Goal: Task Accomplishment & Management: Use online tool/utility

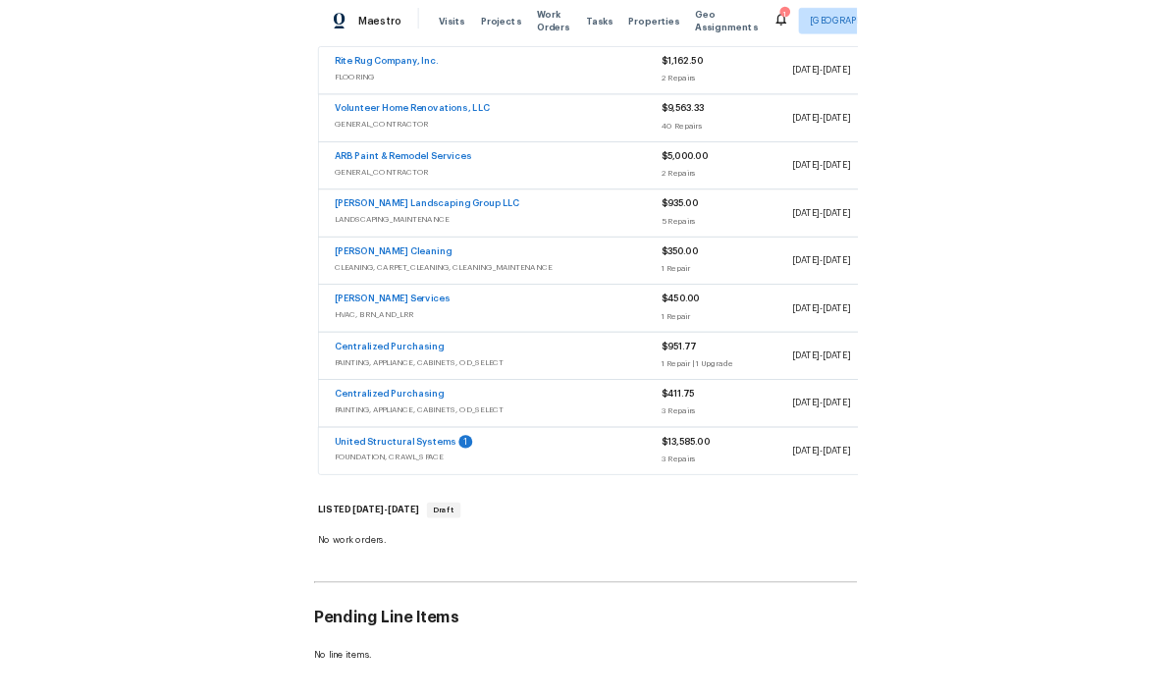
scroll to position [368, 0]
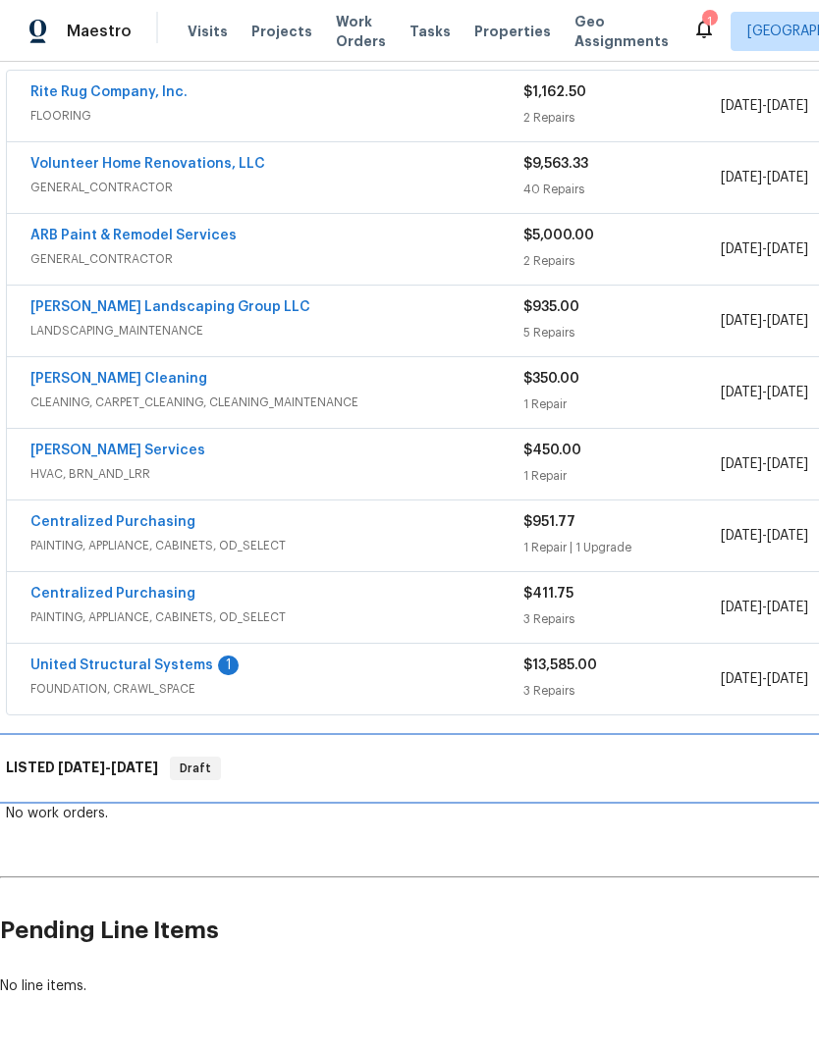
click at [63, 767] on span "[DATE]" at bounding box center [81, 768] width 47 height 14
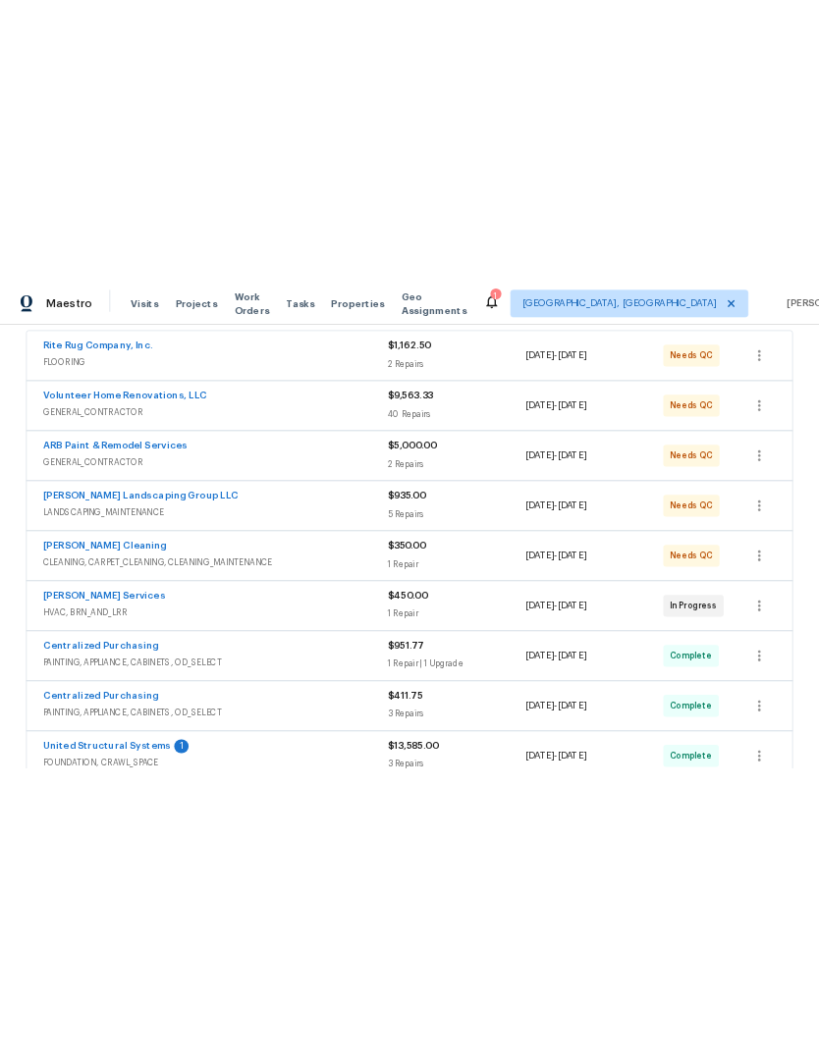
scroll to position [0, 0]
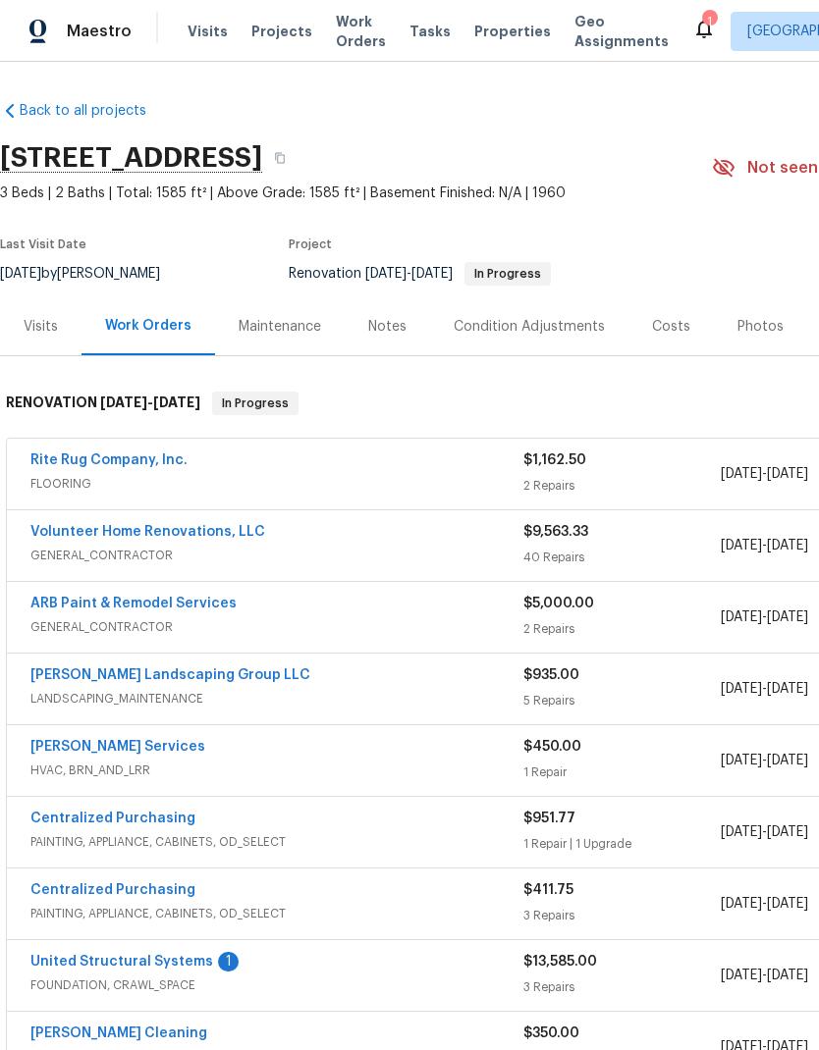
click at [159, 606] on link "ARB Paint & Remodel Services" at bounding box center [133, 604] width 206 height 14
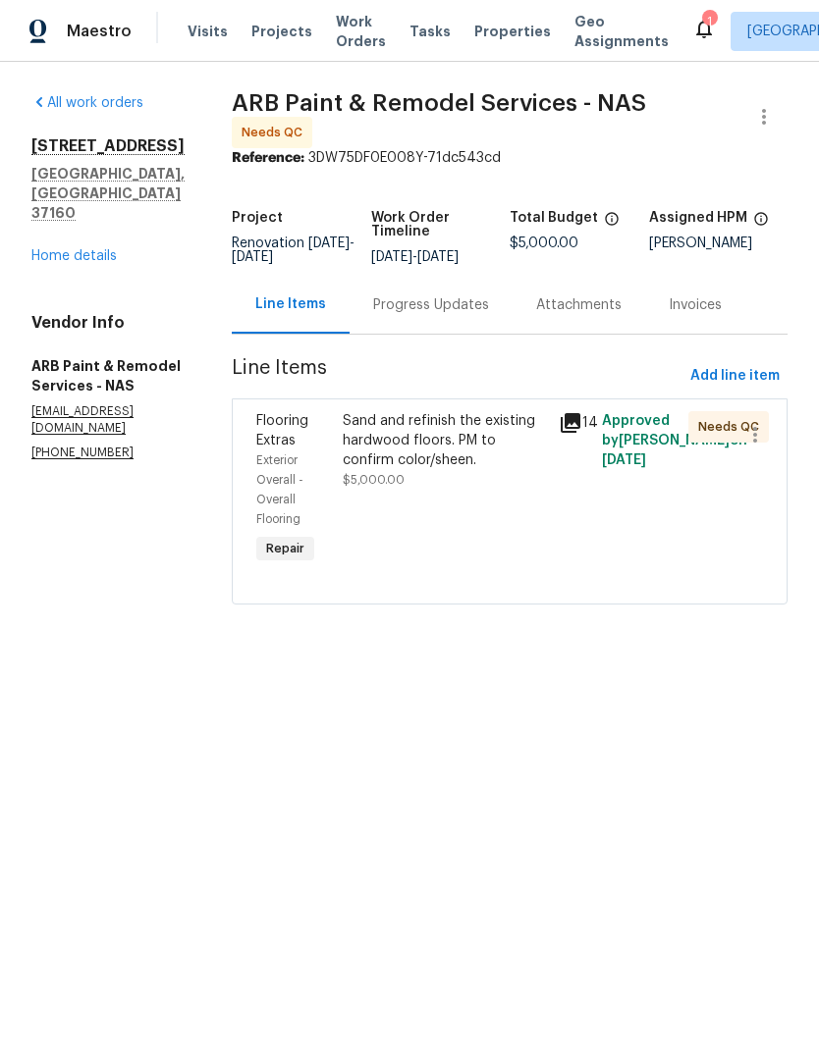
click at [437, 315] on div "Progress Updates" at bounding box center [430, 305] width 163 height 58
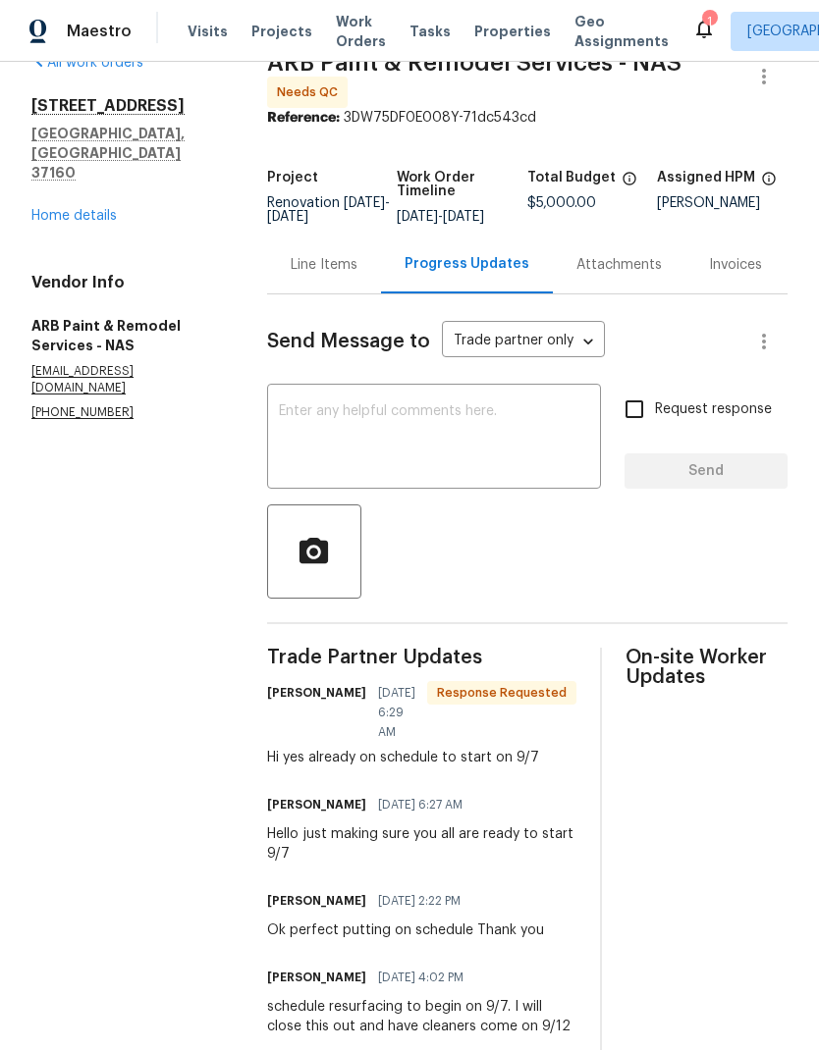
scroll to position [79, 0]
click at [96, 209] on link "Home details" at bounding box center [73, 216] width 85 height 14
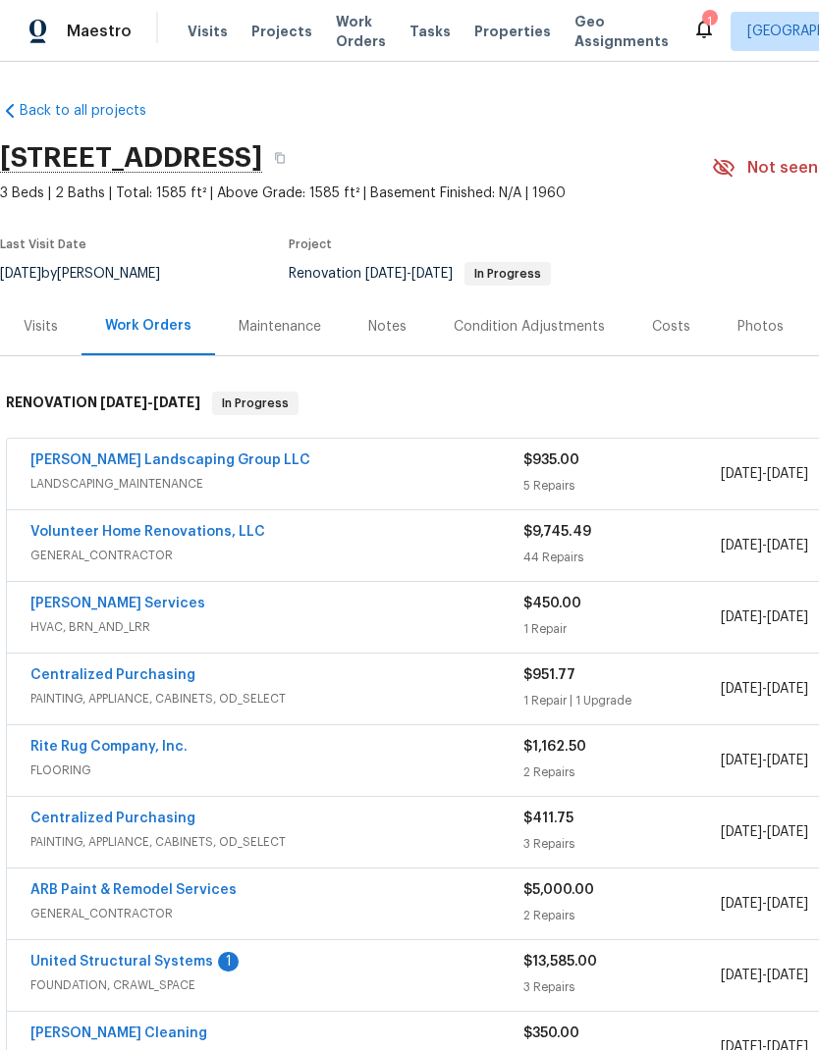
click at [173, 955] on link "United Structural Systems" at bounding box center [121, 962] width 183 height 14
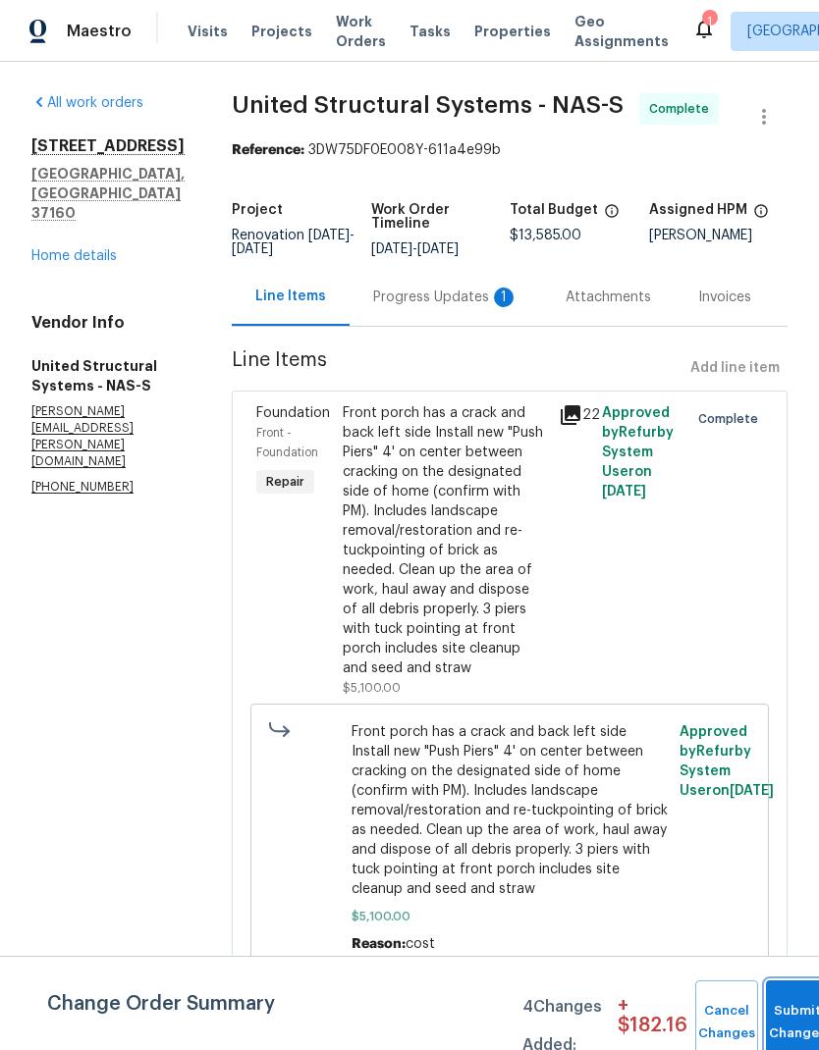
click at [785, 1007] on button "Submit Changes" at bounding box center [797, 1023] width 63 height 84
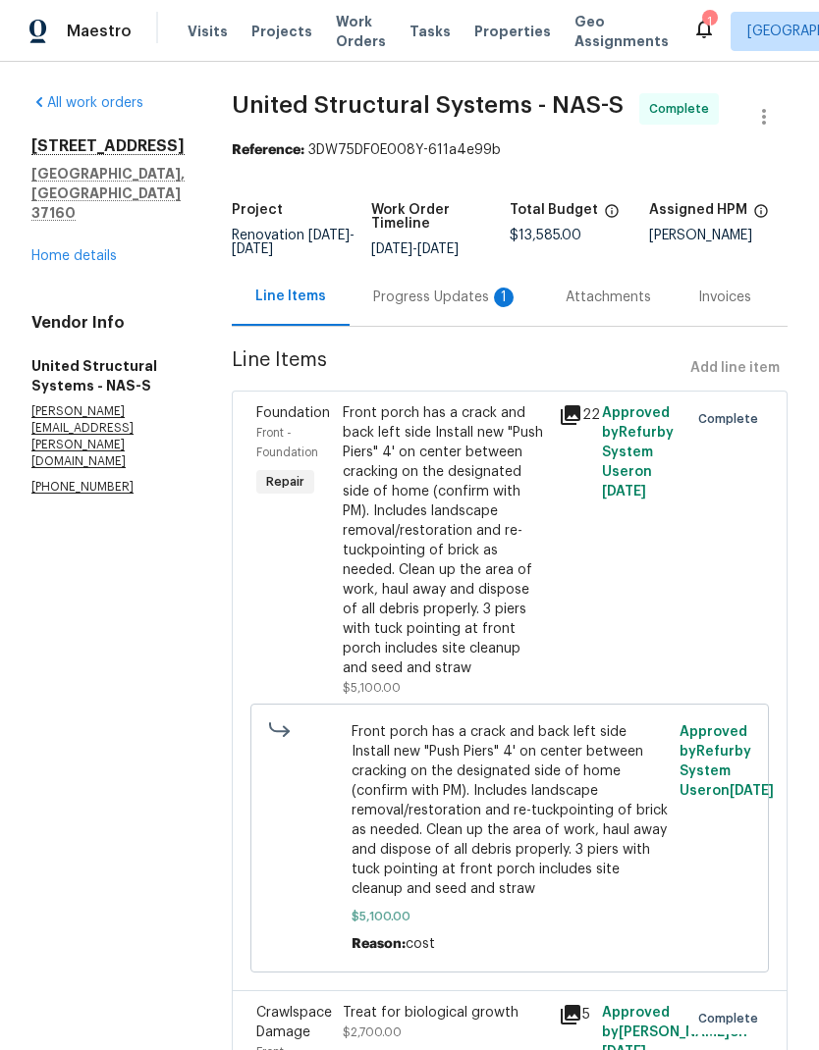
click at [445, 307] on div "Progress Updates 1" at bounding box center [445, 298] width 145 height 20
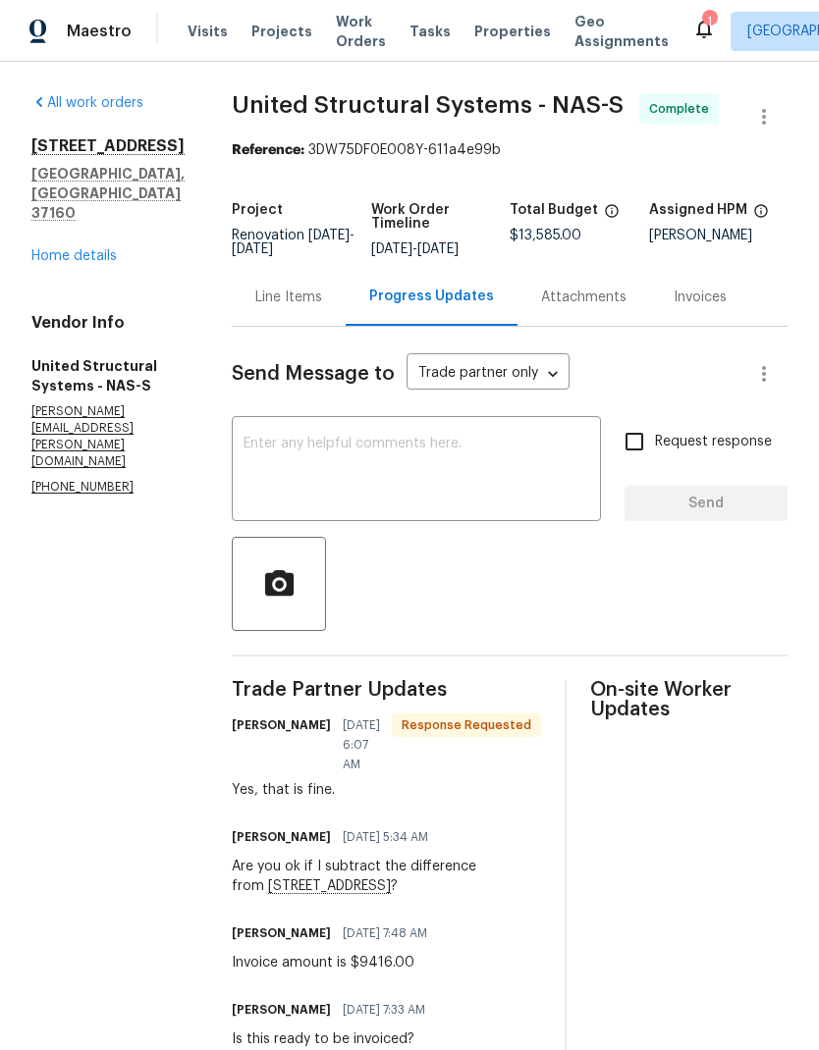
click at [87, 249] on link "Home details" at bounding box center [73, 256] width 85 height 14
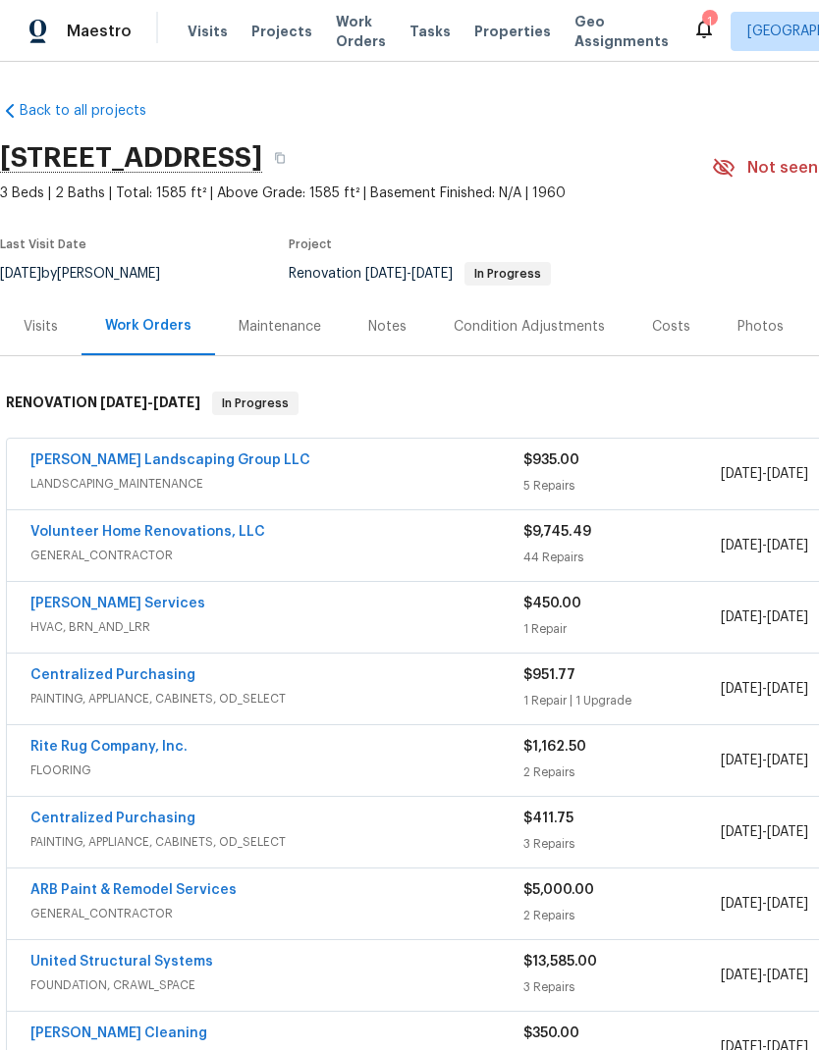
click at [178, 529] on link "Volunteer Home Renovations, LLC" at bounding box center [147, 532] width 235 height 14
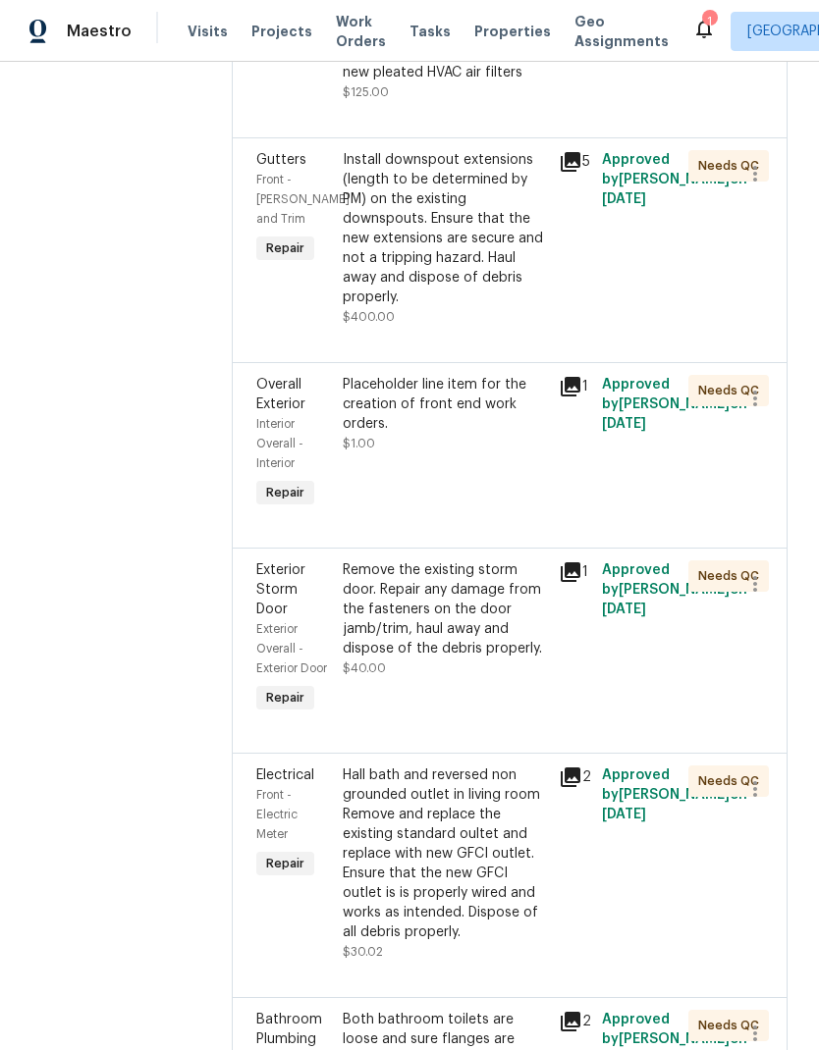
scroll to position [1015, 0]
click at [763, 411] on icon "button" at bounding box center [755, 400] width 24 height 24
click at [779, 477] on li "Cancel" at bounding box center [764, 473] width 76 height 32
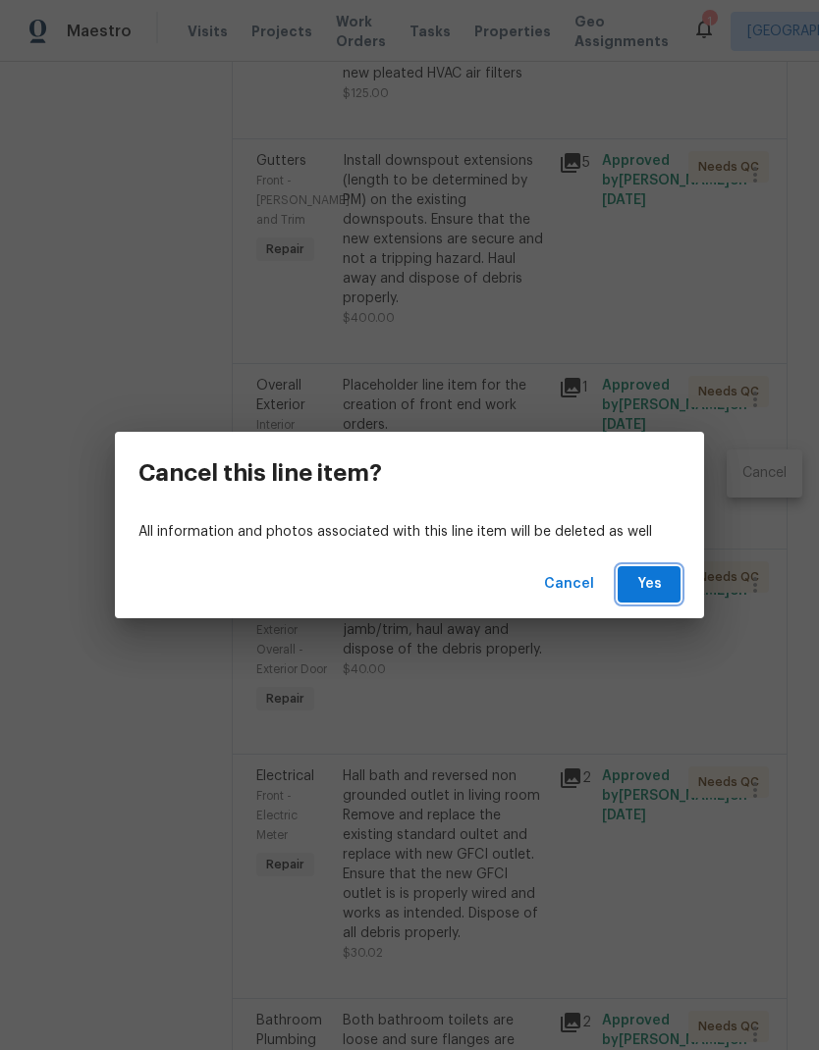
click at [671, 581] on button "Yes" at bounding box center [649, 584] width 63 height 36
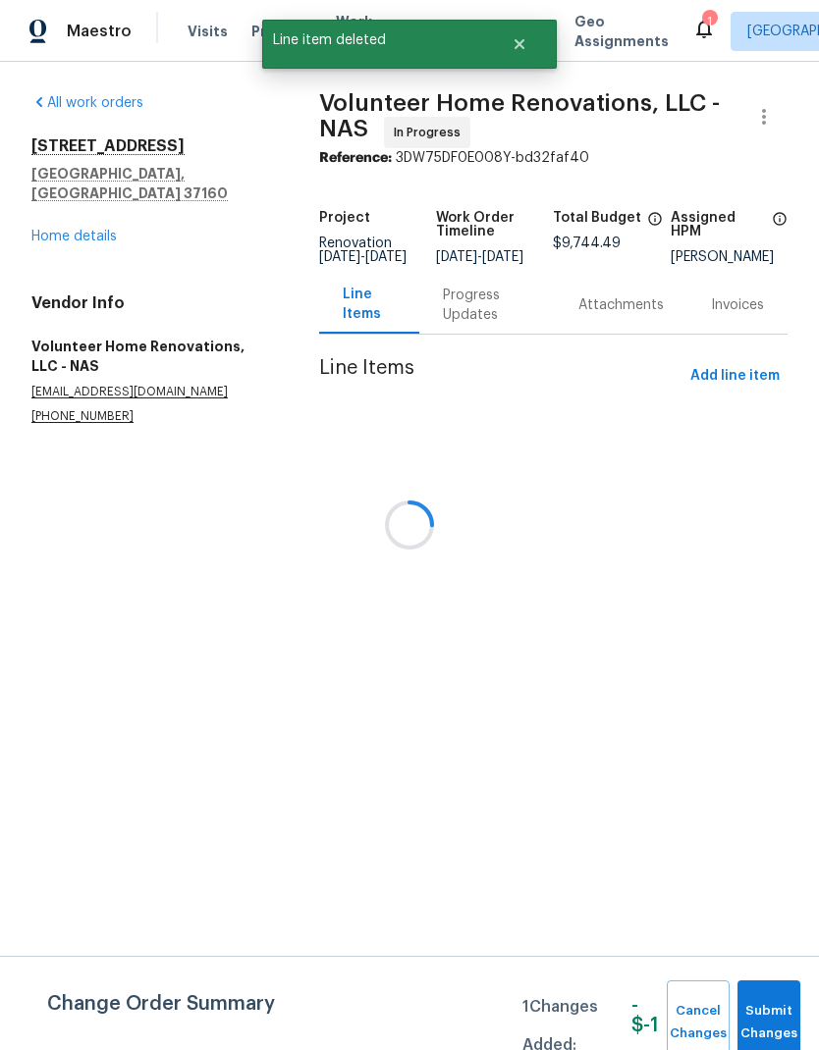
scroll to position [0, 0]
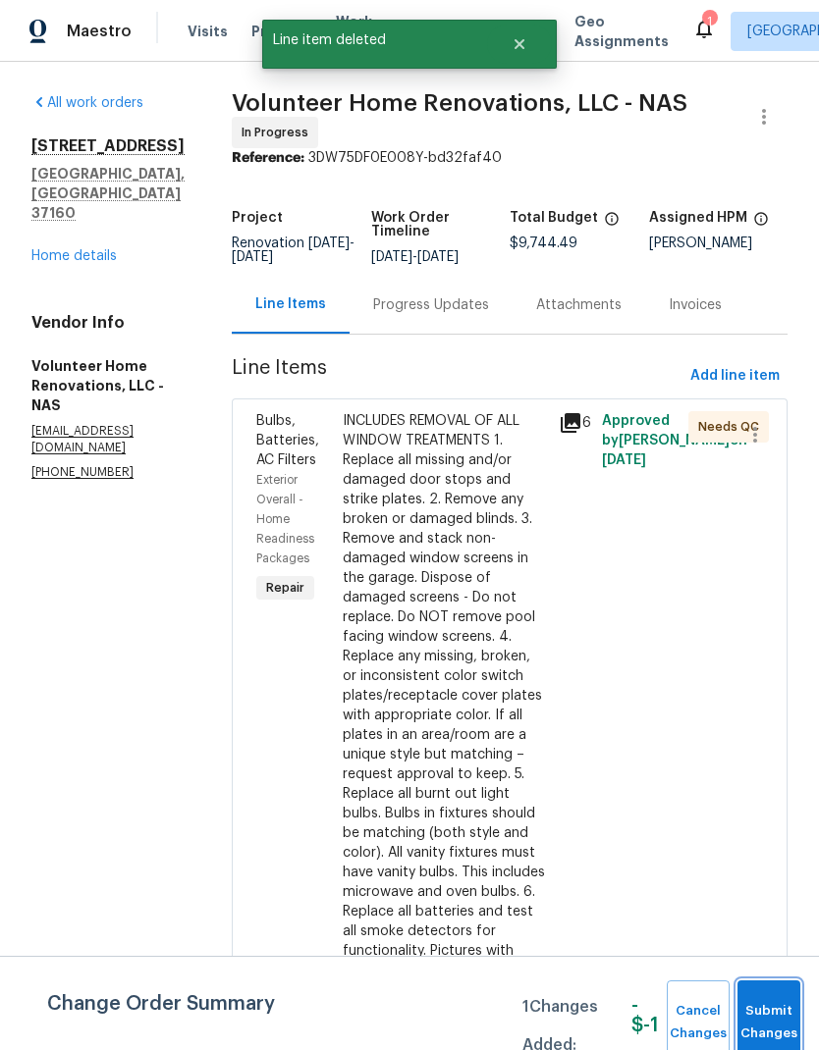
click at [782, 996] on button "Submit Changes" at bounding box center [768, 1023] width 63 height 84
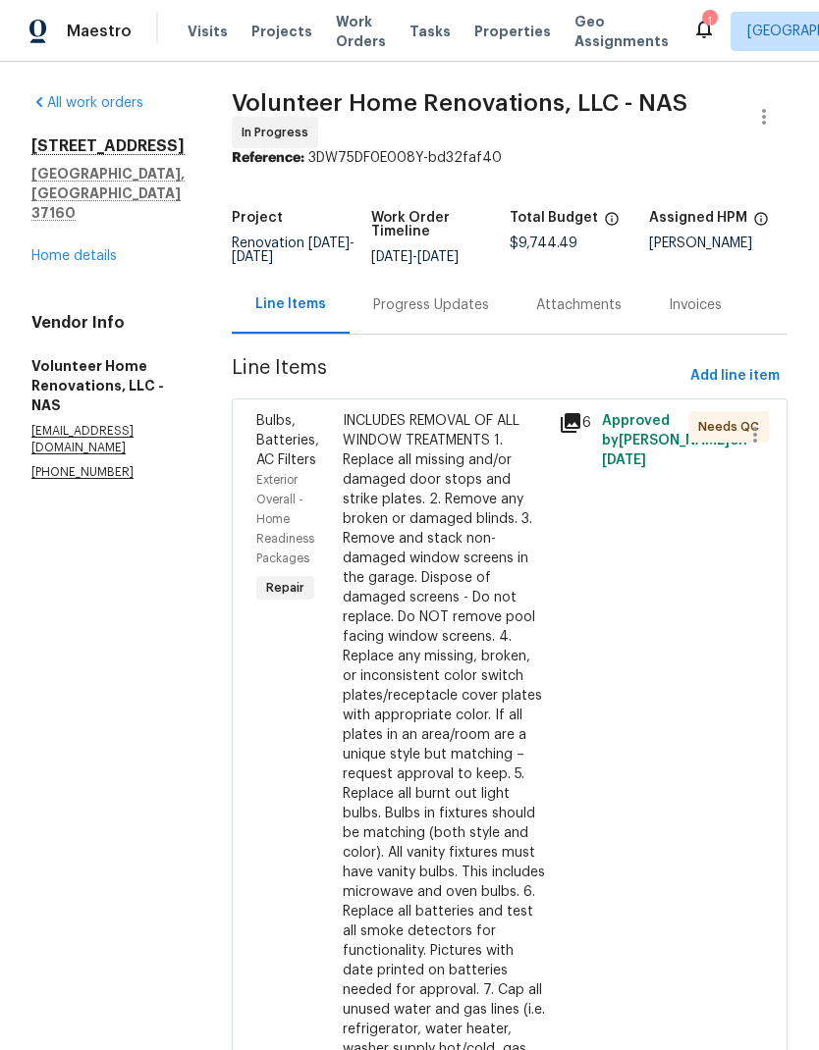
click at [79, 249] on link "Home details" at bounding box center [73, 256] width 85 height 14
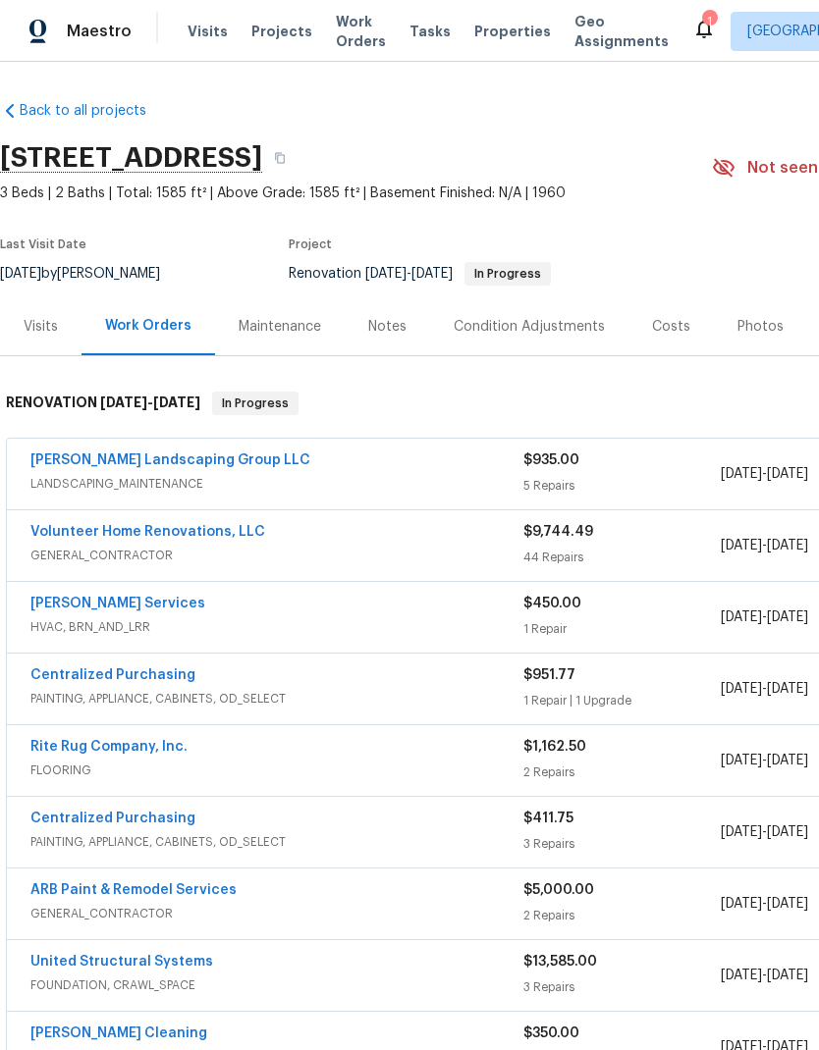
click at [381, 312] on div "Notes" at bounding box center [387, 326] width 85 height 58
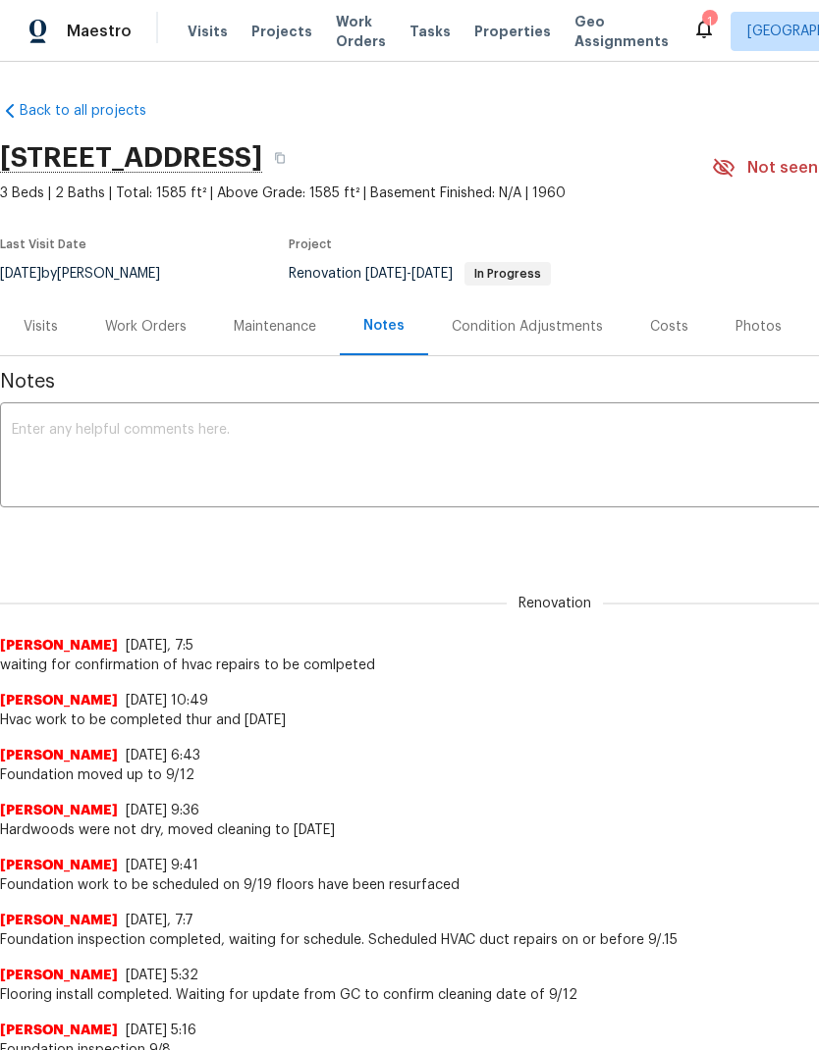
click at [451, 458] on textarea at bounding box center [555, 457] width 1086 height 69
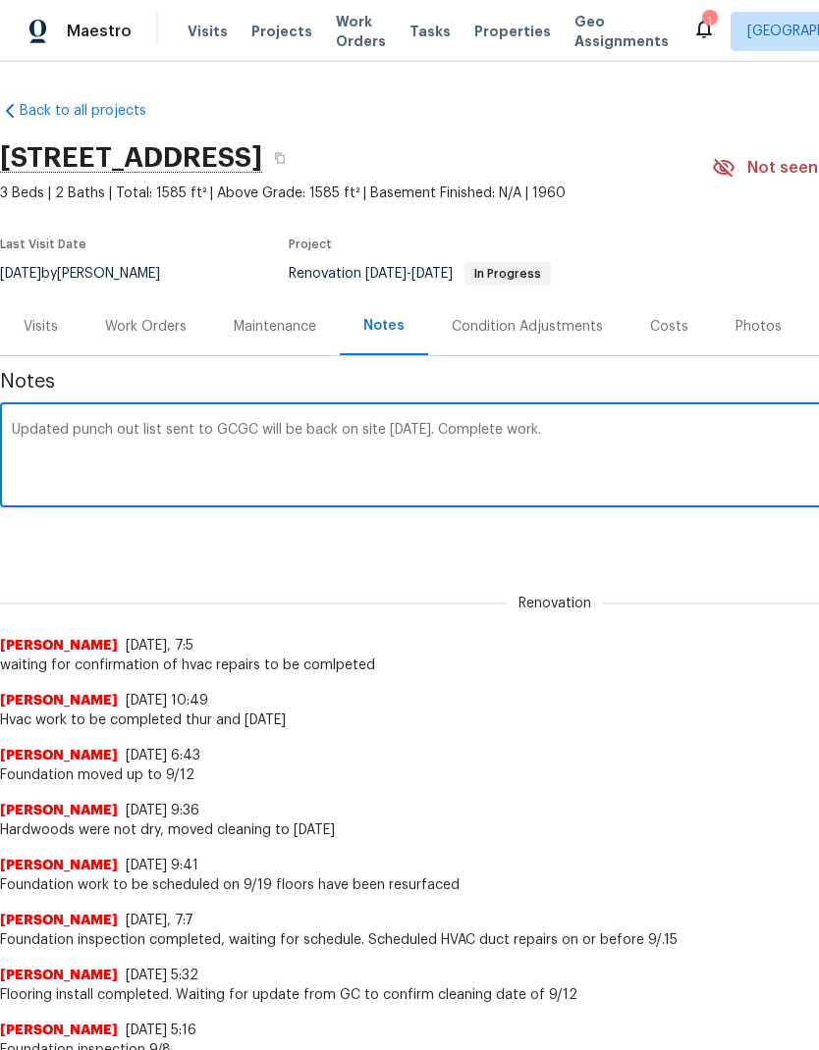
type textarea "Updated punch out list sent to GCGC will be back on site today. Complete work."
click at [653, 544] on div "Renovation 5c05e439-2771-4edc-9827-2d2ae4153d75 ​ Add" at bounding box center [554, 537] width 1109 height 36
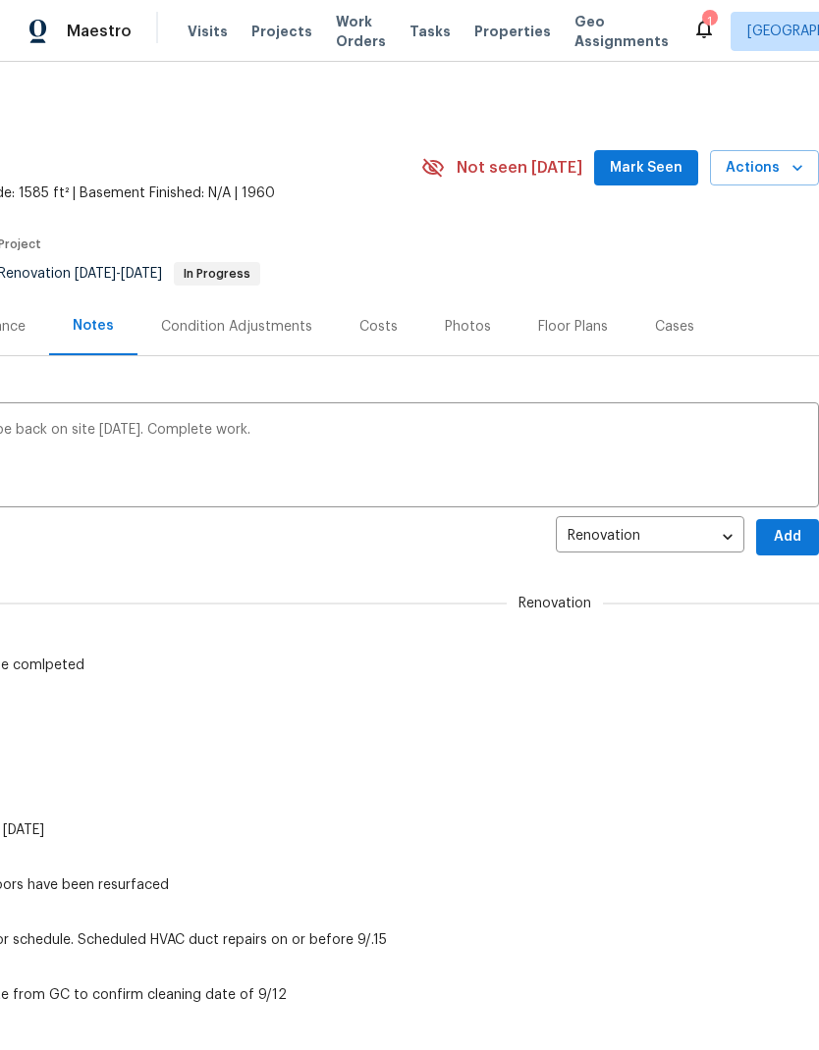
scroll to position [0, 291]
click at [779, 545] on span "Add" at bounding box center [787, 537] width 31 height 25
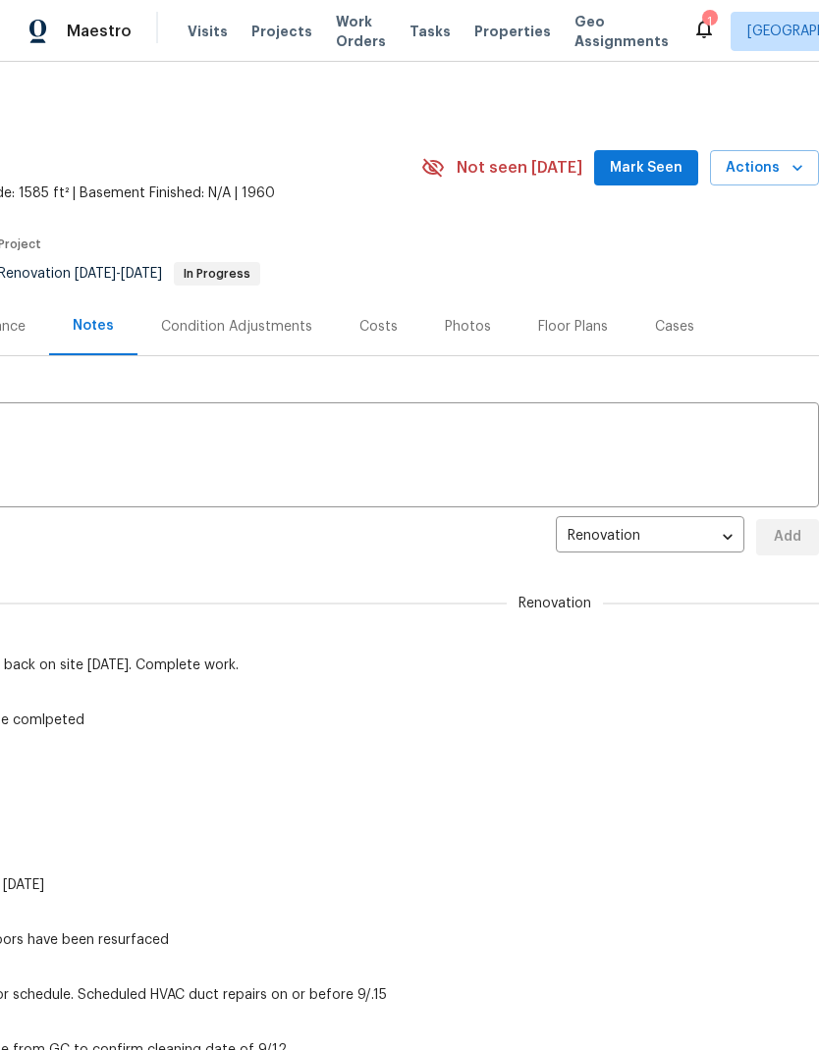
click at [473, 331] on div "Photos" at bounding box center [468, 327] width 46 height 20
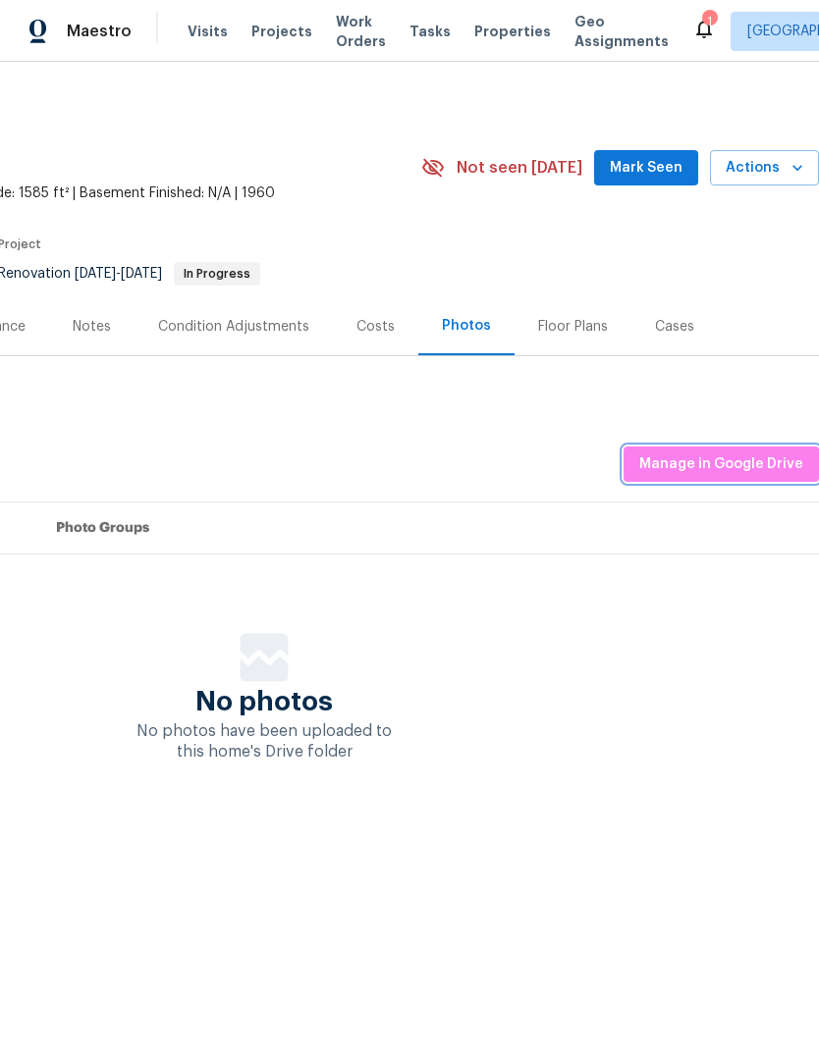
click at [784, 447] on button "Manage in Google Drive" at bounding box center [720, 465] width 195 height 36
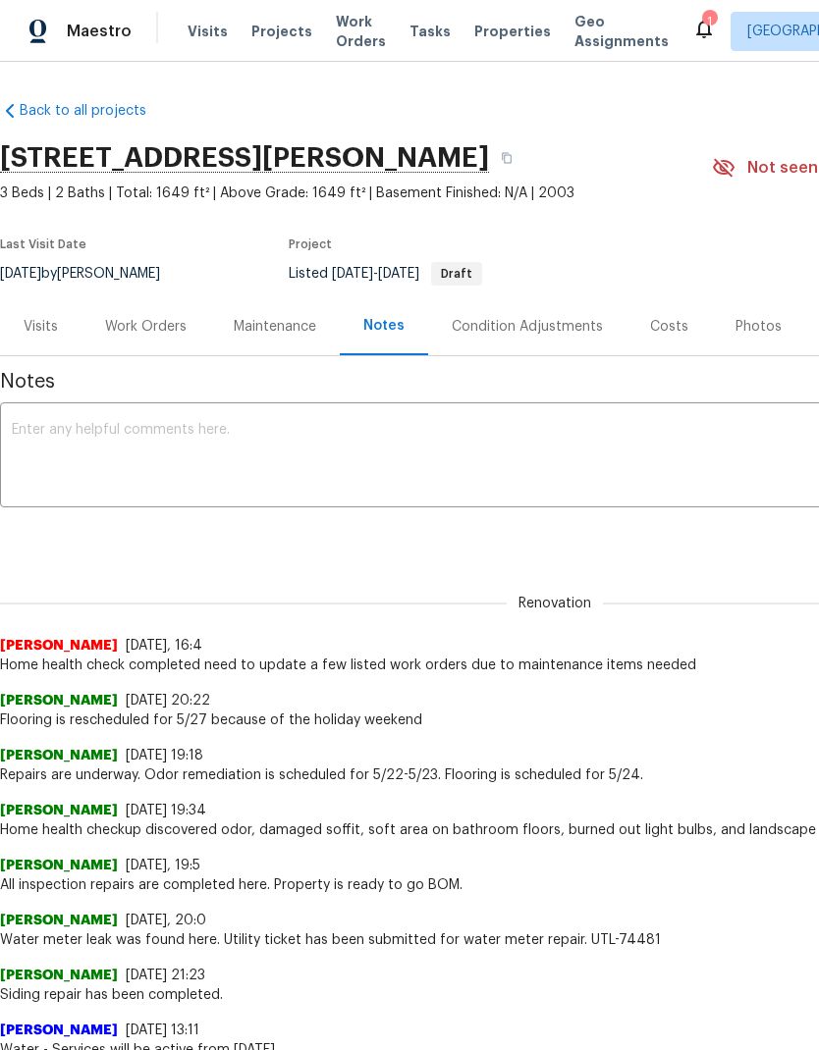
click at [347, 33] on span "Work Orders" at bounding box center [361, 31] width 50 height 39
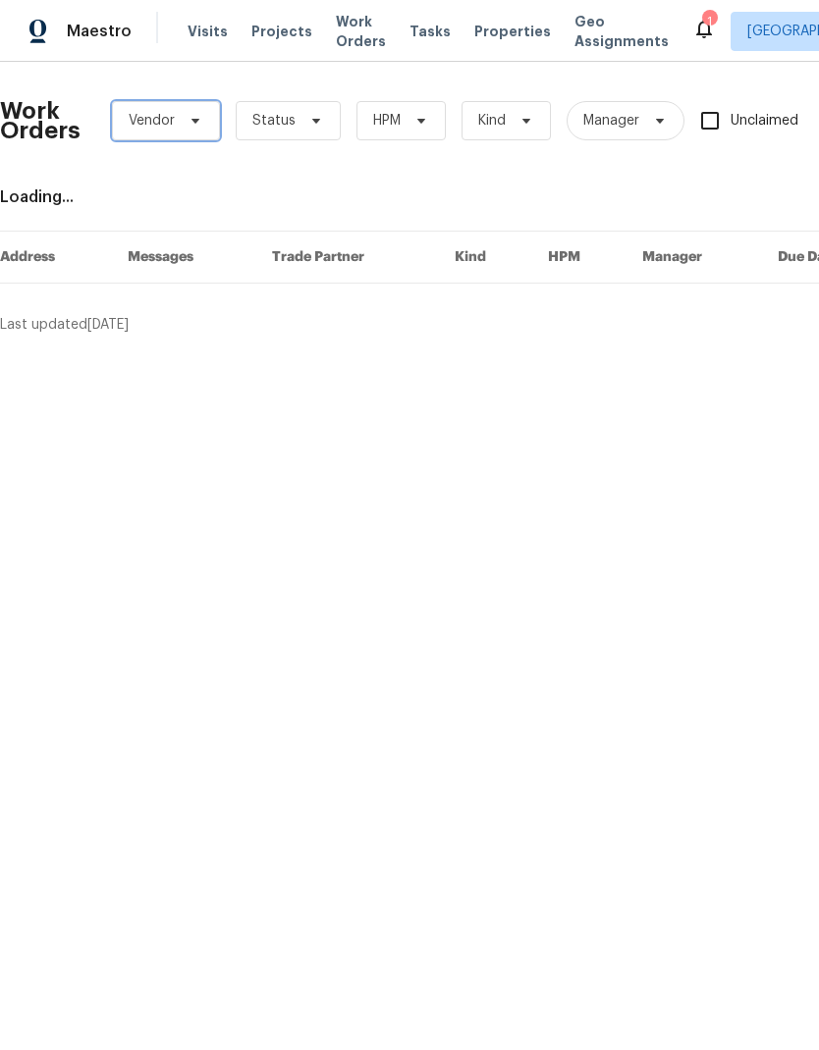
click at [193, 115] on icon at bounding box center [196, 121] width 16 height 16
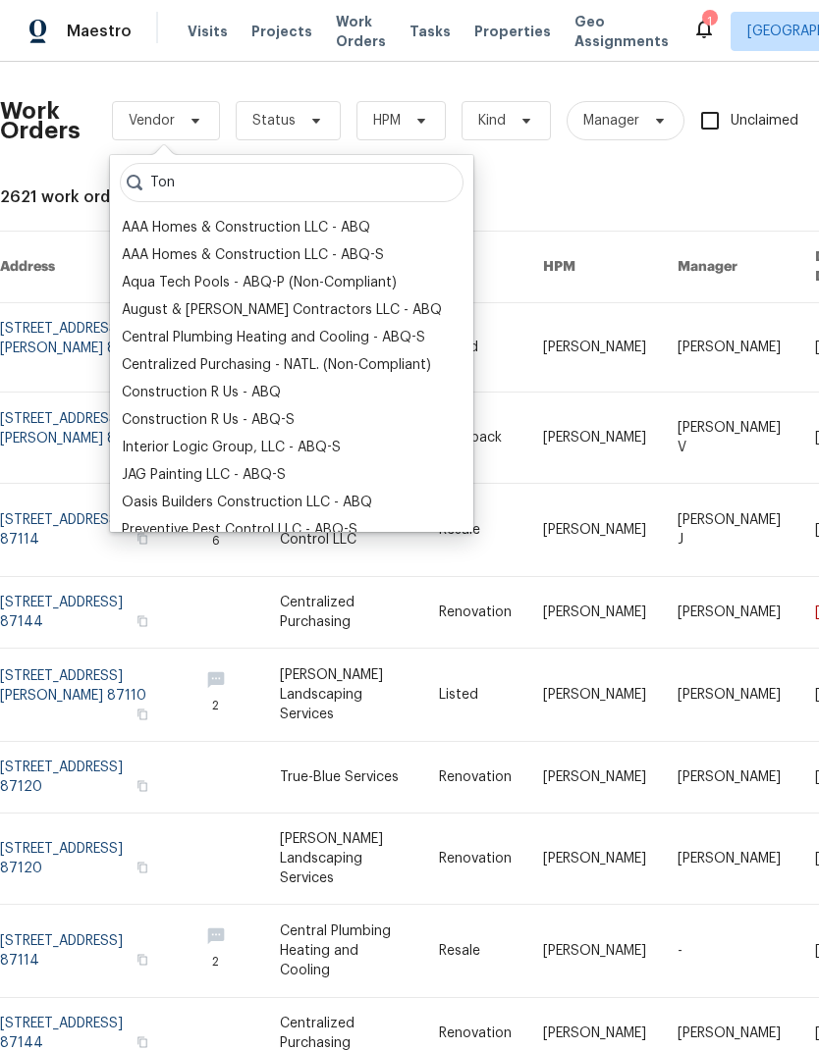
type input "[PERSON_NAME]"
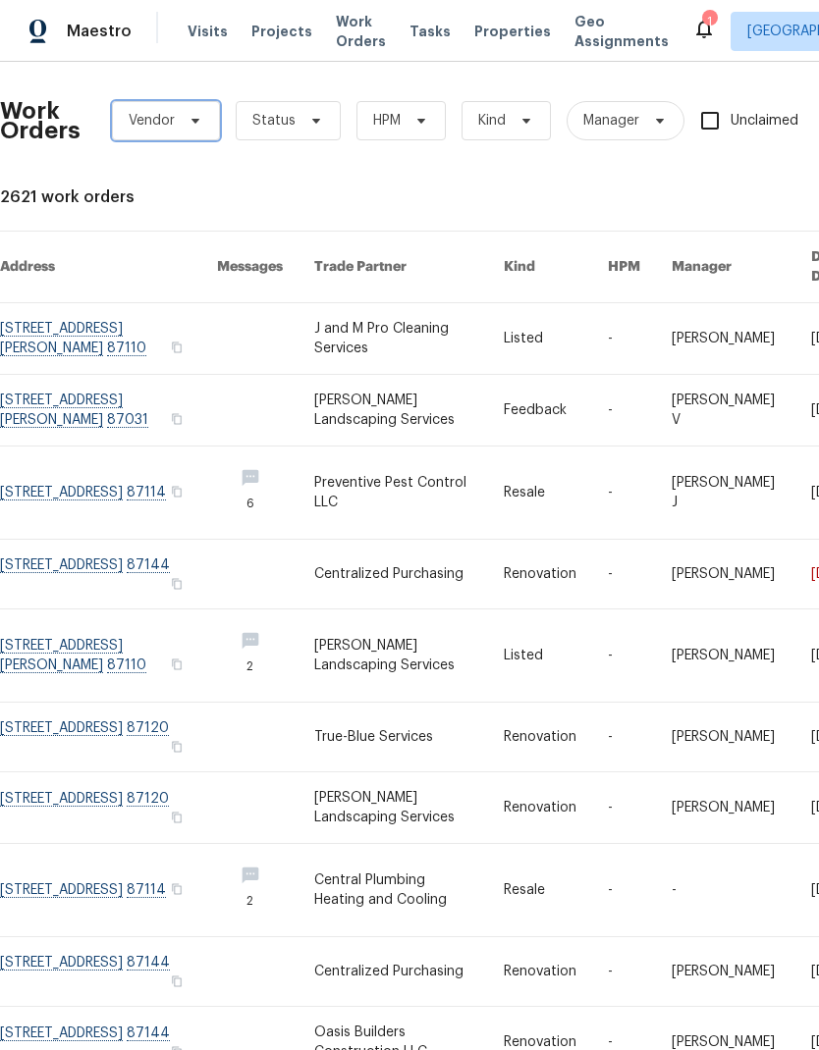
click at [189, 119] on icon at bounding box center [196, 121] width 16 height 16
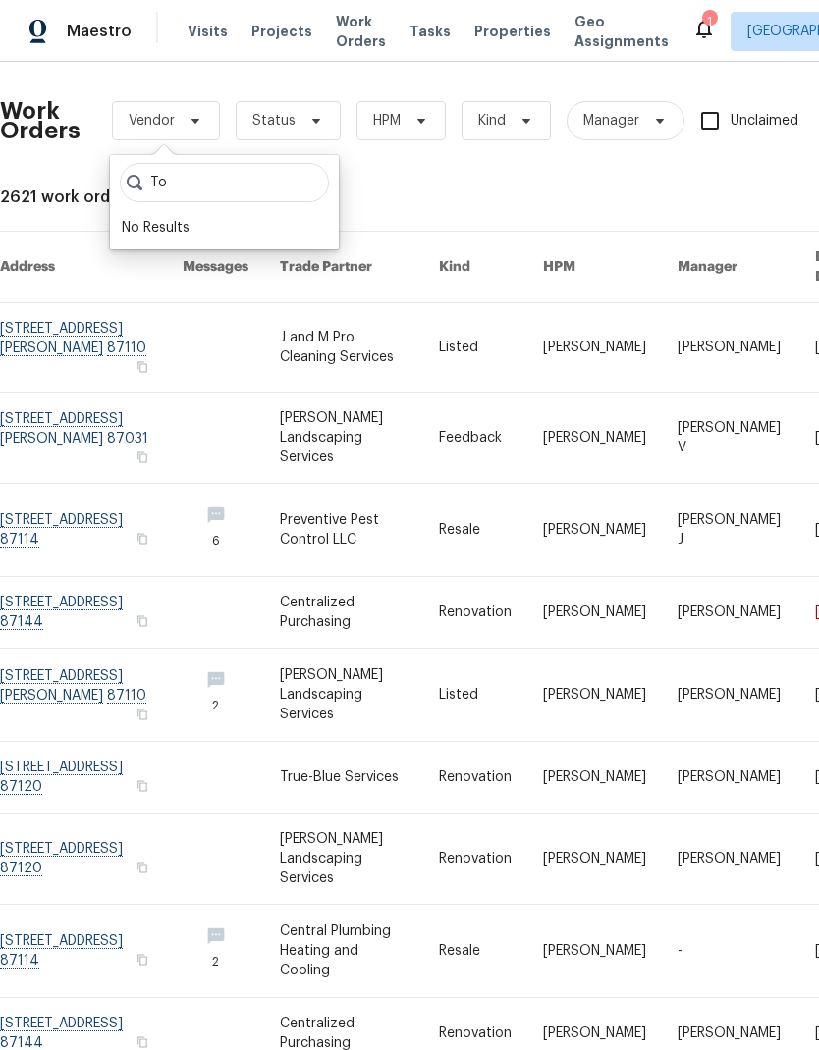
type input "T"
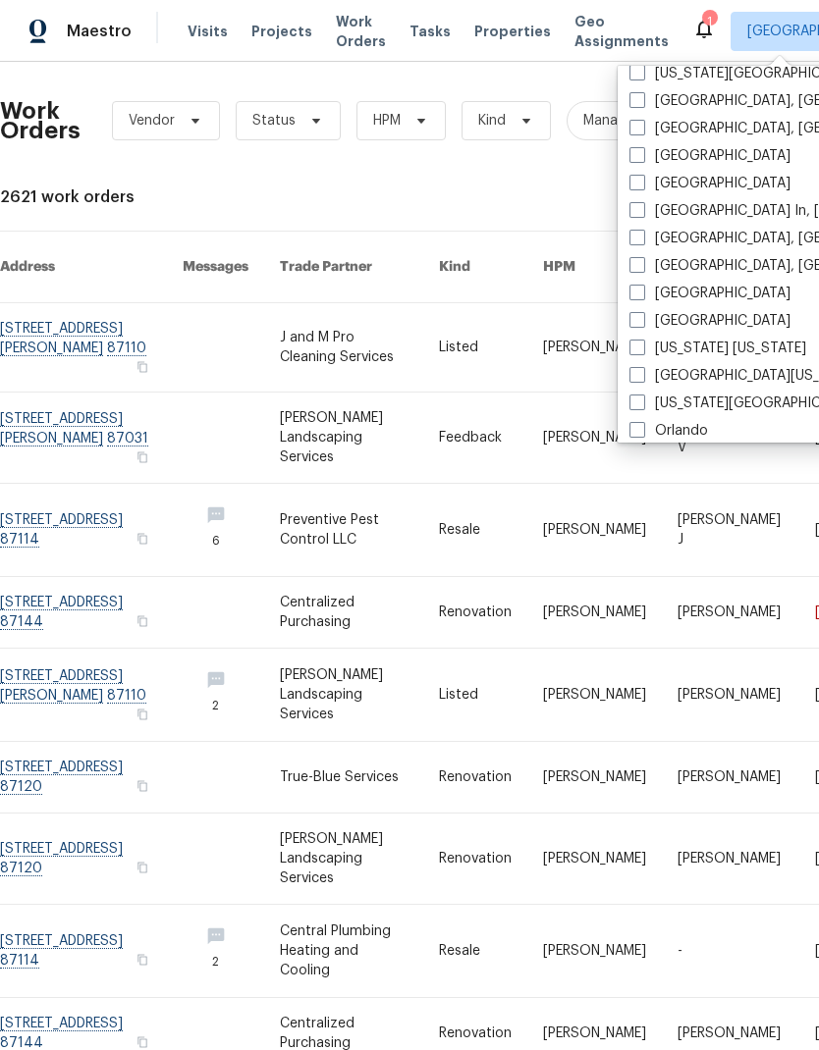
scroll to position [764, 0]
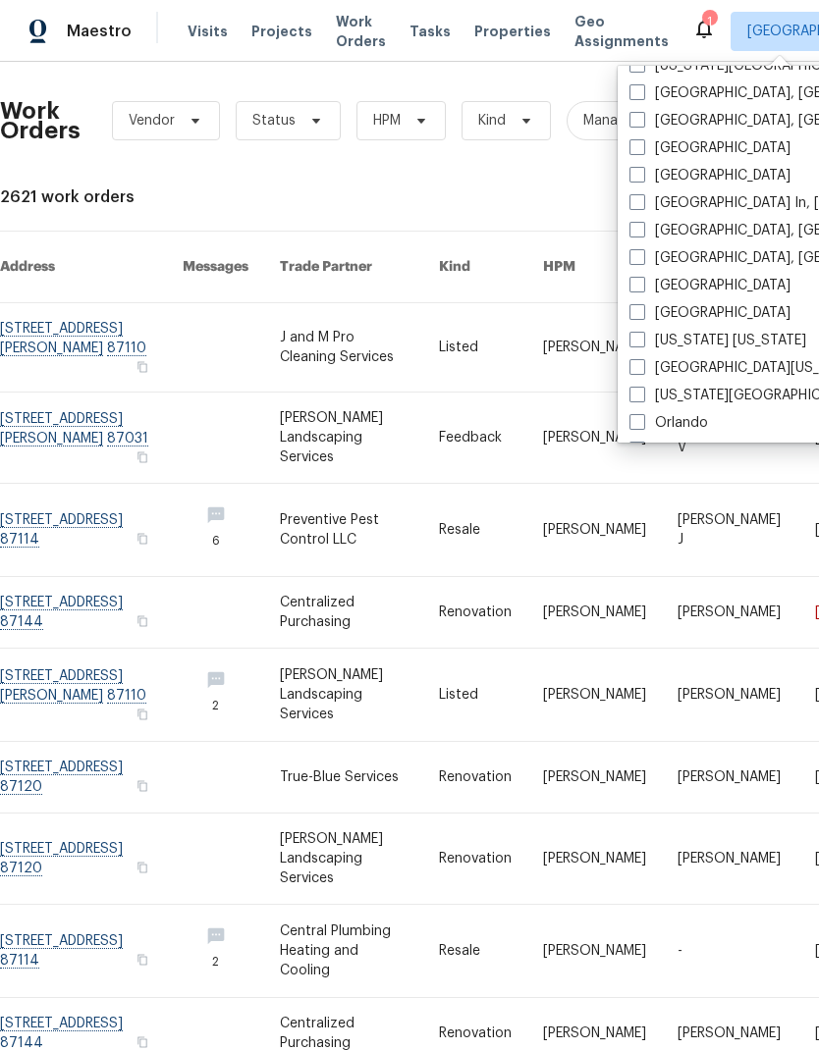
click at [693, 314] on label "[GEOGRAPHIC_DATA]" at bounding box center [709, 313] width 161 height 20
click at [642, 314] on input "[GEOGRAPHIC_DATA]" at bounding box center [635, 309] width 13 height 13
checkbox input "true"
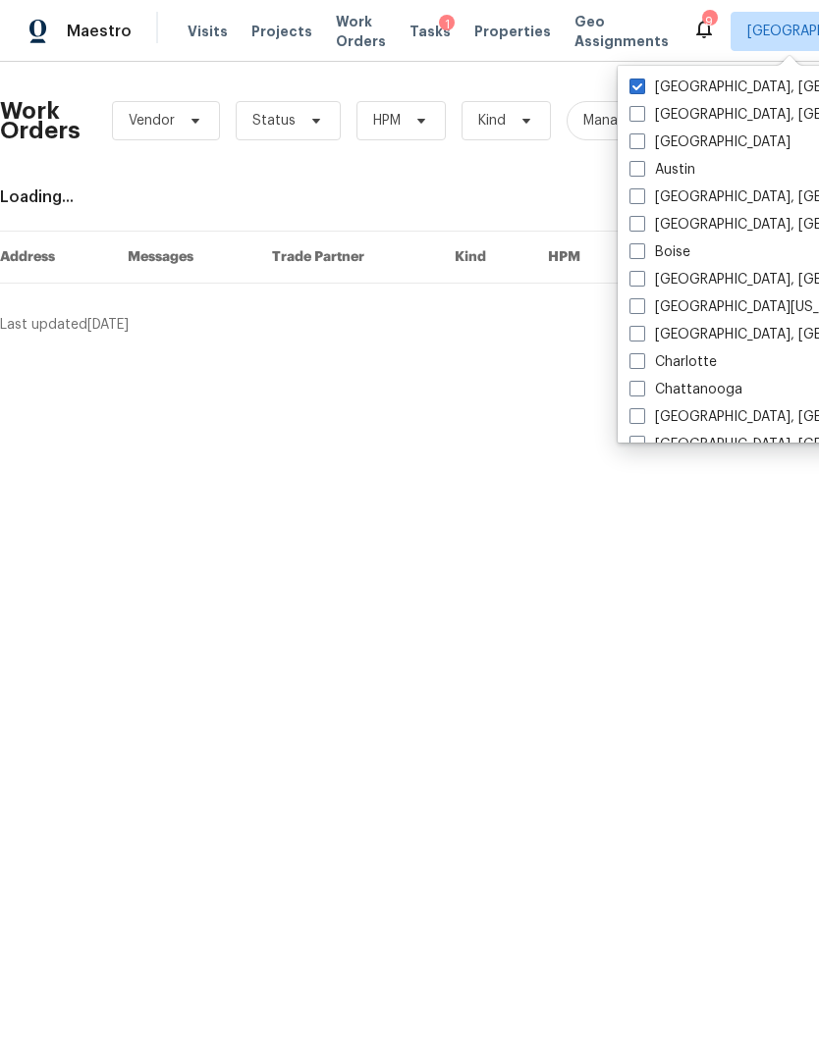
click at [658, 86] on label "[GEOGRAPHIC_DATA], [GEOGRAPHIC_DATA]" at bounding box center [781, 88] width 304 height 20
click at [642, 86] on input "[GEOGRAPHIC_DATA], [GEOGRAPHIC_DATA]" at bounding box center [635, 84] width 13 height 13
checkbox input "false"
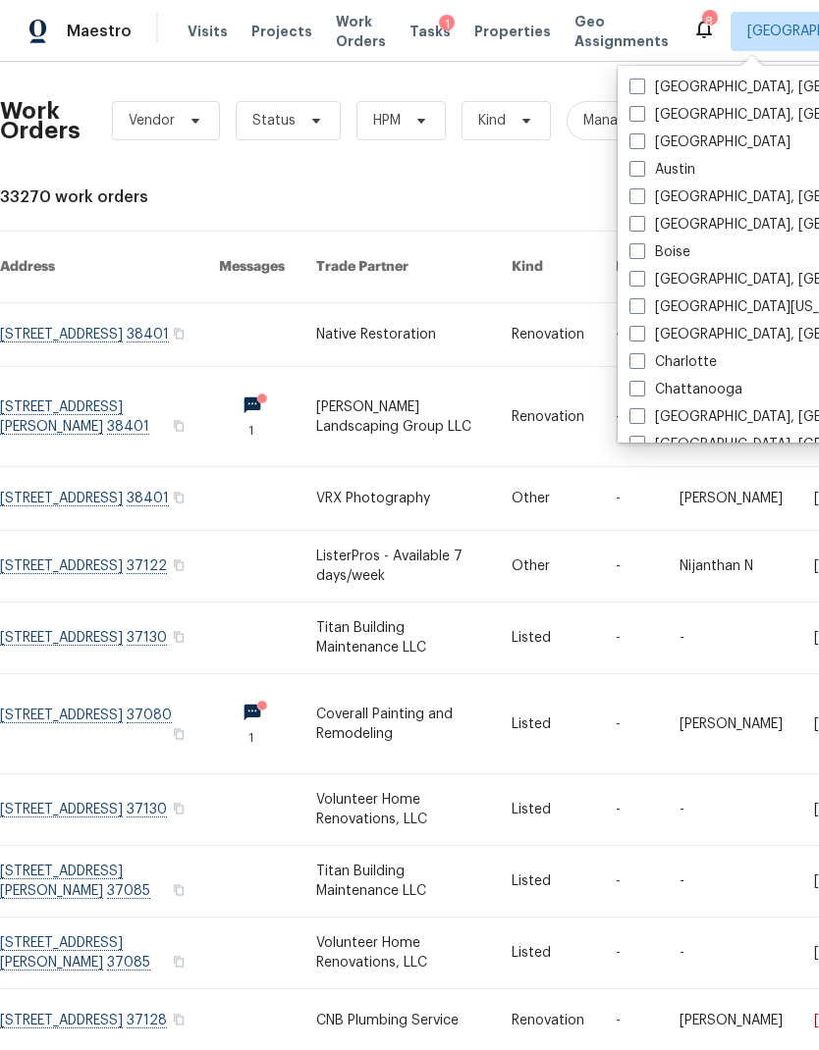
click at [229, 188] on div "33270 work orders" at bounding box center [554, 198] width 1109 height 20
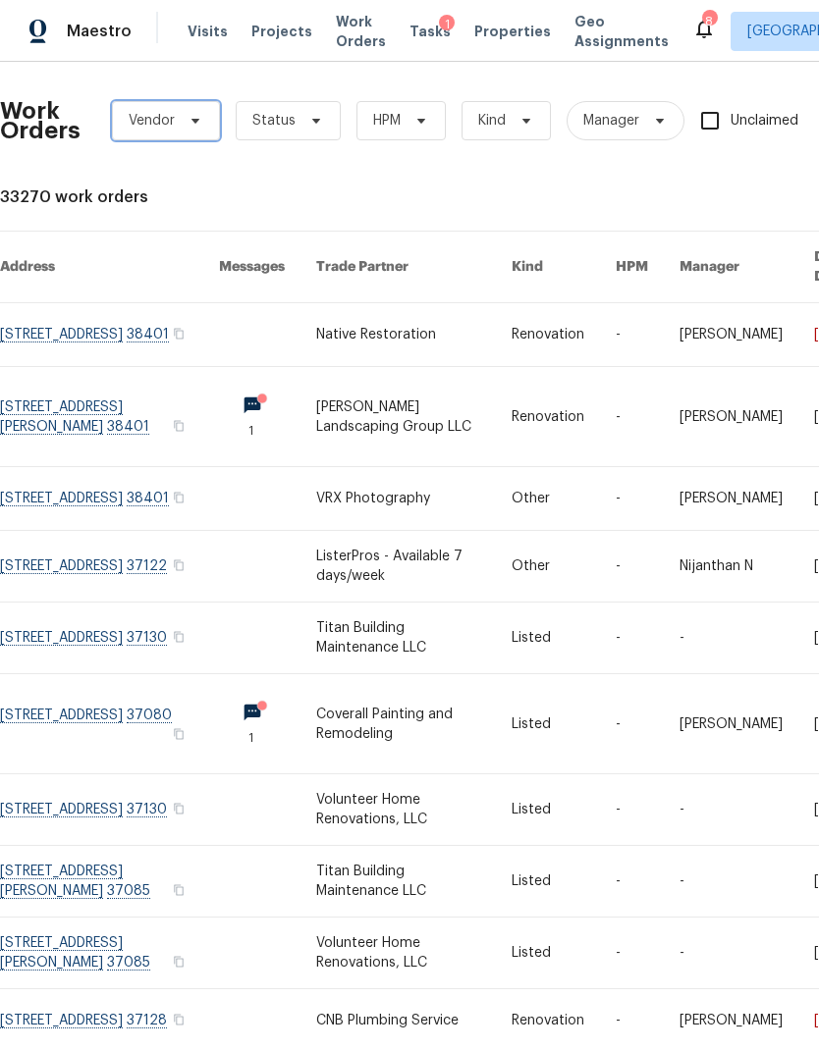
click at [188, 123] on icon at bounding box center [196, 121] width 16 height 16
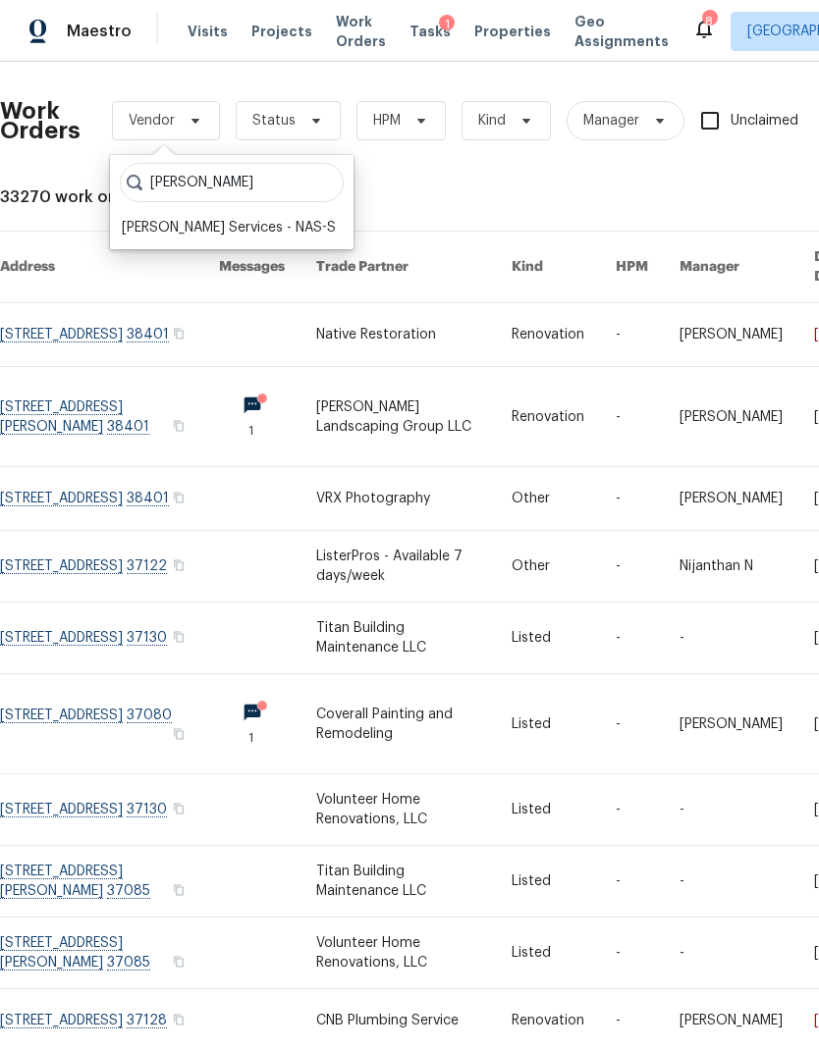
type input "Tony"
click at [210, 227] on div "Tony Barrett Services - NAS-S" at bounding box center [229, 228] width 214 height 20
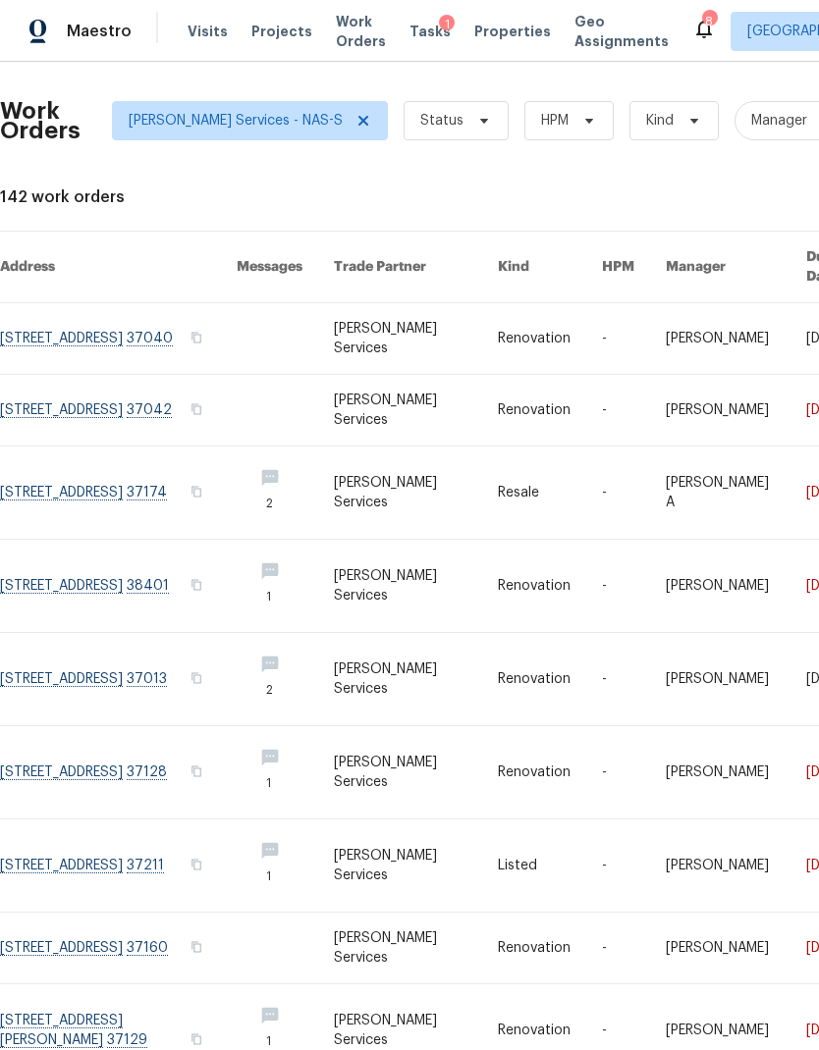
click at [606, 703] on link at bounding box center [634, 679] width 64 height 92
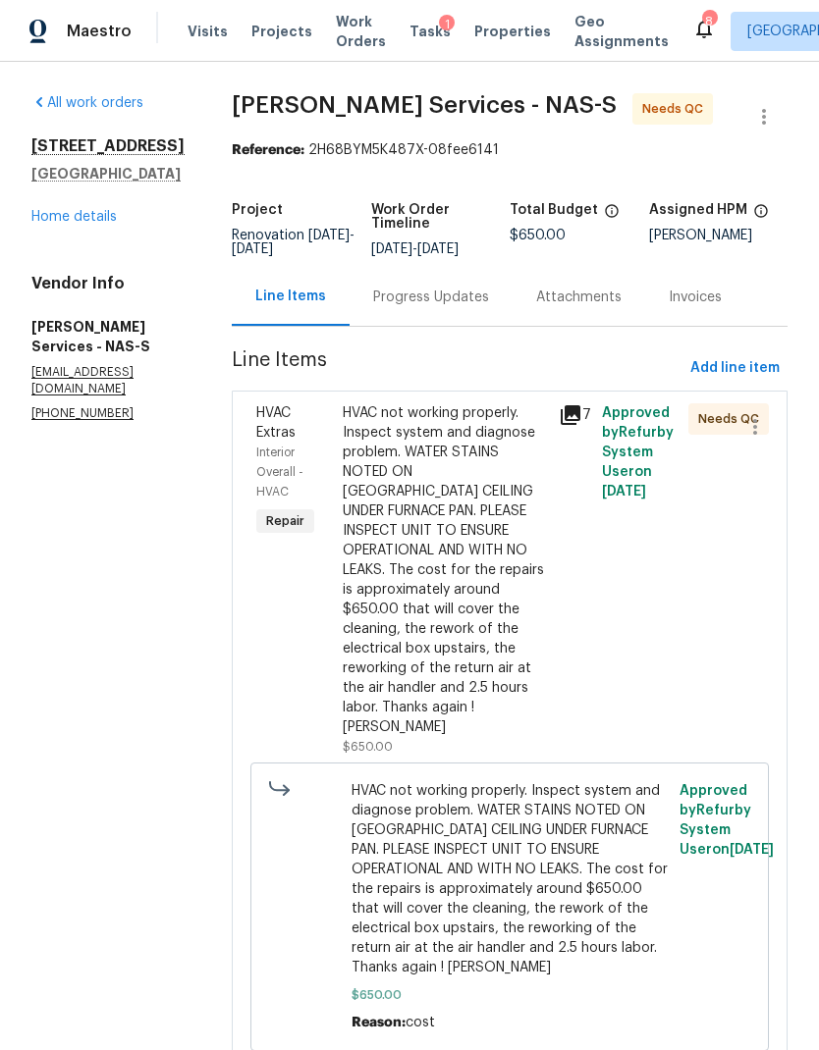
scroll to position [51, 0]
click at [442, 534] on div "HVAC not working properly. Inspect system and diagnose problem. WATER STAINS NO…" at bounding box center [445, 570] width 204 height 334
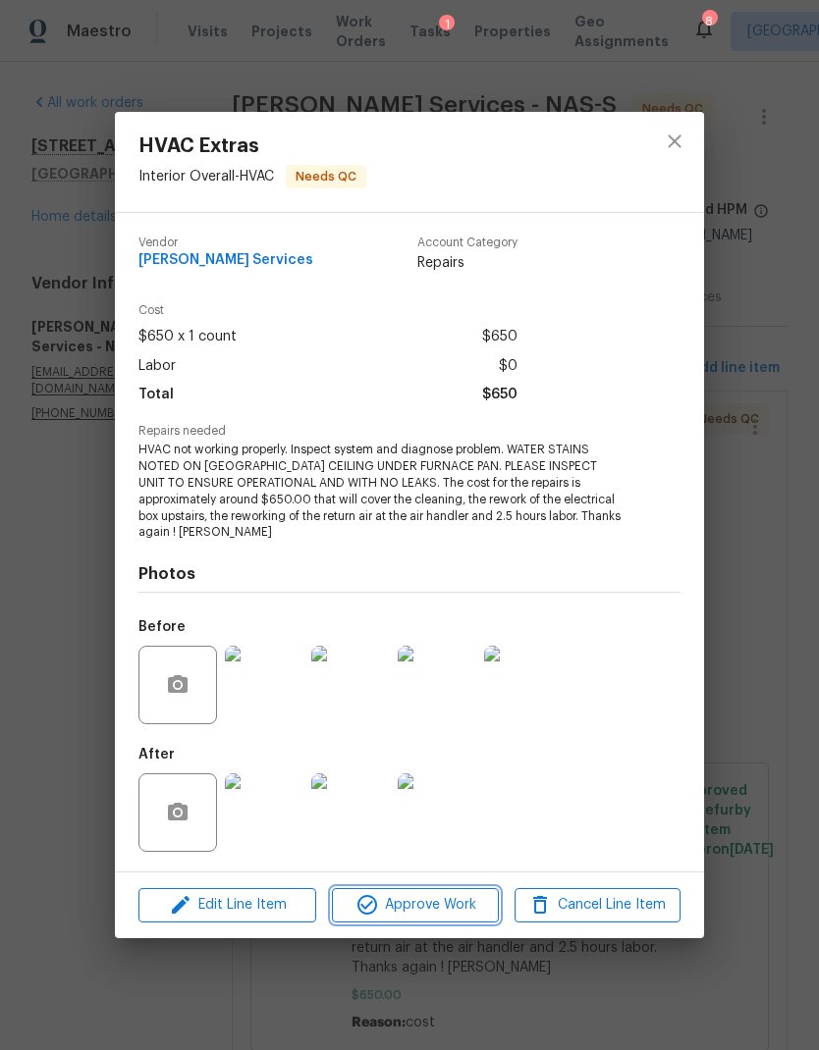
click at [391, 905] on span "Approve Work" at bounding box center [415, 905] width 154 height 25
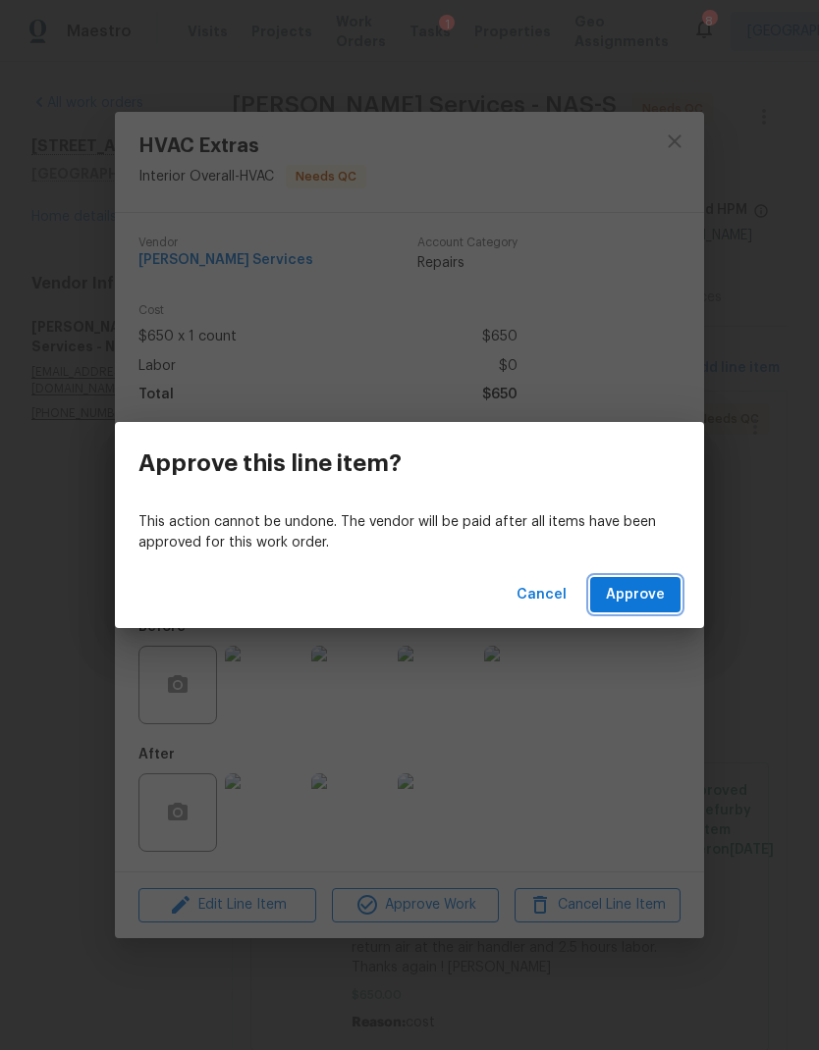
click at [642, 583] on span "Approve" at bounding box center [635, 595] width 59 height 25
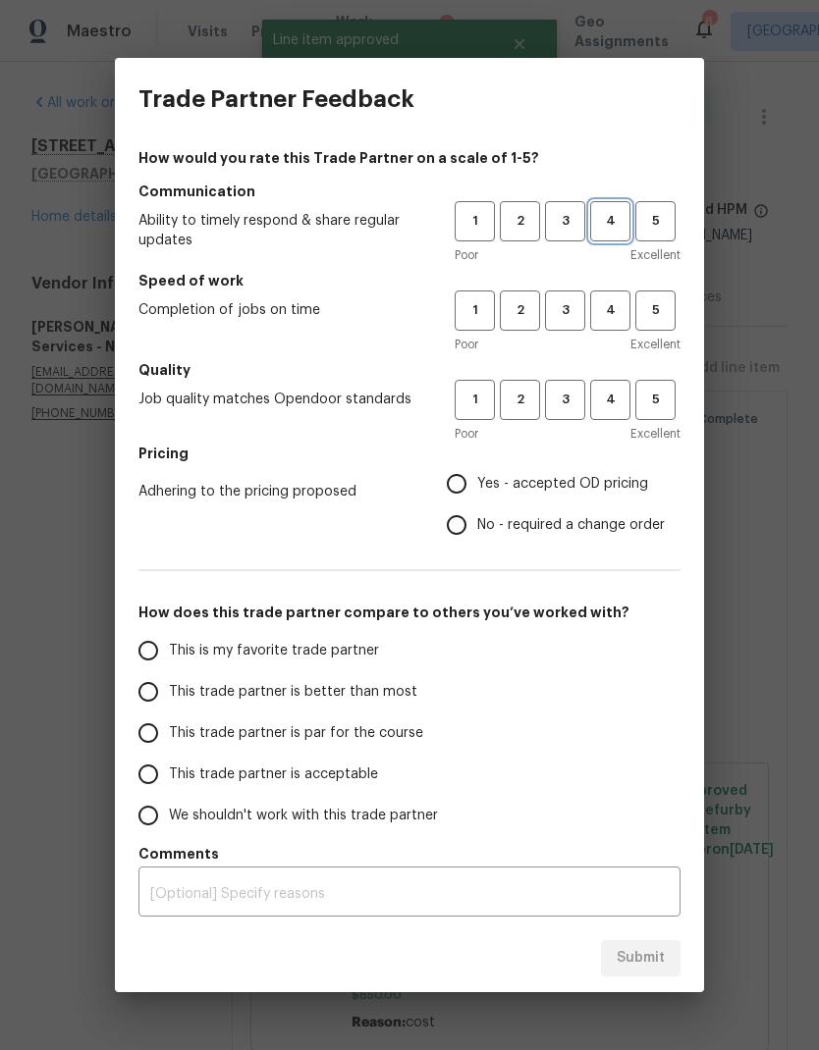
click at [596, 212] on span "4" at bounding box center [610, 221] width 36 height 23
click at [551, 208] on button "3" at bounding box center [565, 221] width 40 height 40
click at [515, 315] on span "2" at bounding box center [520, 310] width 36 height 23
click at [560, 398] on span "3" at bounding box center [565, 400] width 36 height 23
click at [557, 480] on span "Yes - accepted OD pricing" at bounding box center [562, 484] width 171 height 21
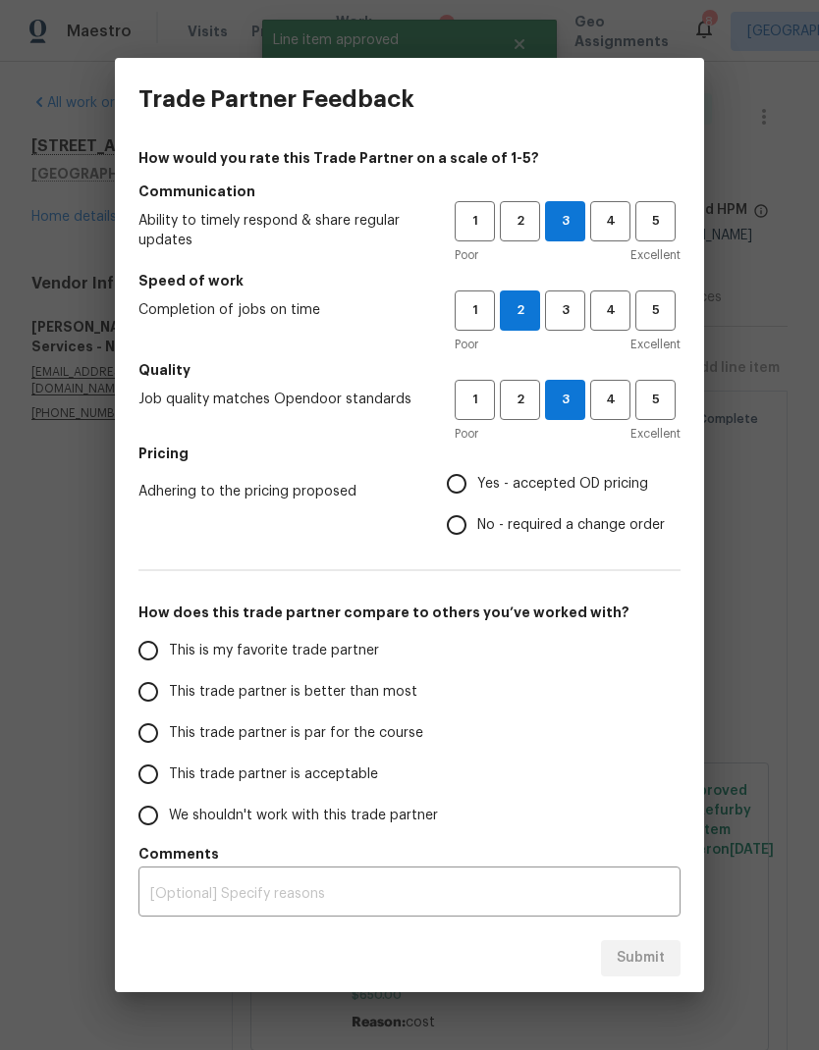
click at [477, 480] on input "Yes - accepted OD pricing" at bounding box center [456, 483] width 41 height 41
radio input "true"
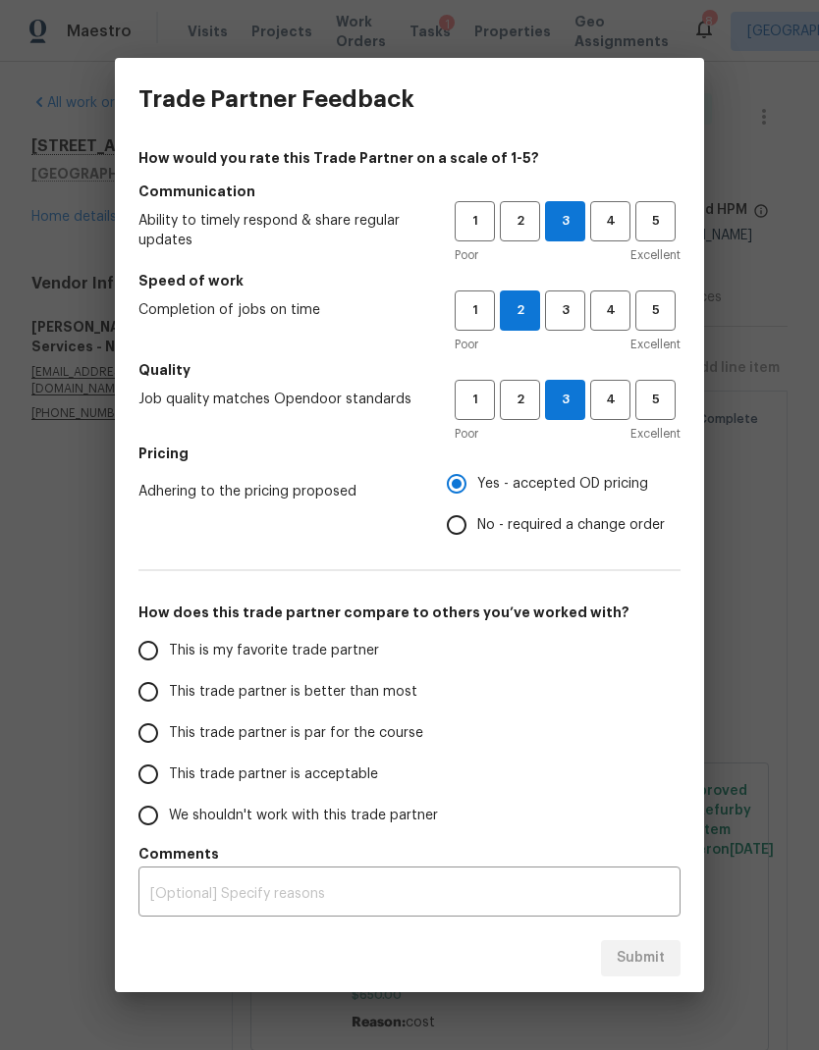
click at [324, 683] on span "This trade partner is better than most" at bounding box center [293, 692] width 248 height 21
click at [169, 683] on input "This trade partner is better than most" at bounding box center [148, 691] width 41 height 41
click at [641, 961] on span "Submit" at bounding box center [641, 958] width 48 height 25
radio input "true"
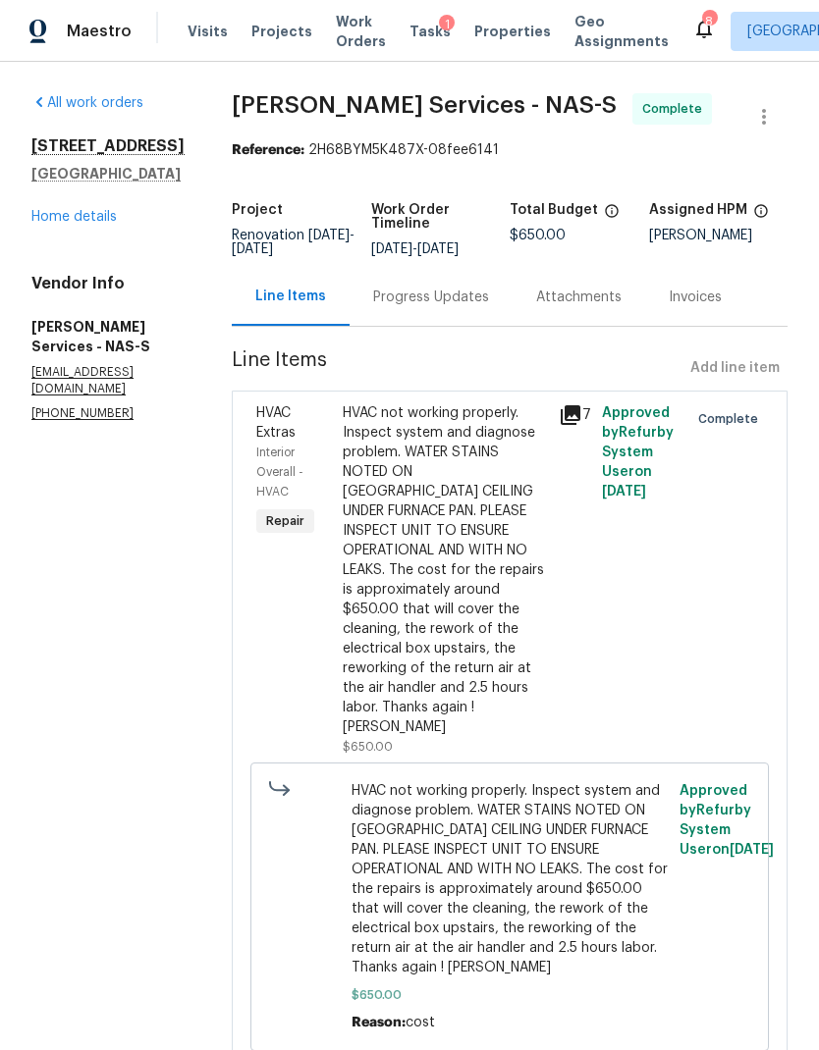
radio input "false"
click at [349, 23] on span "Work Orders" at bounding box center [361, 31] width 50 height 39
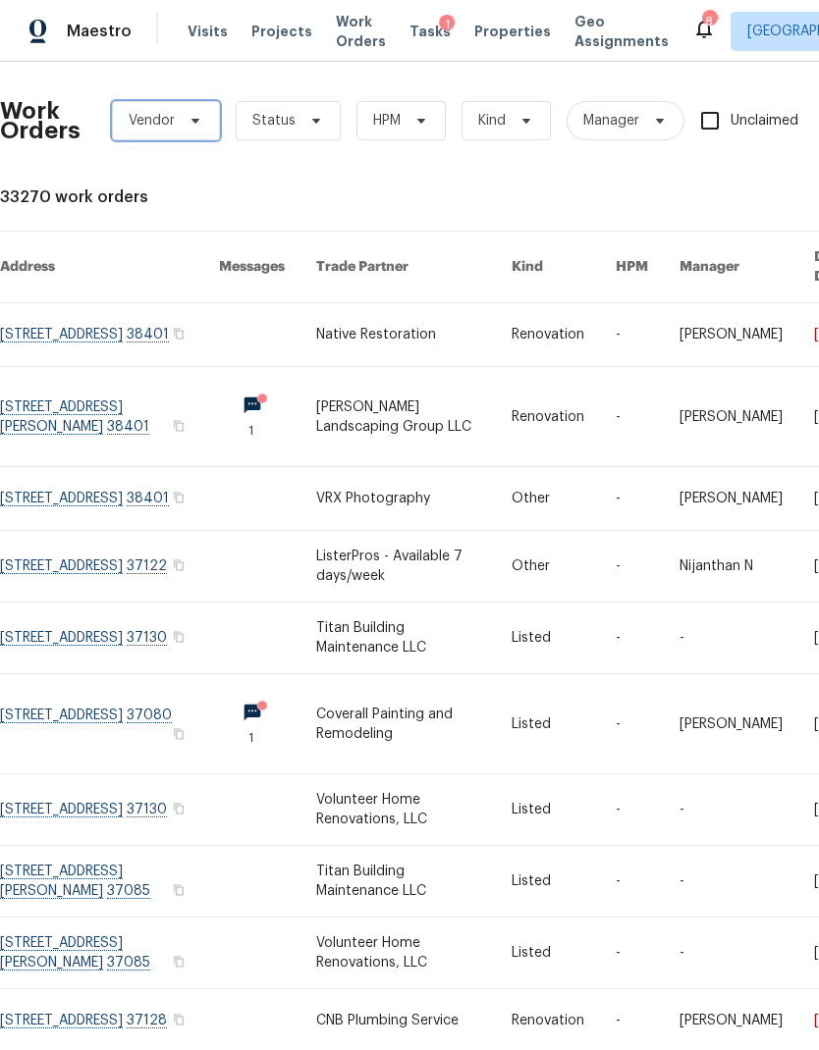
click at [194, 119] on icon at bounding box center [195, 121] width 8 height 5
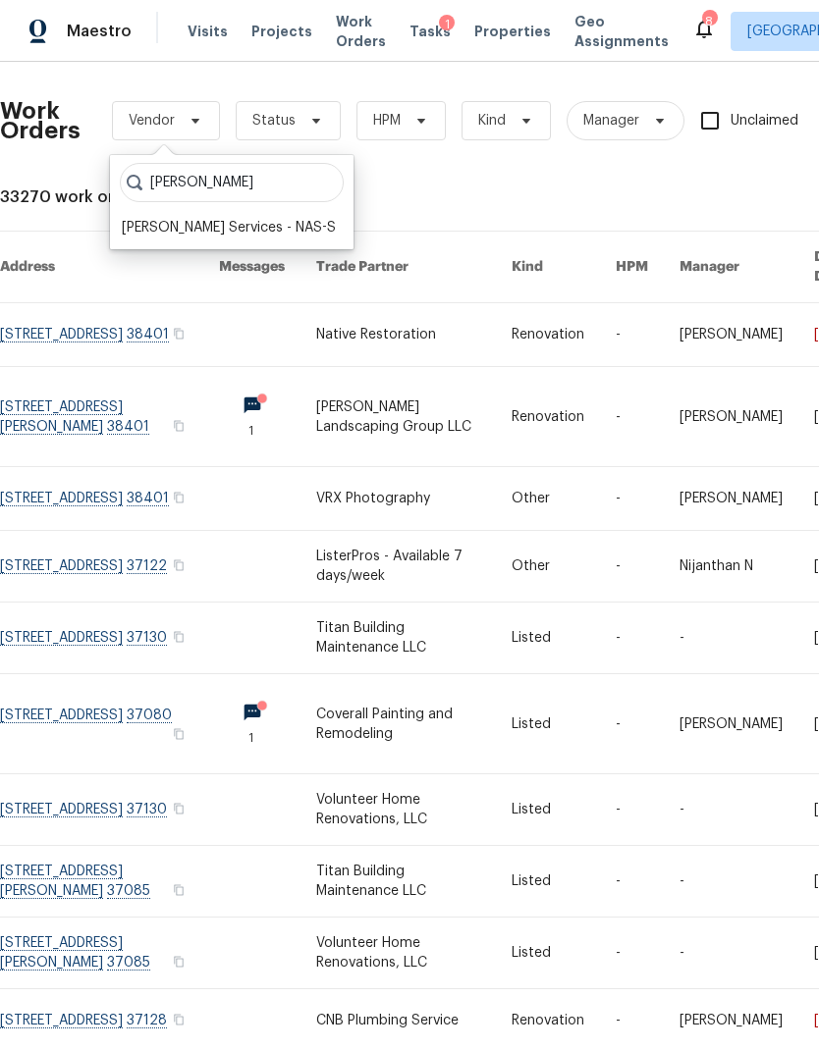
type input "Tony"
click at [246, 225] on div "[PERSON_NAME] Services - NAS-S" at bounding box center [229, 228] width 214 height 20
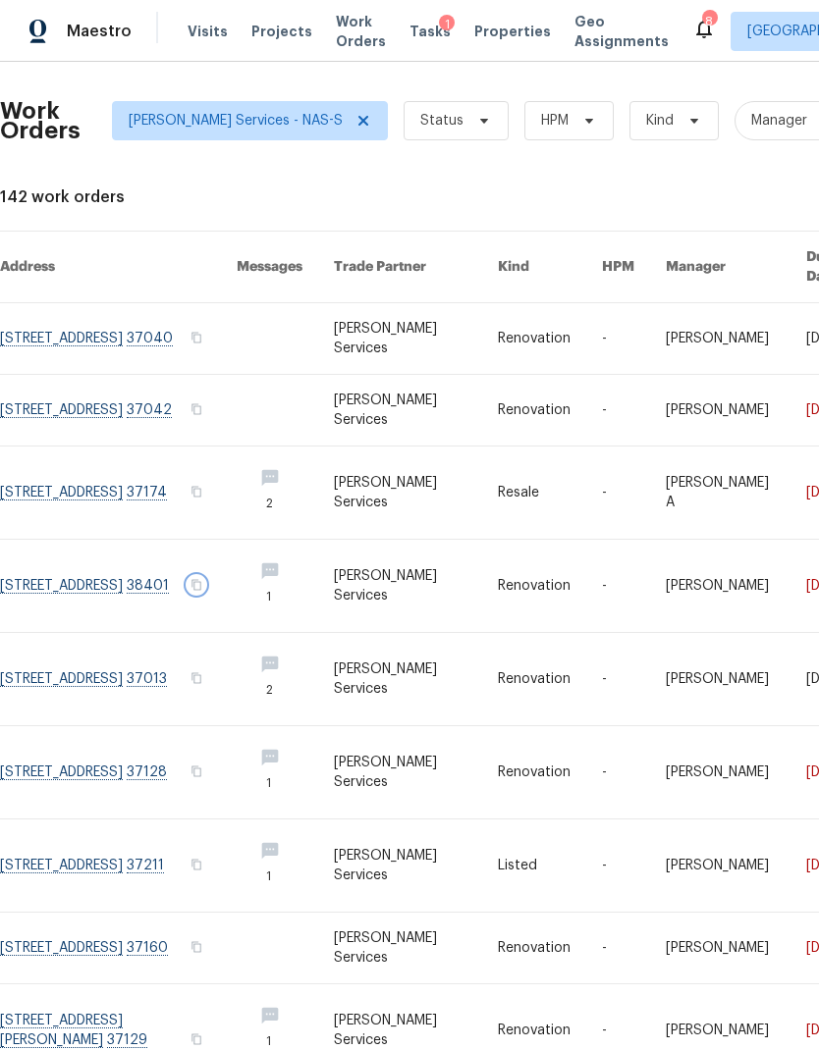
click at [202, 579] on icon "button" at bounding box center [196, 585] width 12 height 12
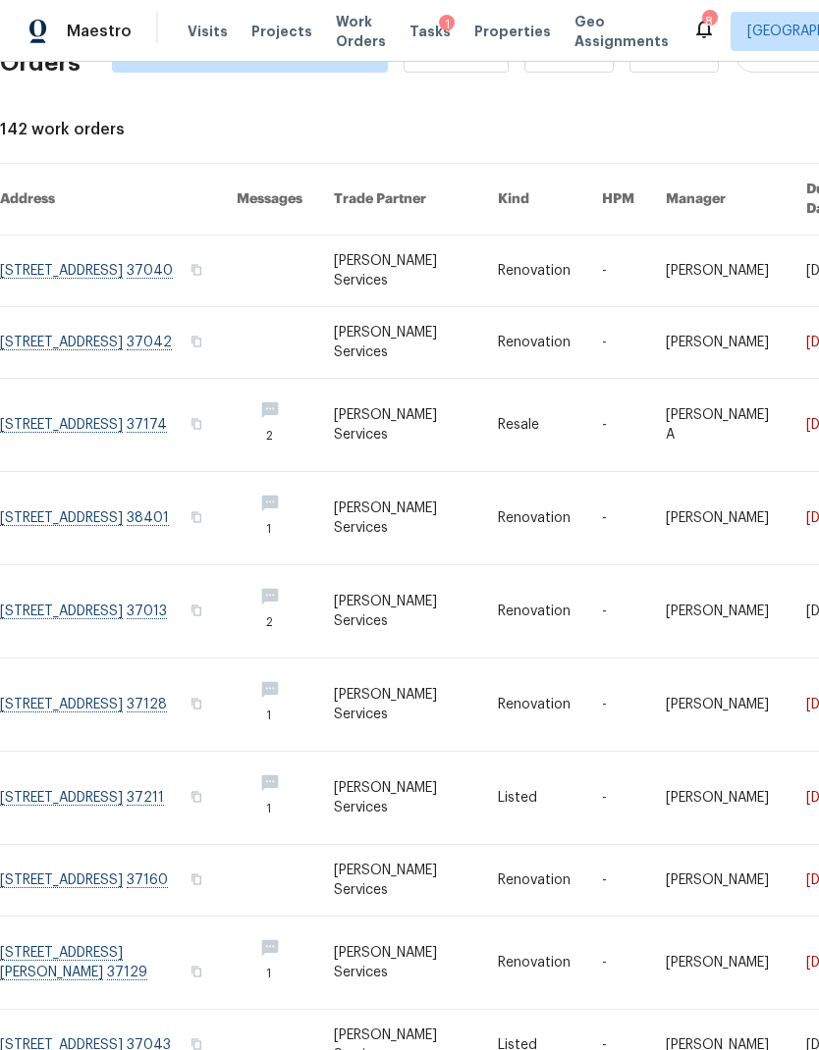
scroll to position [68, 0]
click at [202, 699] on icon "button" at bounding box center [197, 704] width 10 height 11
click at [202, 967] on icon "button" at bounding box center [197, 972] width 10 height 11
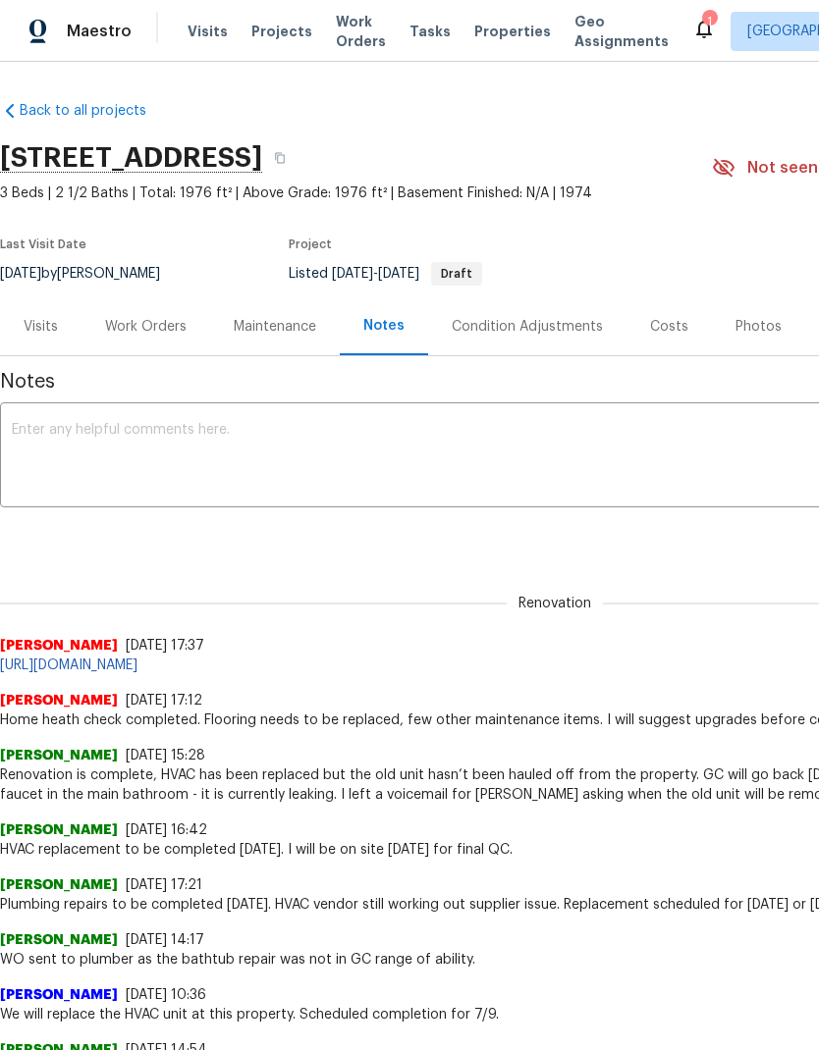
click at [199, 31] on span "Visits" at bounding box center [208, 32] width 40 height 20
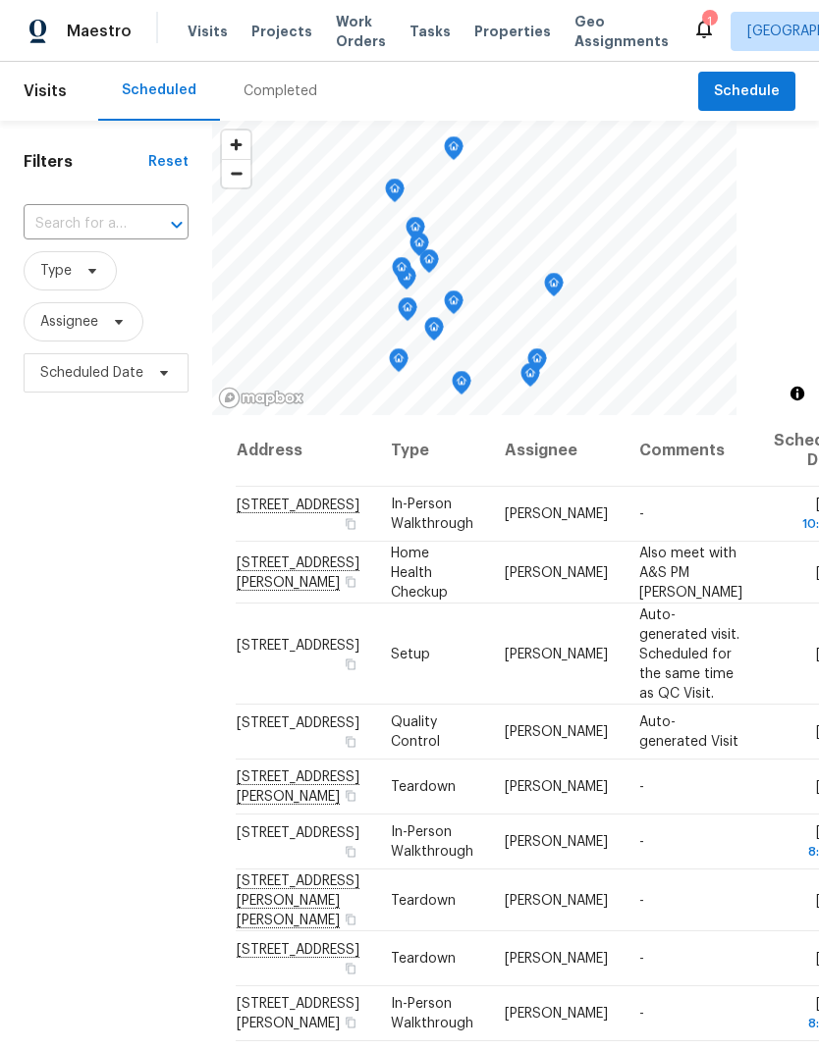
click at [348, 36] on span "Work Orders" at bounding box center [361, 31] width 50 height 39
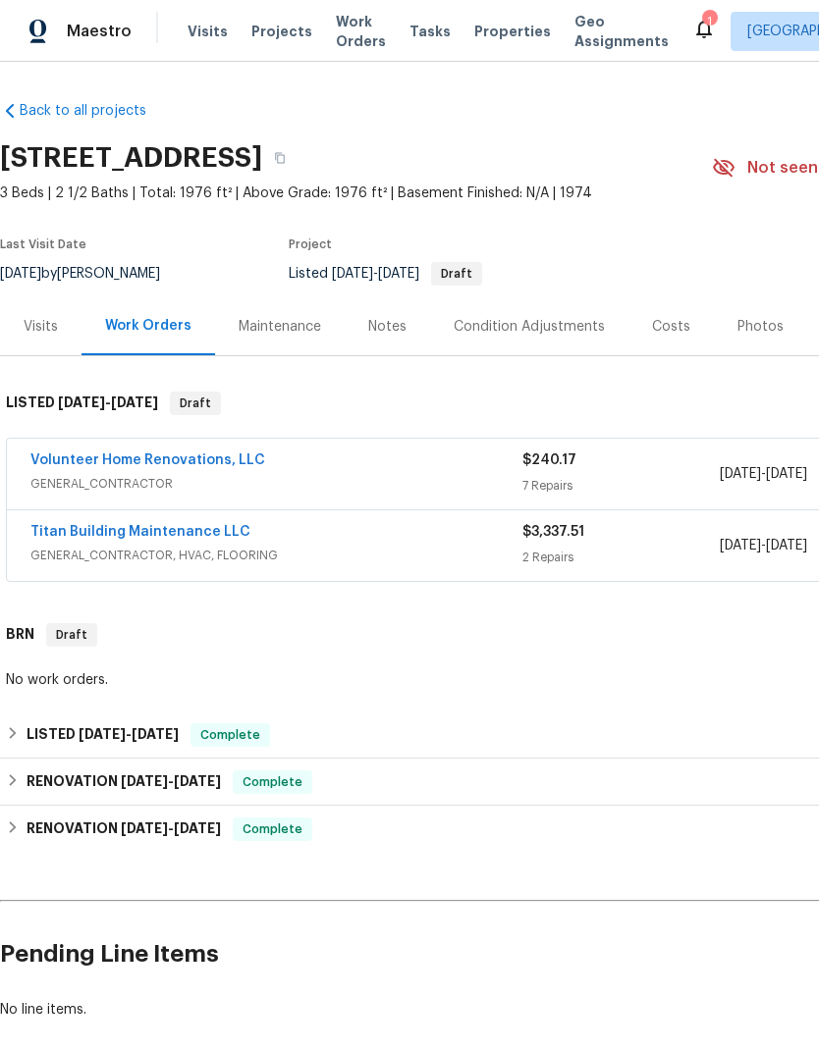
click at [346, 31] on span "Work Orders" at bounding box center [361, 31] width 50 height 39
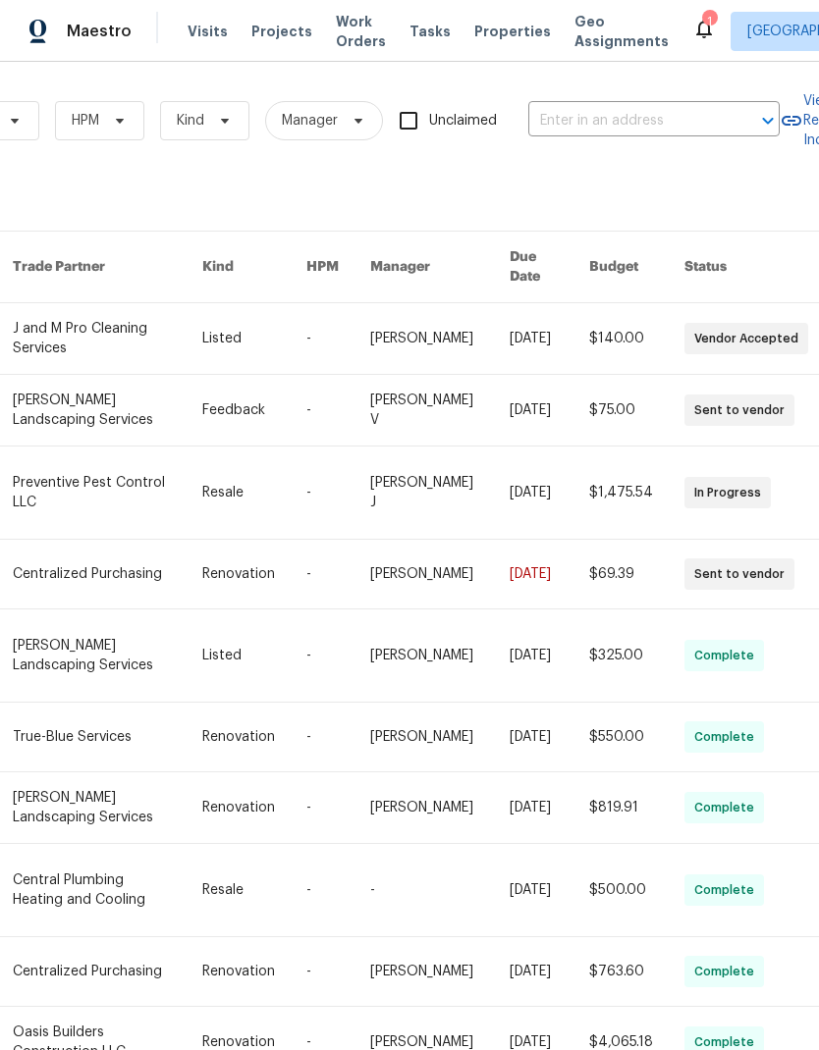
scroll to position [0, 306]
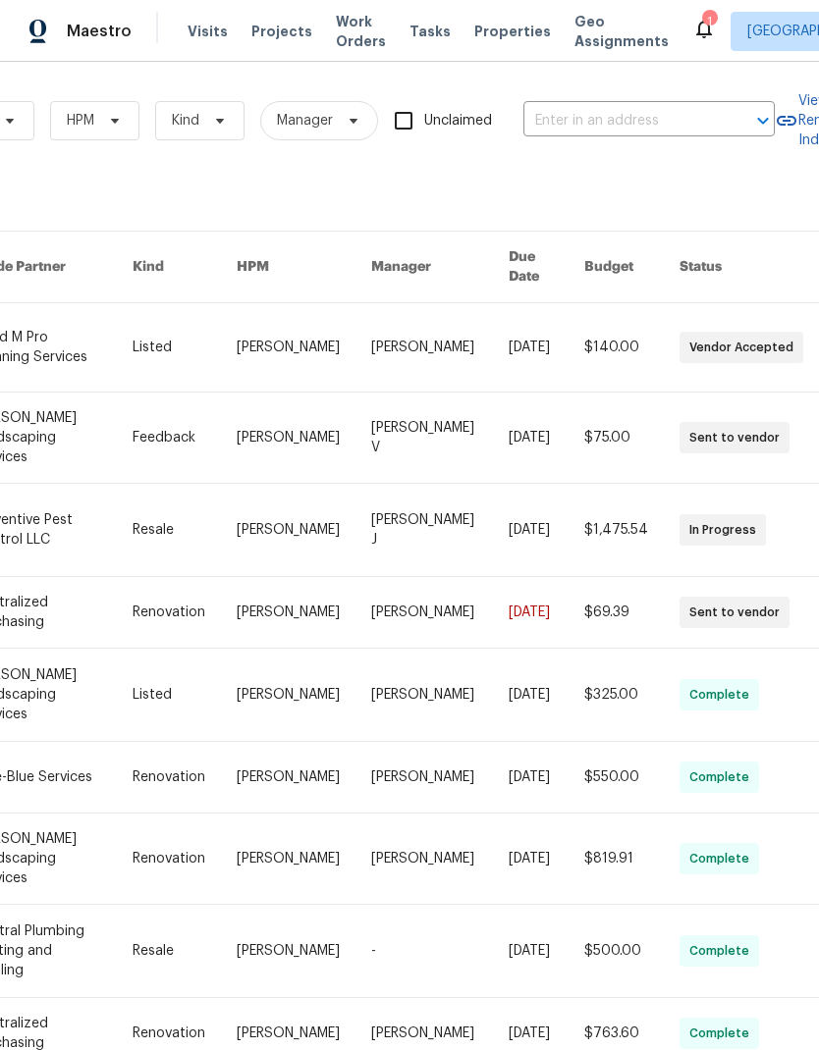
click at [566, 116] on input "text" at bounding box center [621, 121] width 196 height 30
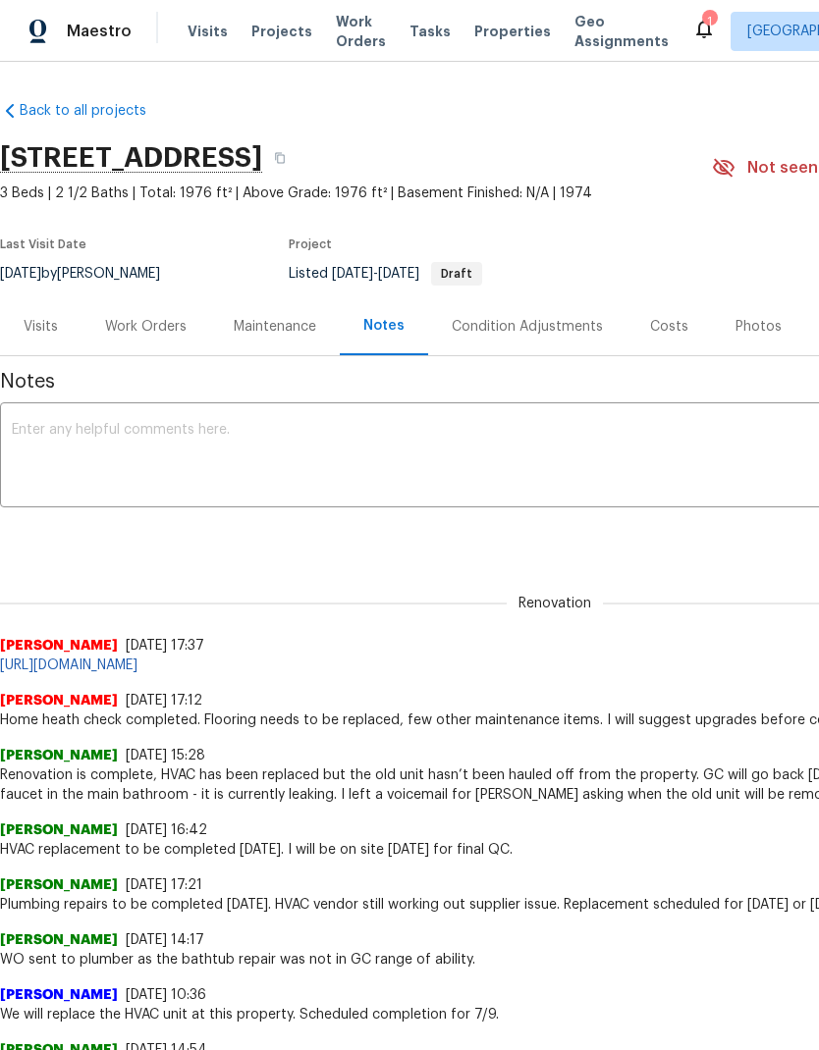
click at [352, 30] on span "Work Orders" at bounding box center [361, 31] width 50 height 39
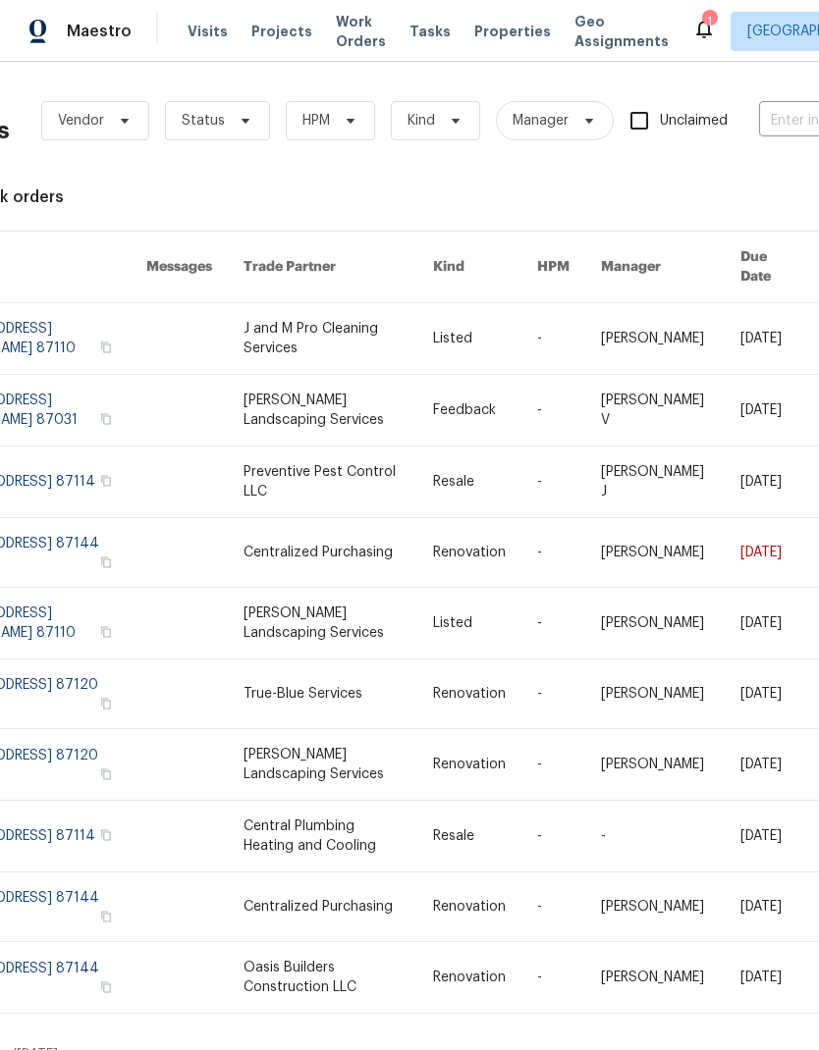
scroll to position [0, 250]
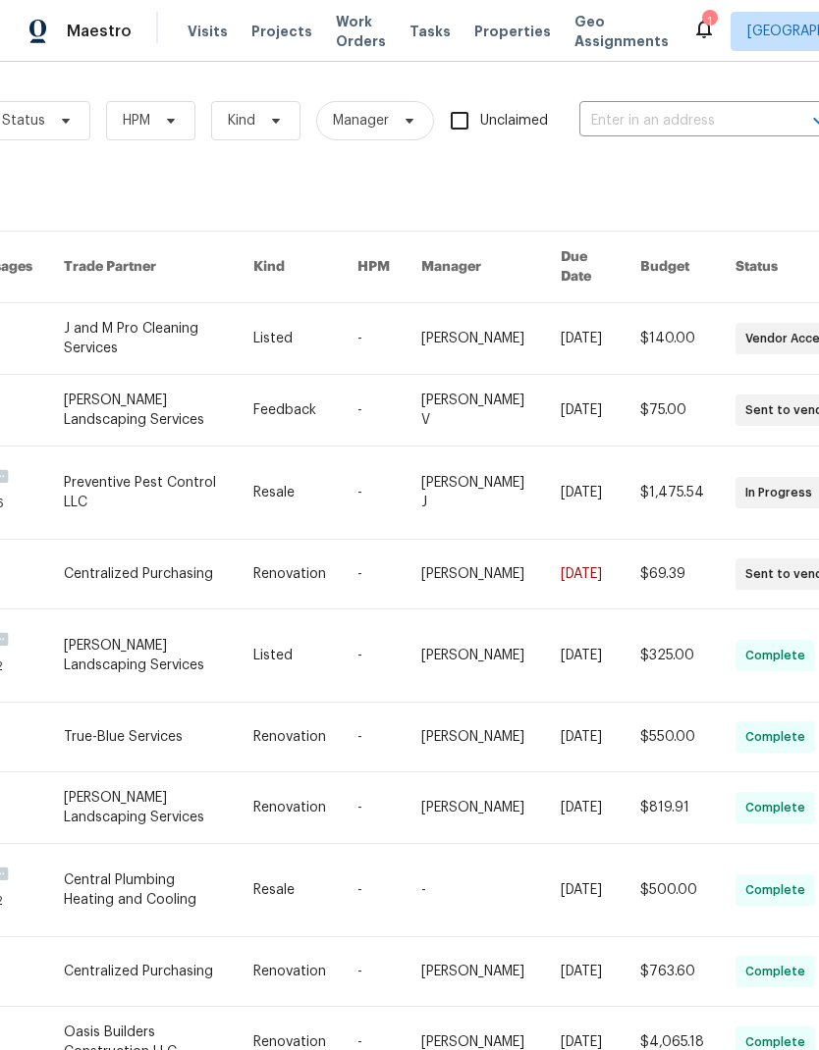
click at [615, 113] on input "text" at bounding box center [677, 121] width 196 height 30
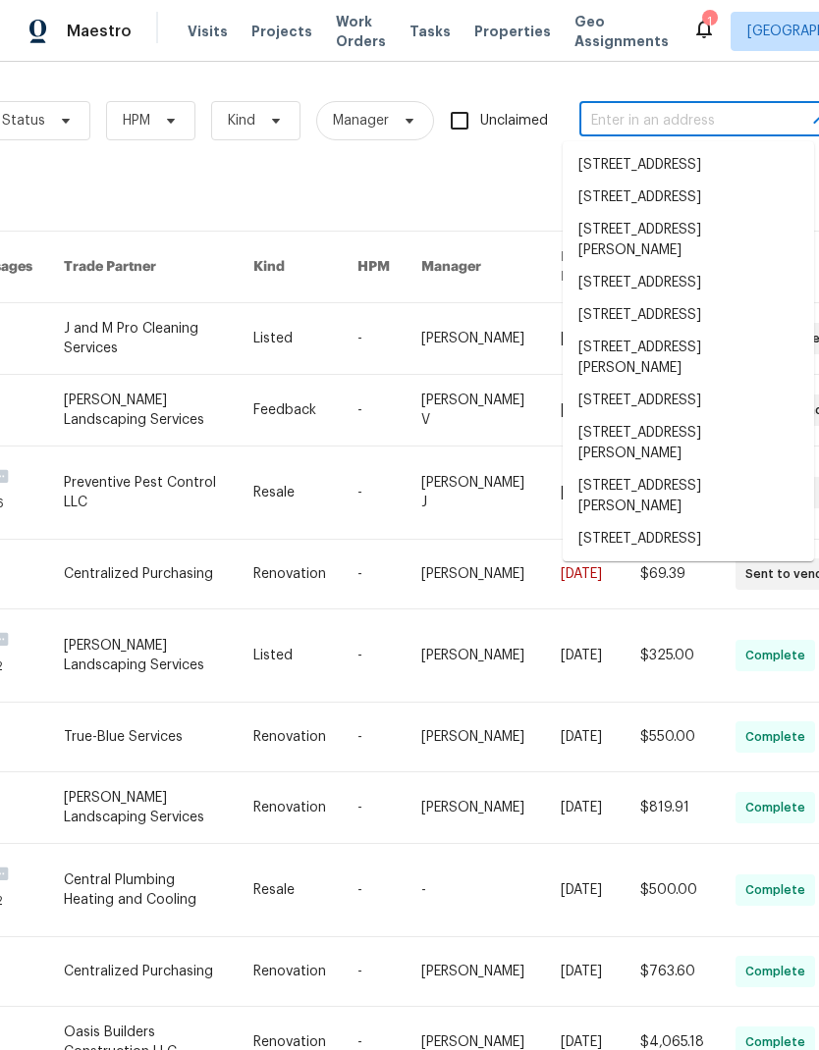
click at [611, 115] on input "text" at bounding box center [677, 121] width 196 height 30
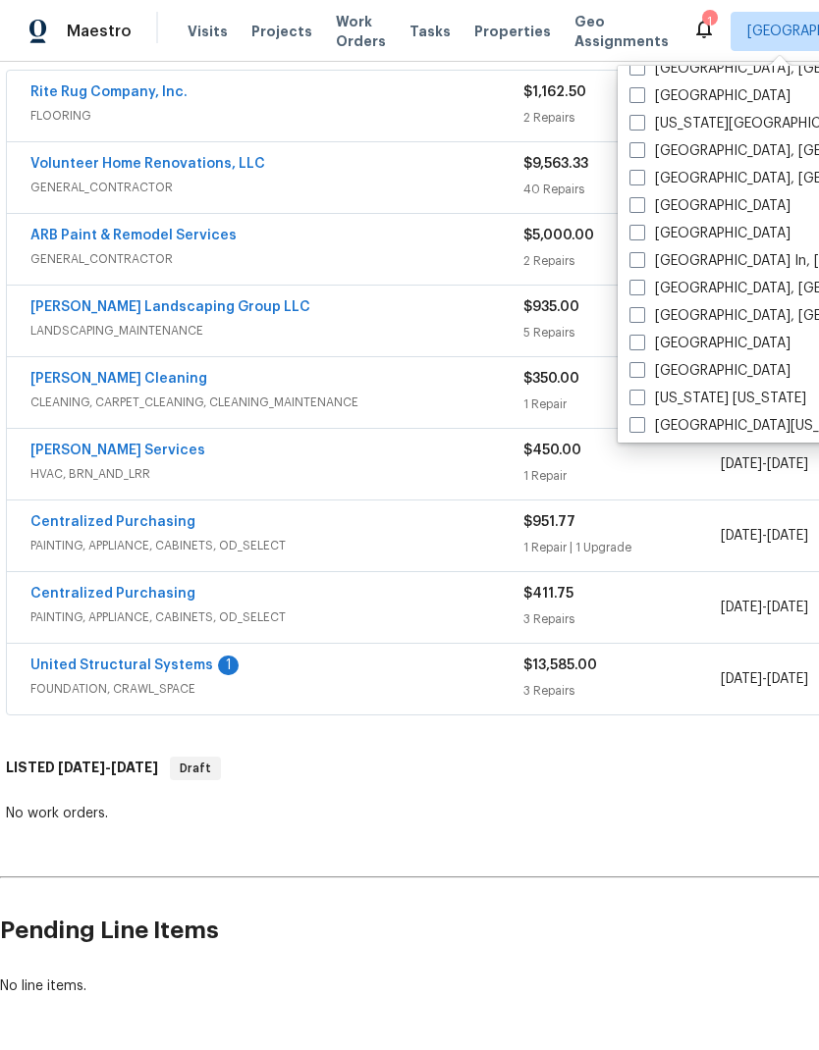
scroll to position [714, 0]
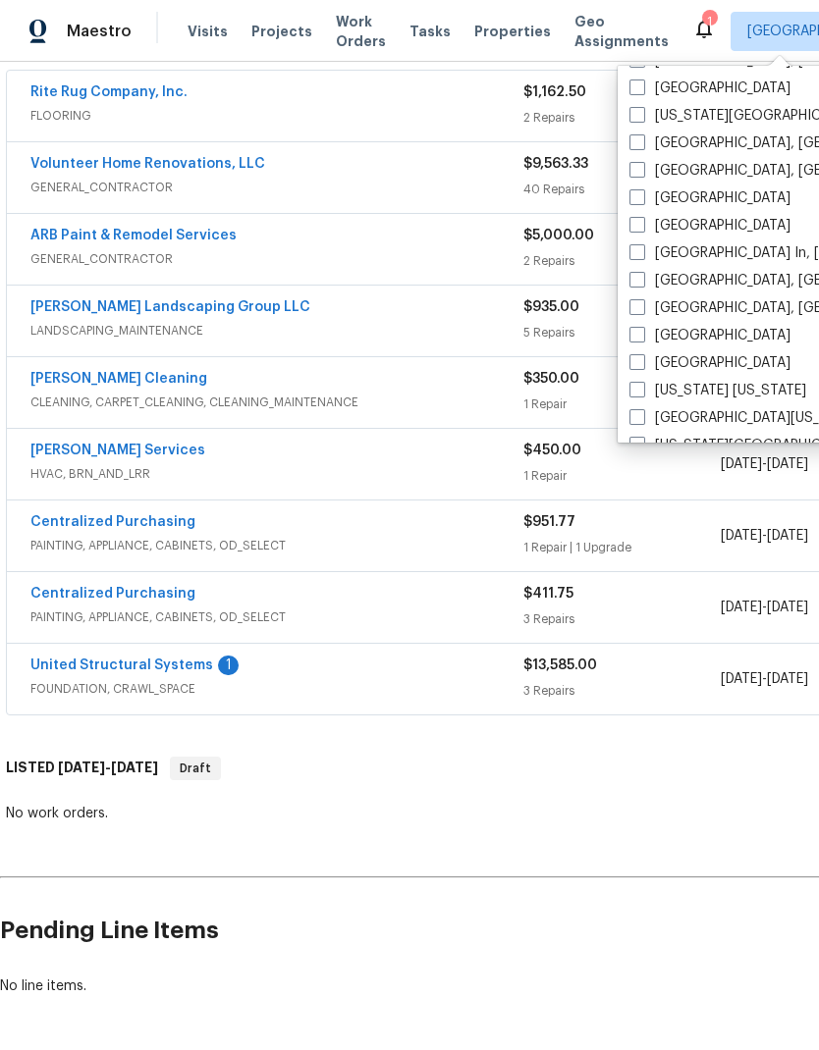
click at [693, 334] on label "[GEOGRAPHIC_DATA]" at bounding box center [709, 336] width 161 height 20
click at [642, 334] on input "[GEOGRAPHIC_DATA]" at bounding box center [635, 332] width 13 height 13
checkbox input "true"
click at [694, 354] on label "[GEOGRAPHIC_DATA]" at bounding box center [709, 363] width 161 height 20
click at [642, 354] on input "[GEOGRAPHIC_DATA]" at bounding box center [635, 359] width 13 height 13
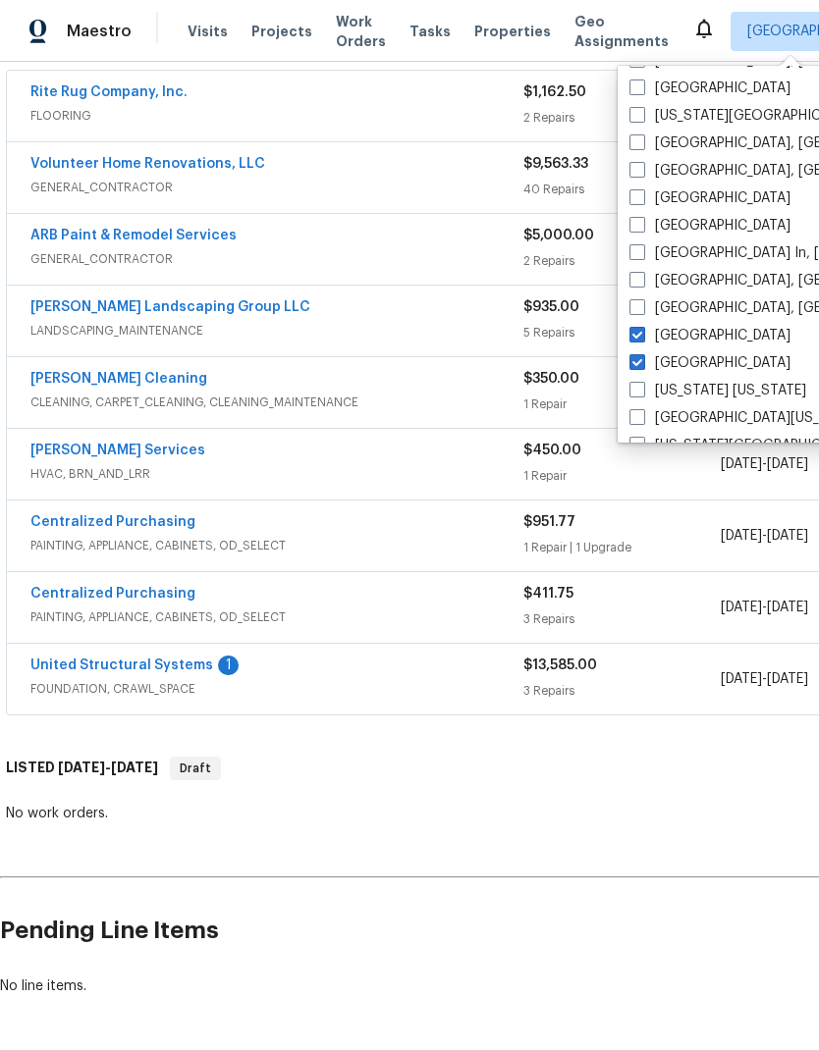
click at [693, 354] on label "[GEOGRAPHIC_DATA]" at bounding box center [709, 363] width 161 height 20
click at [642, 354] on input "[GEOGRAPHIC_DATA]" at bounding box center [635, 359] width 13 height 13
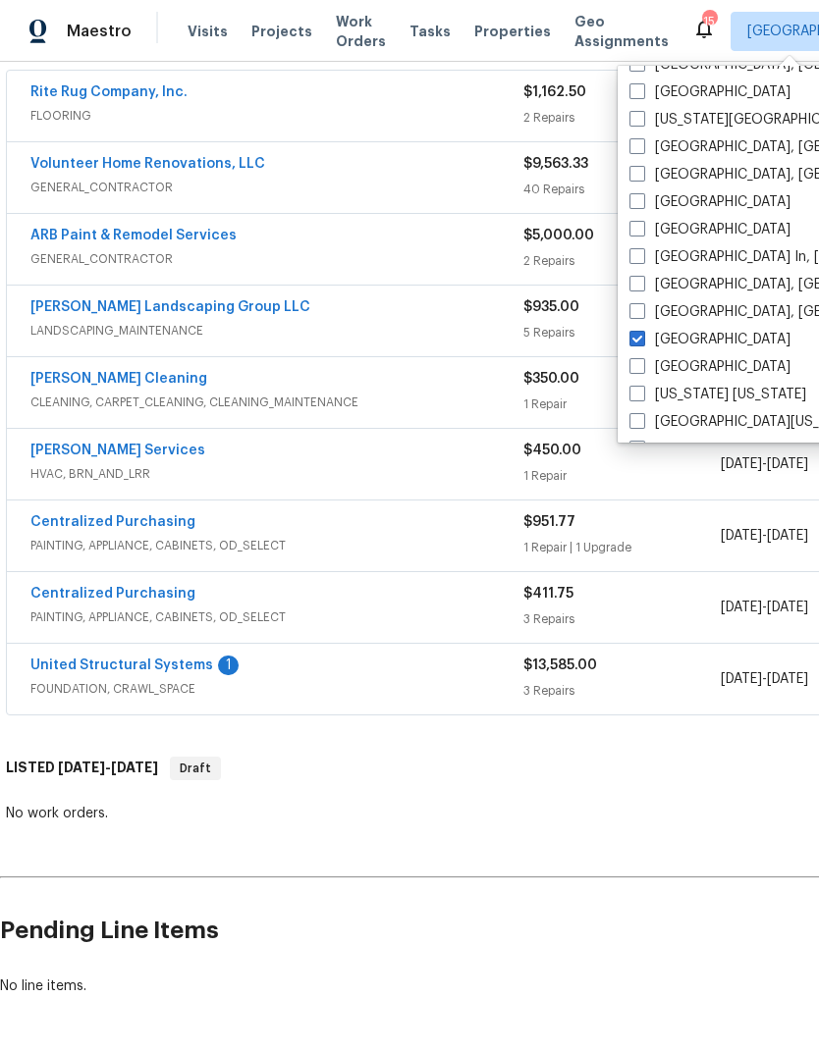
scroll to position [810, 0]
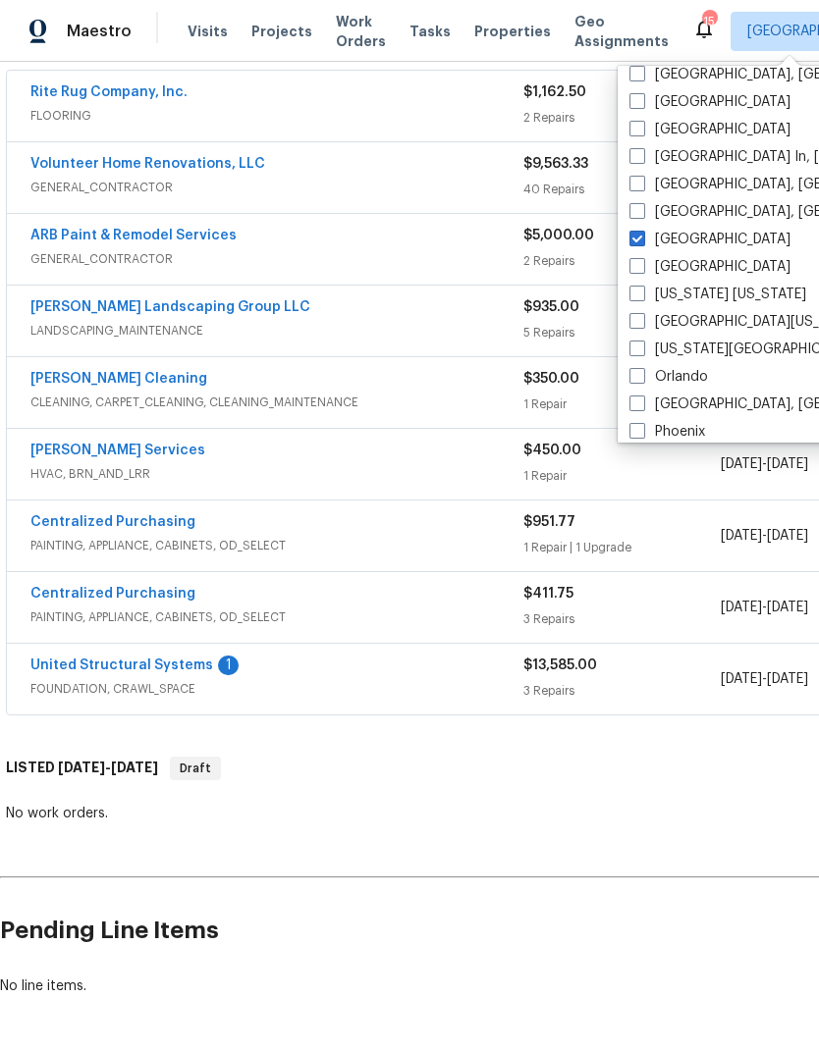
click at [671, 266] on label "[GEOGRAPHIC_DATA]" at bounding box center [709, 267] width 161 height 20
click at [642, 266] on input "[GEOGRAPHIC_DATA]" at bounding box center [635, 263] width 13 height 13
checkbox input "true"
click at [630, 219] on label "[GEOGRAPHIC_DATA], [GEOGRAPHIC_DATA]" at bounding box center [781, 212] width 304 height 20
click at [630, 215] on input "[GEOGRAPHIC_DATA], [GEOGRAPHIC_DATA]" at bounding box center [635, 208] width 13 height 13
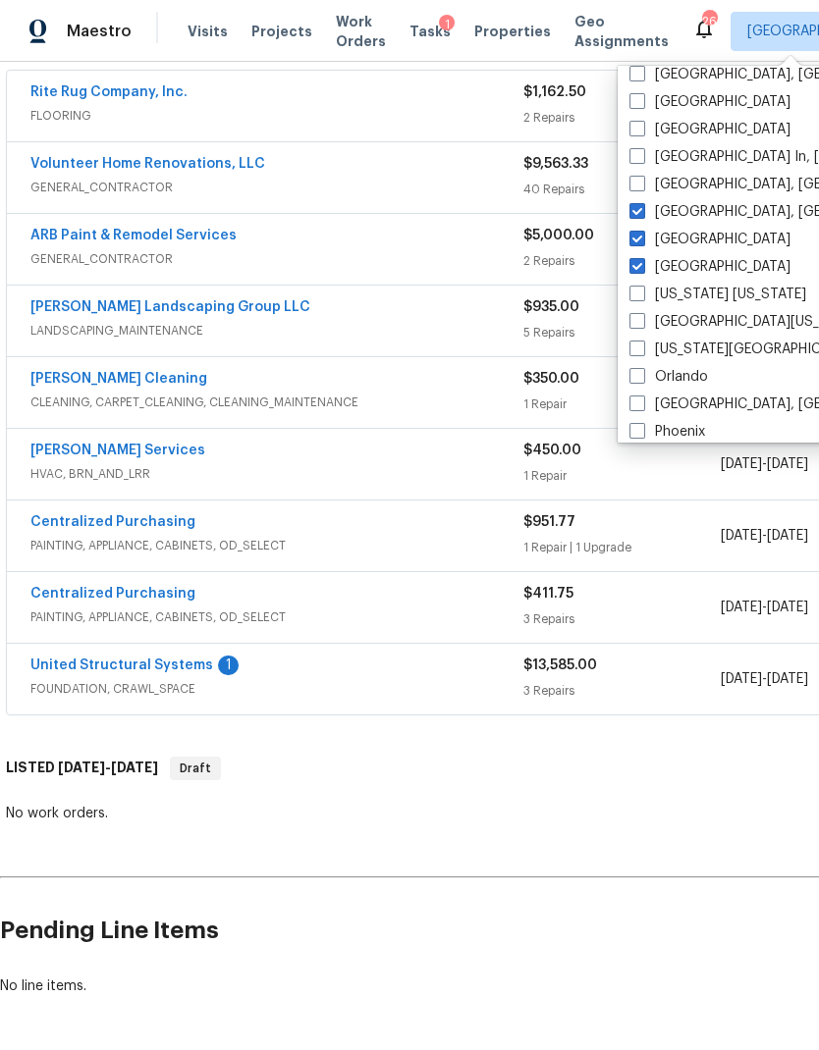
click at [641, 208] on span at bounding box center [637, 211] width 16 height 16
click at [641, 208] on input "[GEOGRAPHIC_DATA], [GEOGRAPHIC_DATA]" at bounding box center [635, 208] width 13 height 13
checkbox input "false"
click at [645, 240] on label "[GEOGRAPHIC_DATA]" at bounding box center [709, 240] width 161 height 20
click at [642, 240] on input "[GEOGRAPHIC_DATA]" at bounding box center [635, 236] width 13 height 13
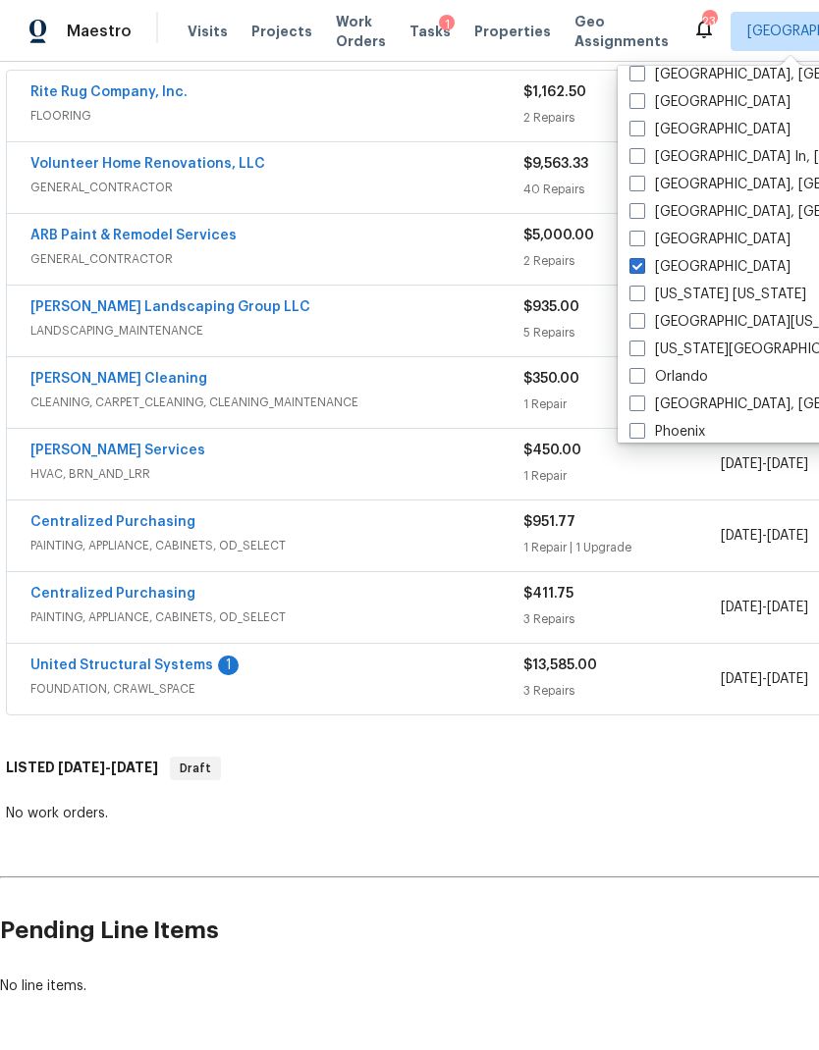
checkbox input "false"
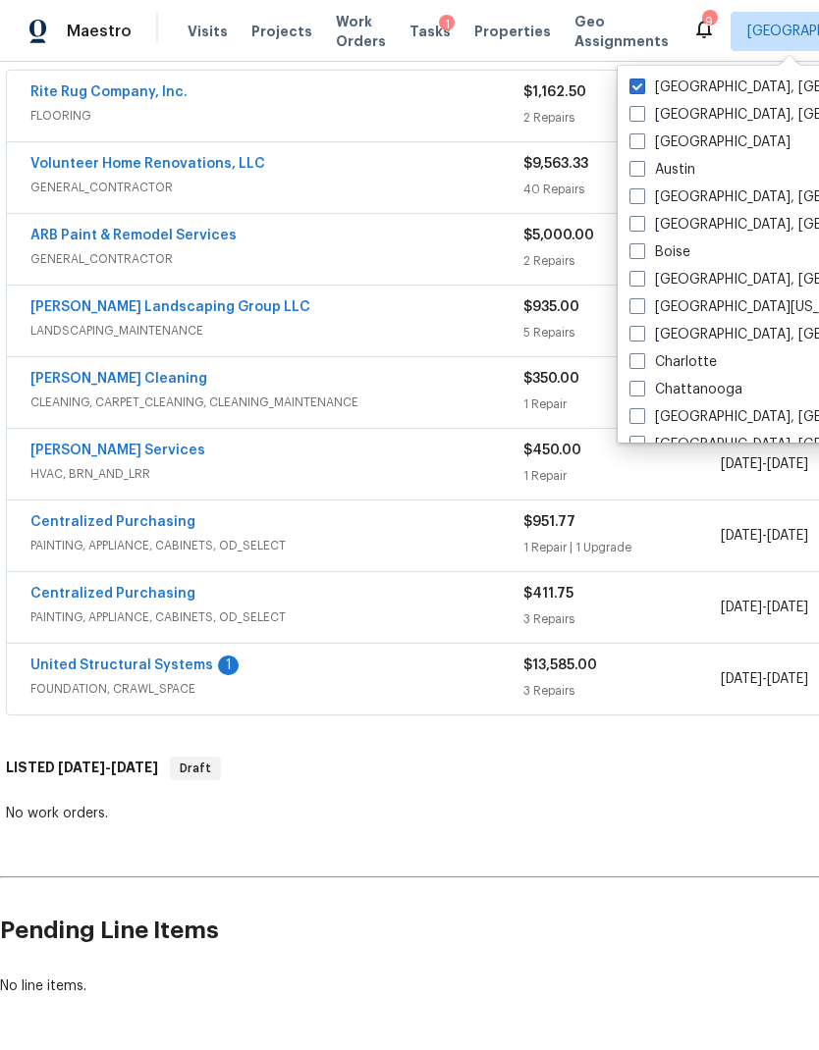
click at [634, 79] on span at bounding box center [637, 87] width 16 height 16
click at [634, 78] on input "[GEOGRAPHIC_DATA], [GEOGRAPHIC_DATA]" at bounding box center [635, 84] width 13 height 13
checkbox input "false"
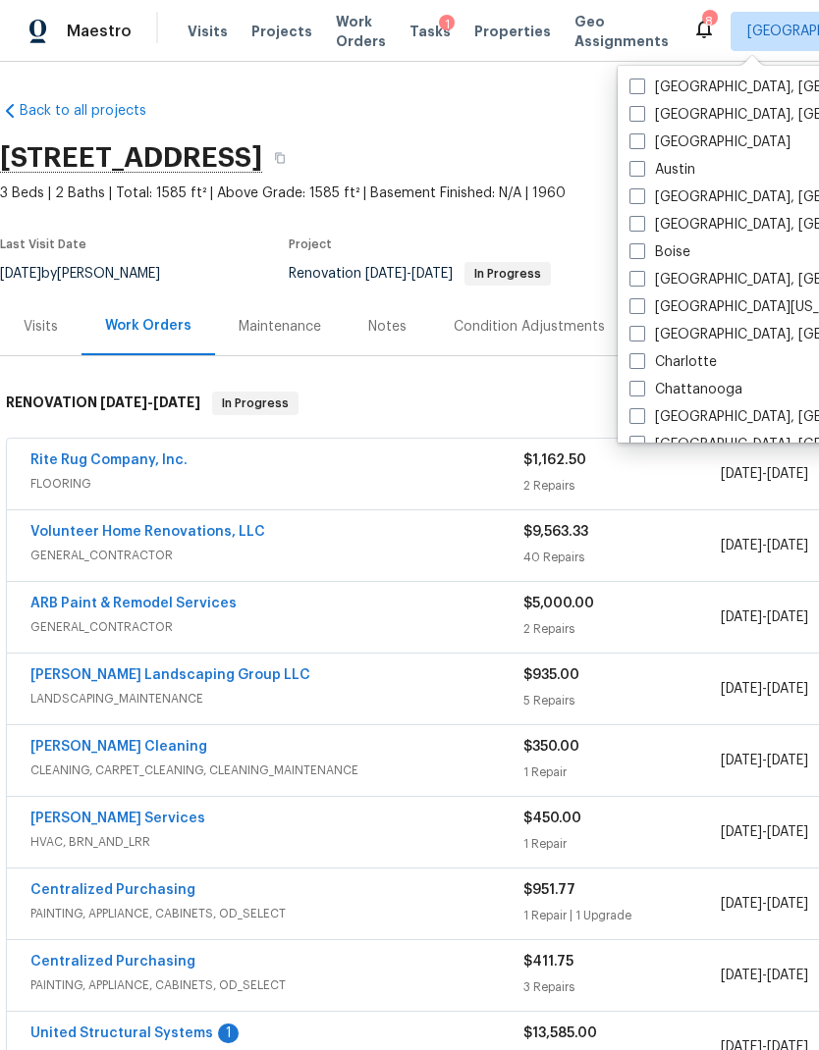
click at [341, 27] on span "Work Orders" at bounding box center [361, 31] width 50 height 39
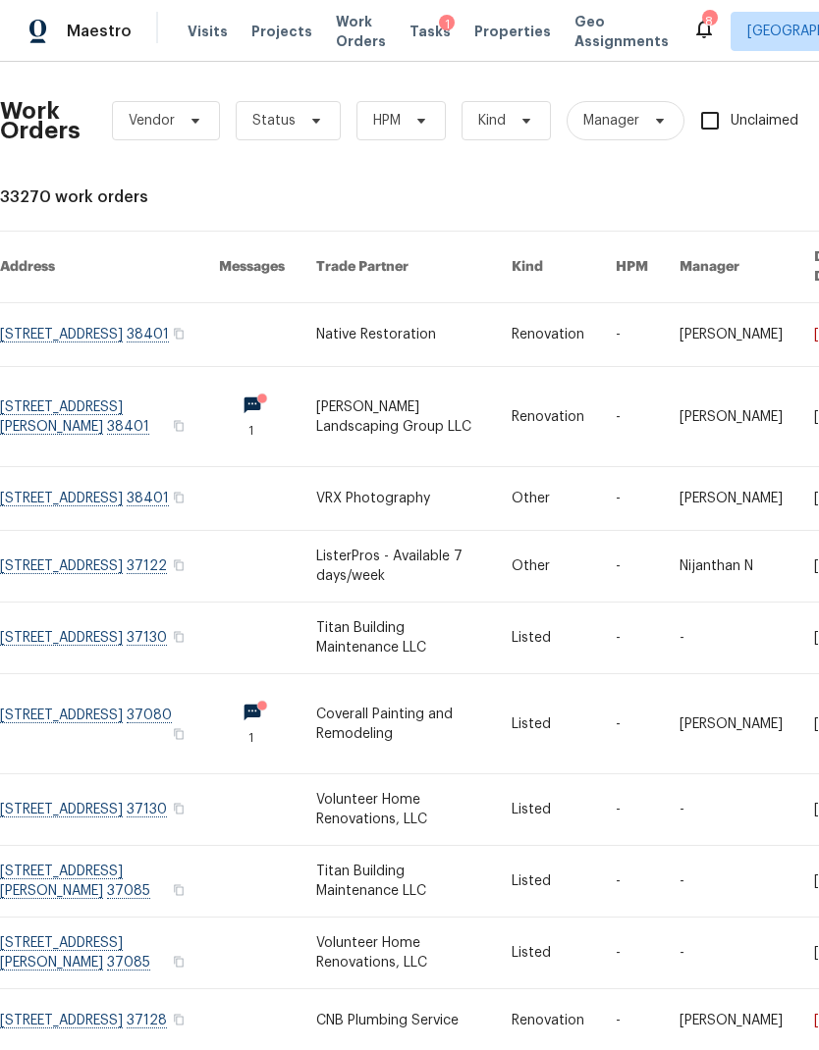
scroll to position [0, 265]
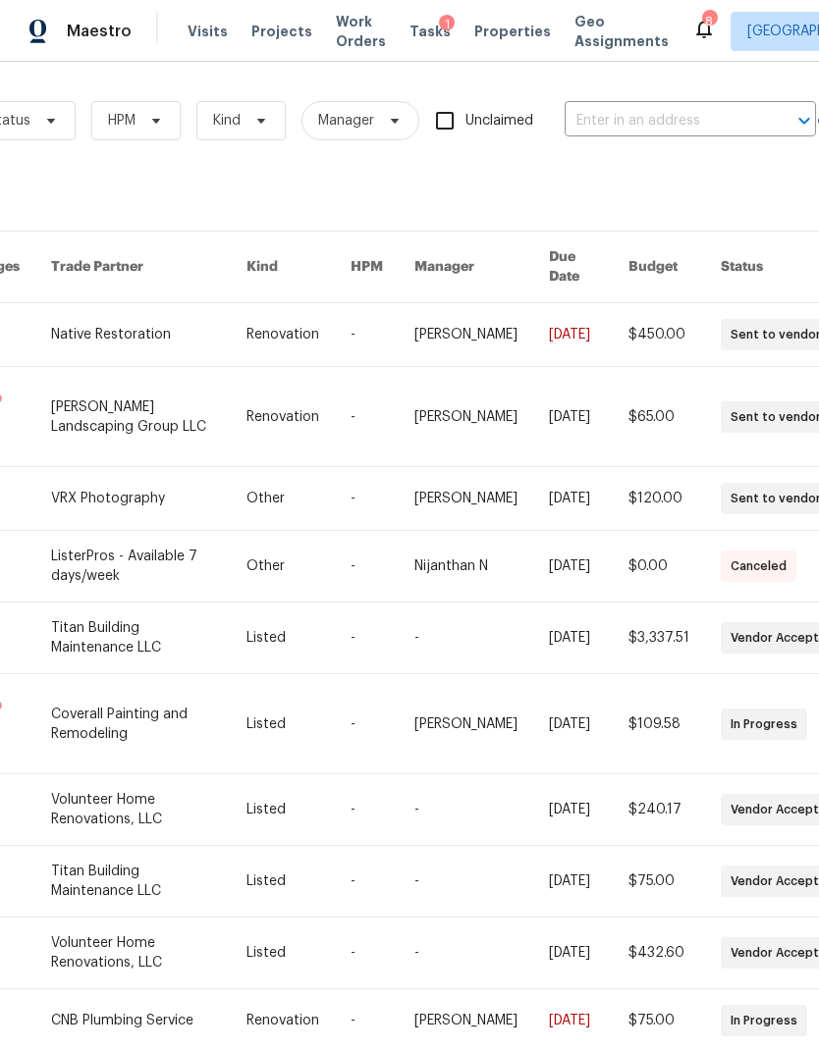
click at [611, 118] on input "text" at bounding box center [662, 121] width 196 height 30
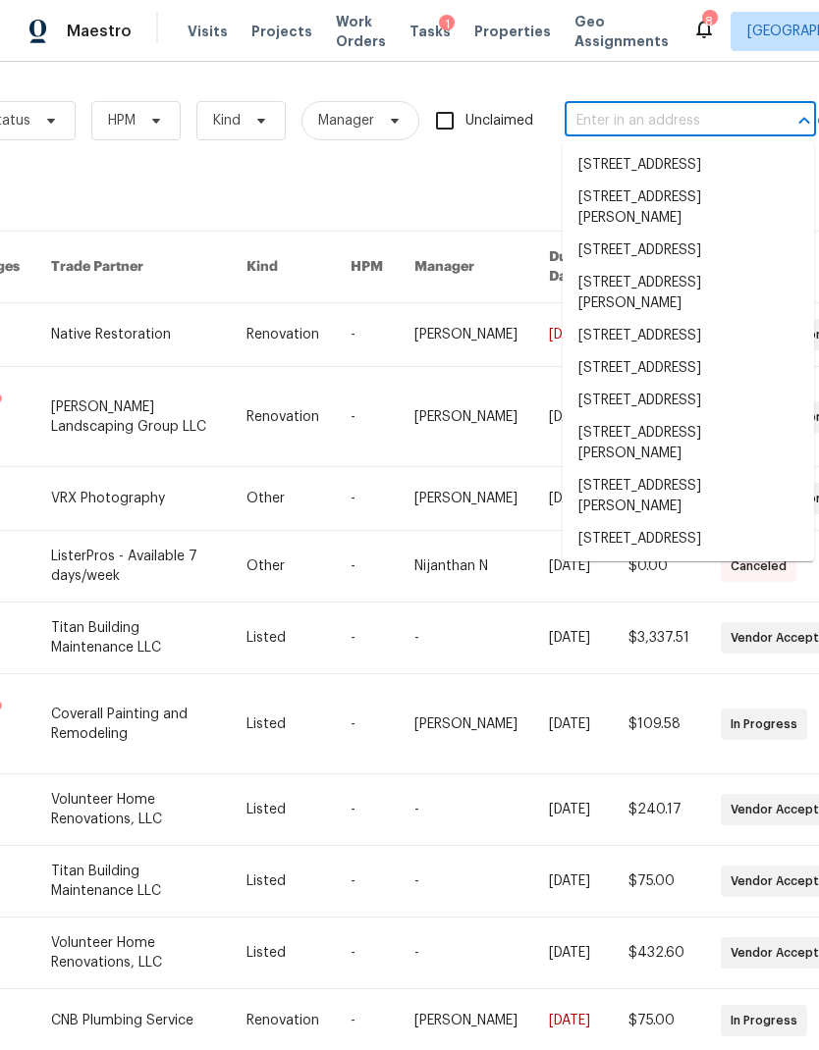
click at [597, 106] on input "text" at bounding box center [662, 121] width 196 height 30
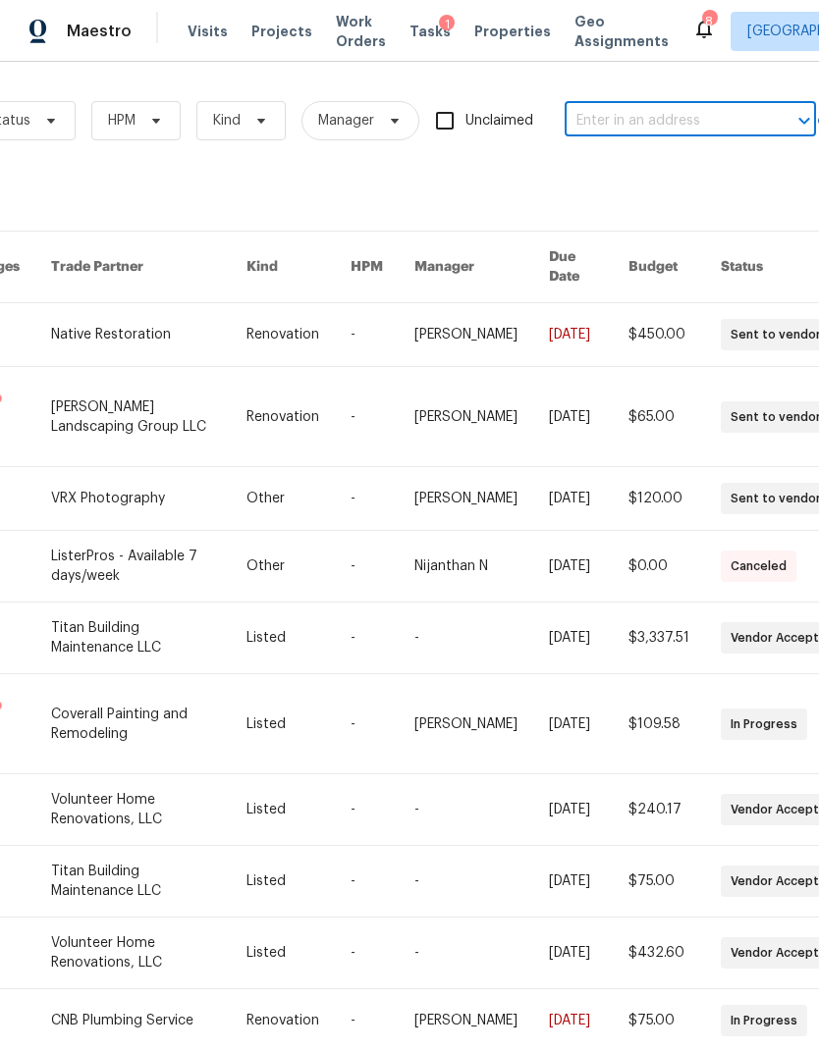
paste input "[STREET_ADDRESS]"
type input "[STREET_ADDRESS]"
click at [623, 171] on li "[STREET_ADDRESS]" at bounding box center [688, 165] width 251 height 32
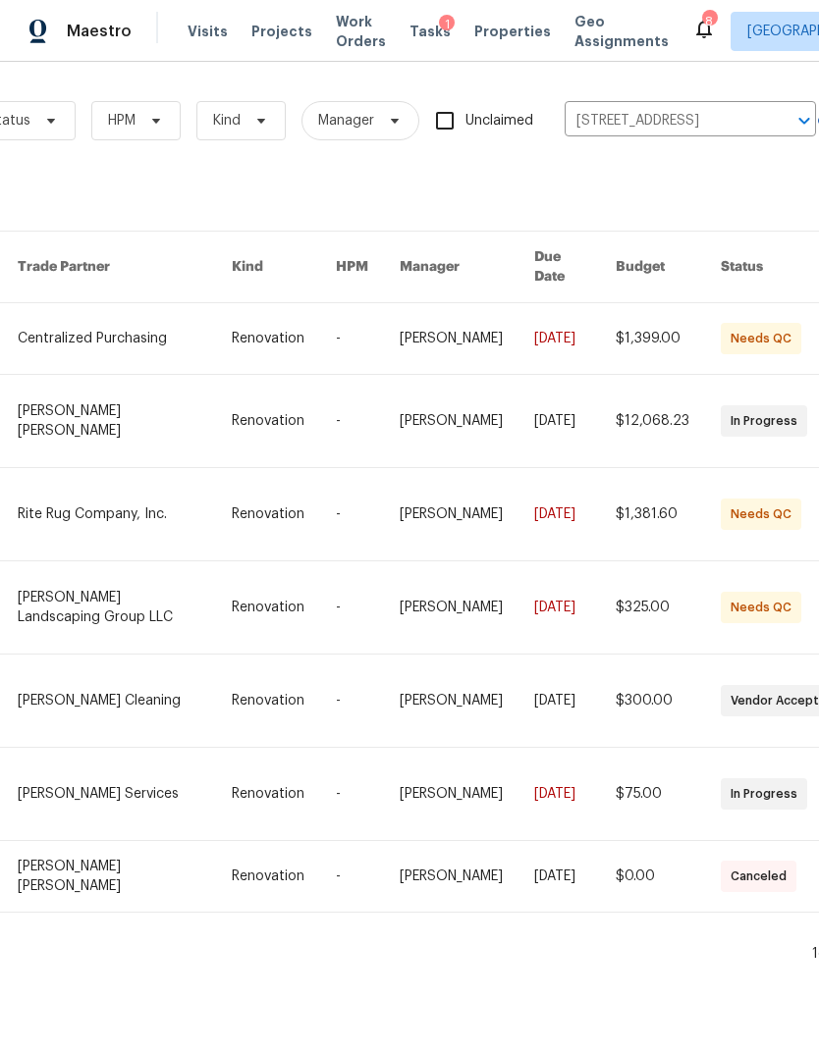
click at [336, 676] on link at bounding box center [284, 701] width 104 height 92
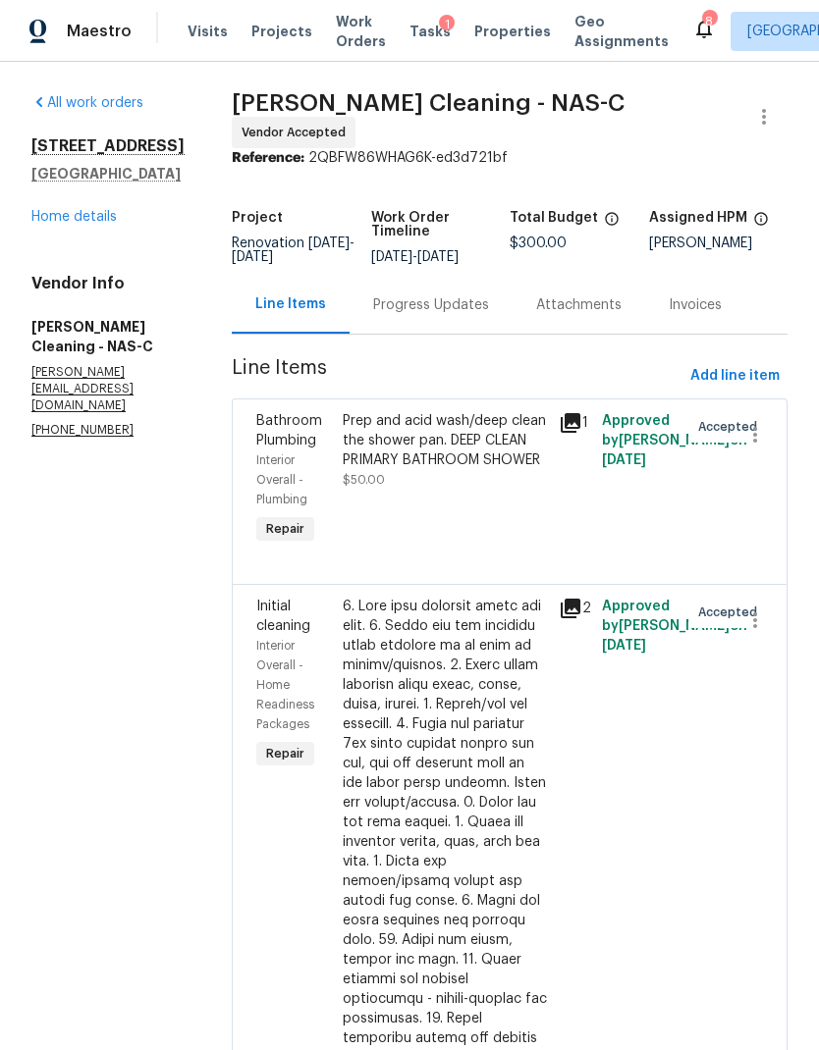
click at [83, 211] on link "Home details" at bounding box center [73, 217] width 85 height 14
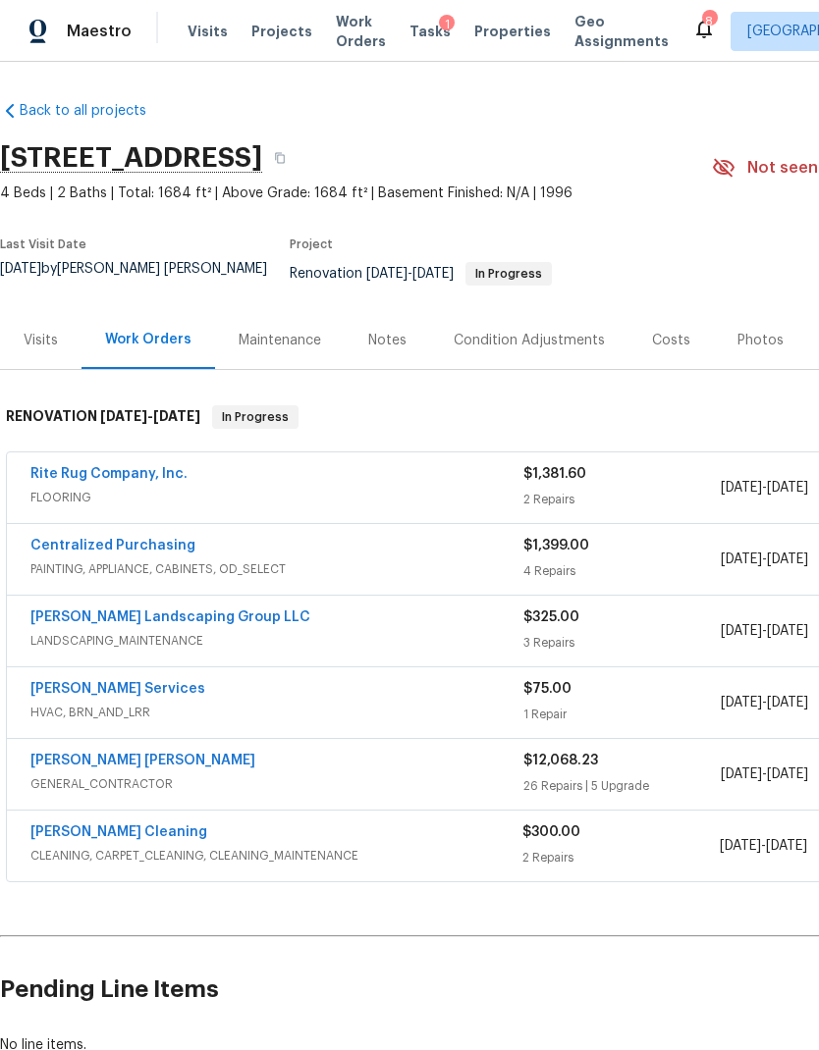
click at [378, 311] on div "Notes" at bounding box center [387, 340] width 85 height 58
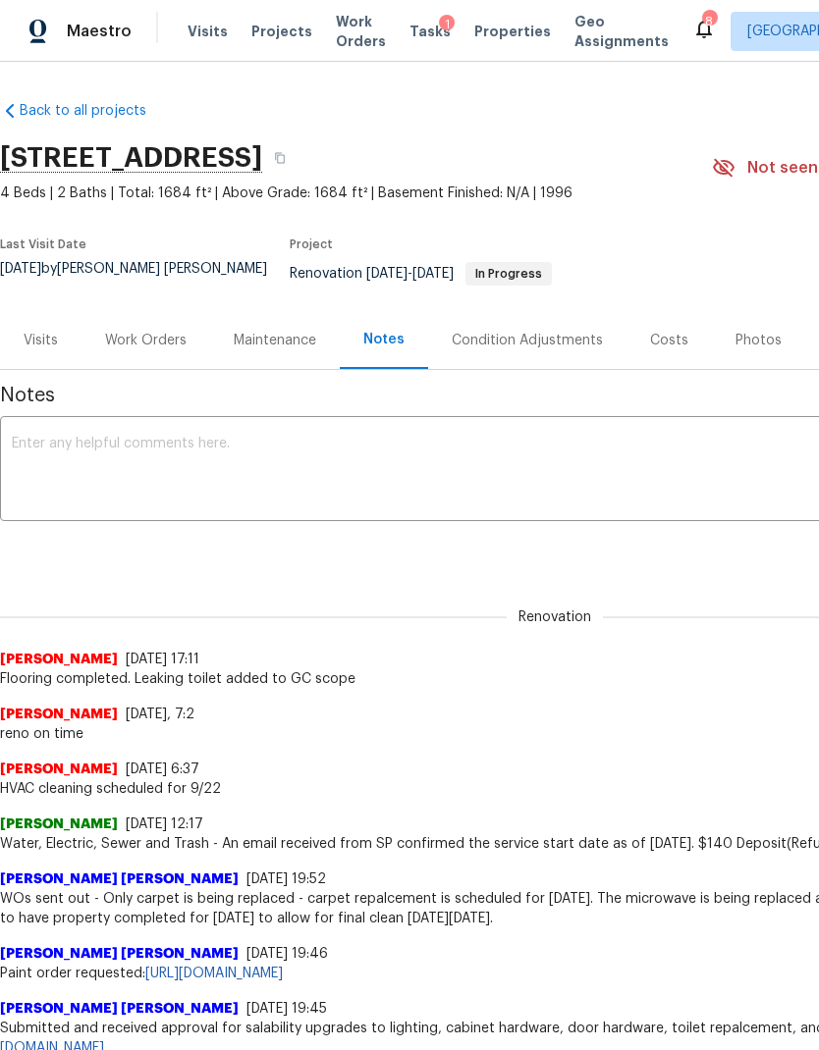
click at [152, 331] on div "Work Orders" at bounding box center [145, 341] width 81 height 20
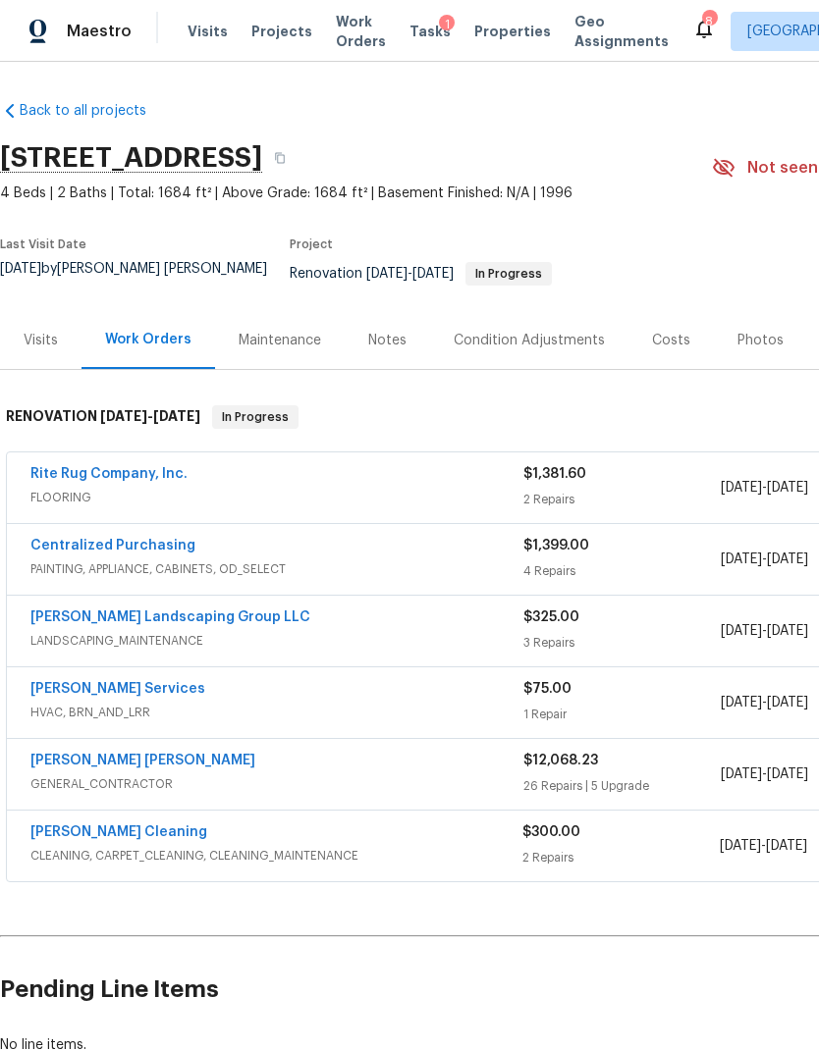
click at [119, 682] on link "[PERSON_NAME] Services" at bounding box center [117, 689] width 175 height 14
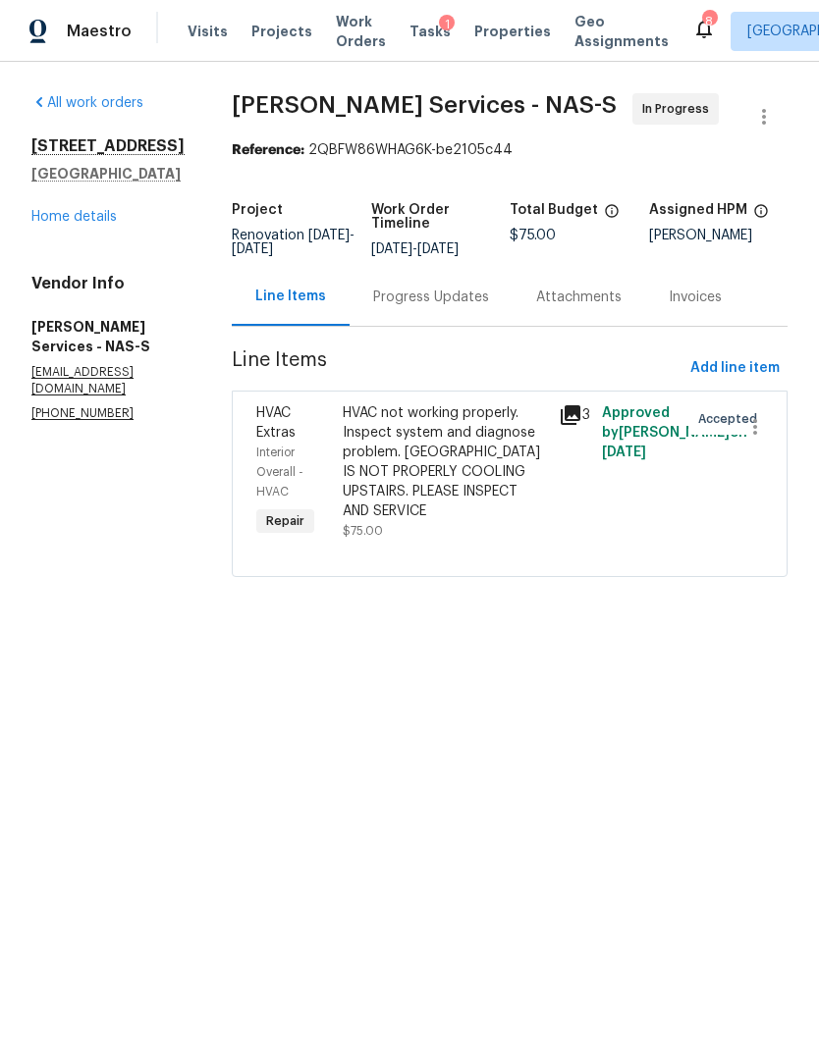
click at [342, 36] on span "Work Orders" at bounding box center [361, 31] width 50 height 39
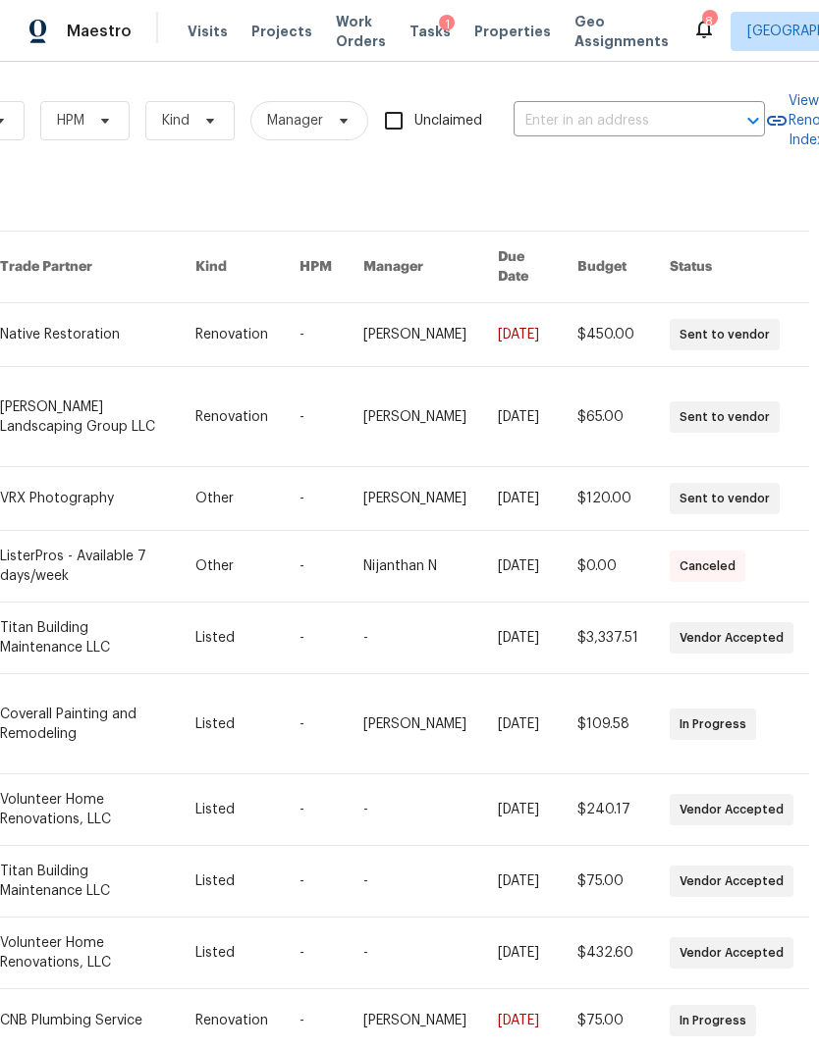
scroll to position [0, 319]
click at [571, 112] on input "text" at bounding box center [608, 121] width 196 height 30
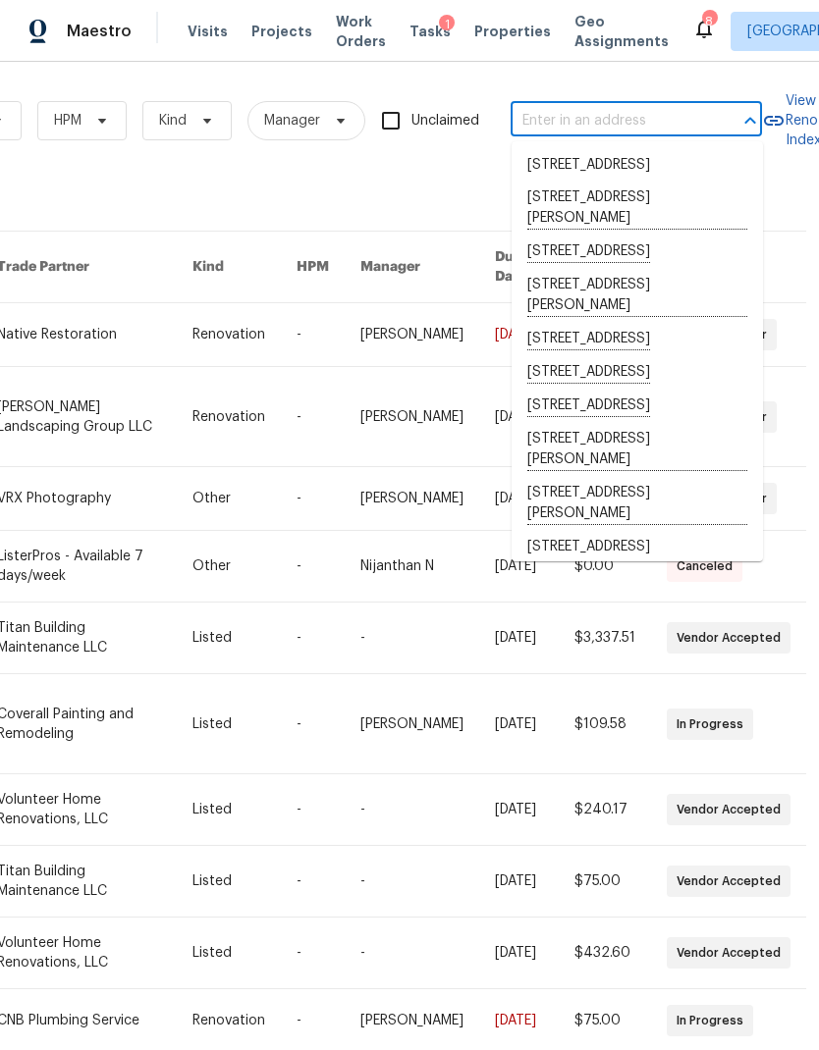
click at [533, 116] on input "text" at bounding box center [608, 121] width 196 height 30
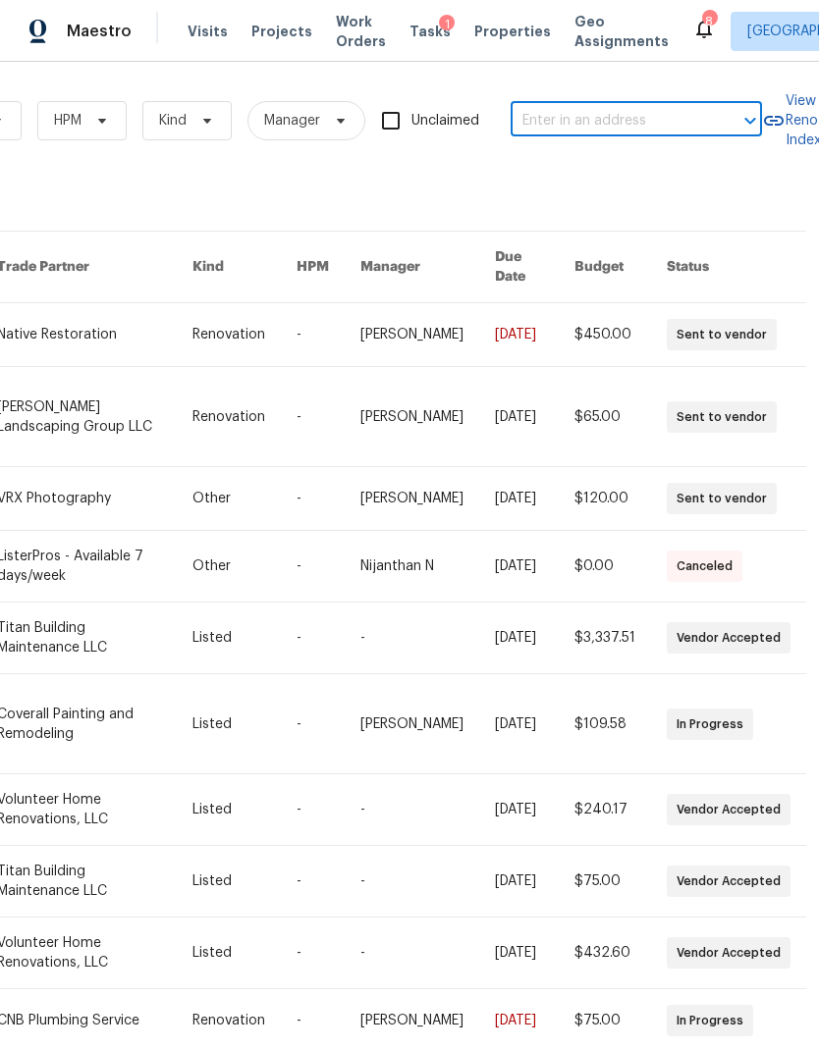
paste input "[STREET_ADDRESS]"
type input "[STREET_ADDRESS]"
click at [586, 172] on li "[STREET_ADDRESS]" at bounding box center [636, 165] width 251 height 32
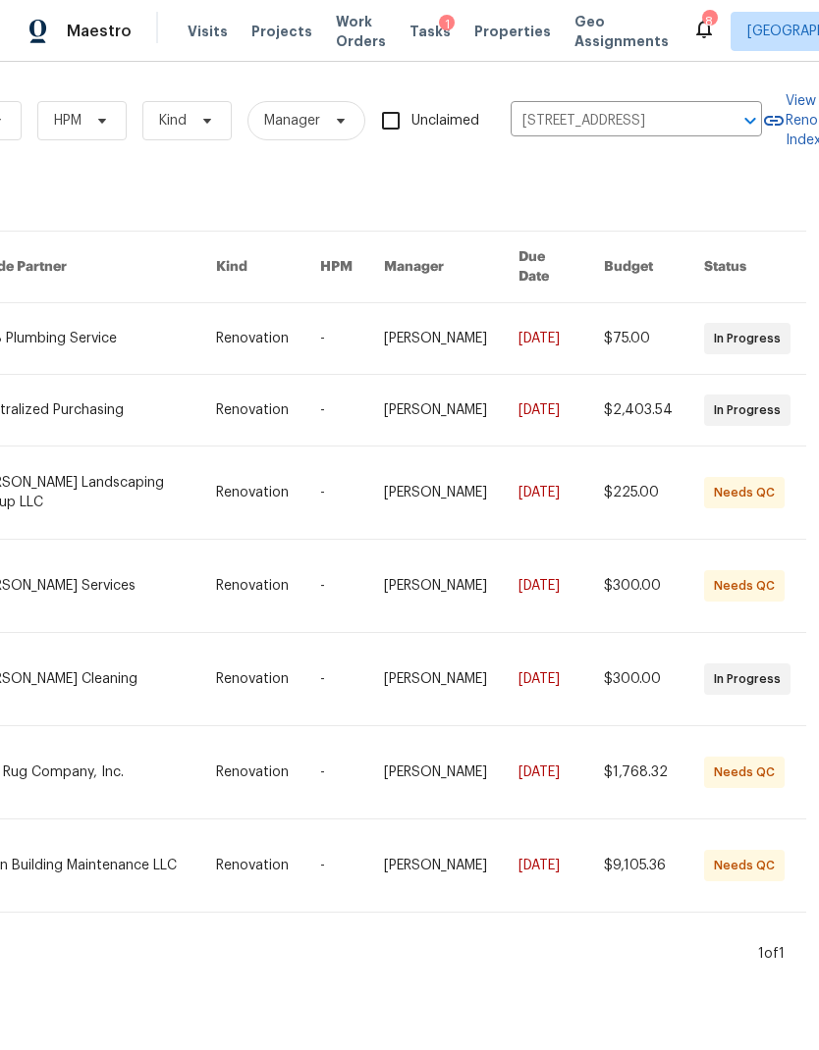
click at [108, 568] on link at bounding box center [95, 586] width 242 height 92
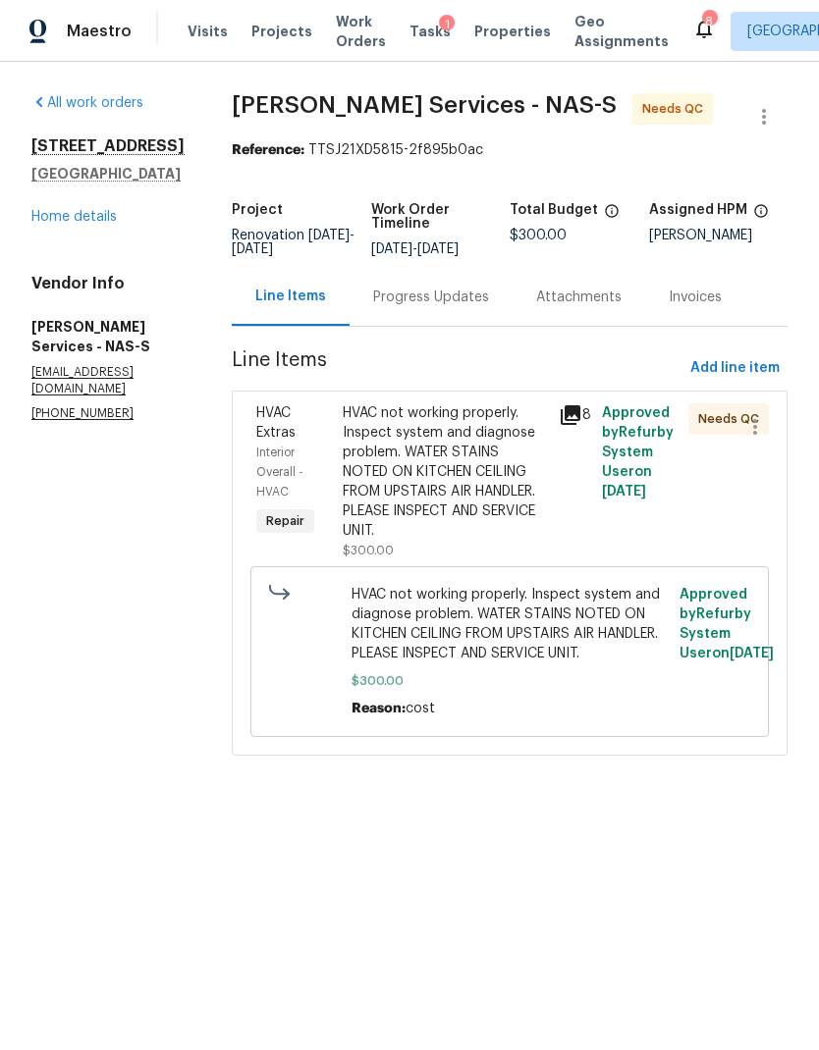
click at [465, 476] on div "HVAC not working properly. Inspect system and diagnose problem. WATER STAINS NO…" at bounding box center [445, 471] width 204 height 137
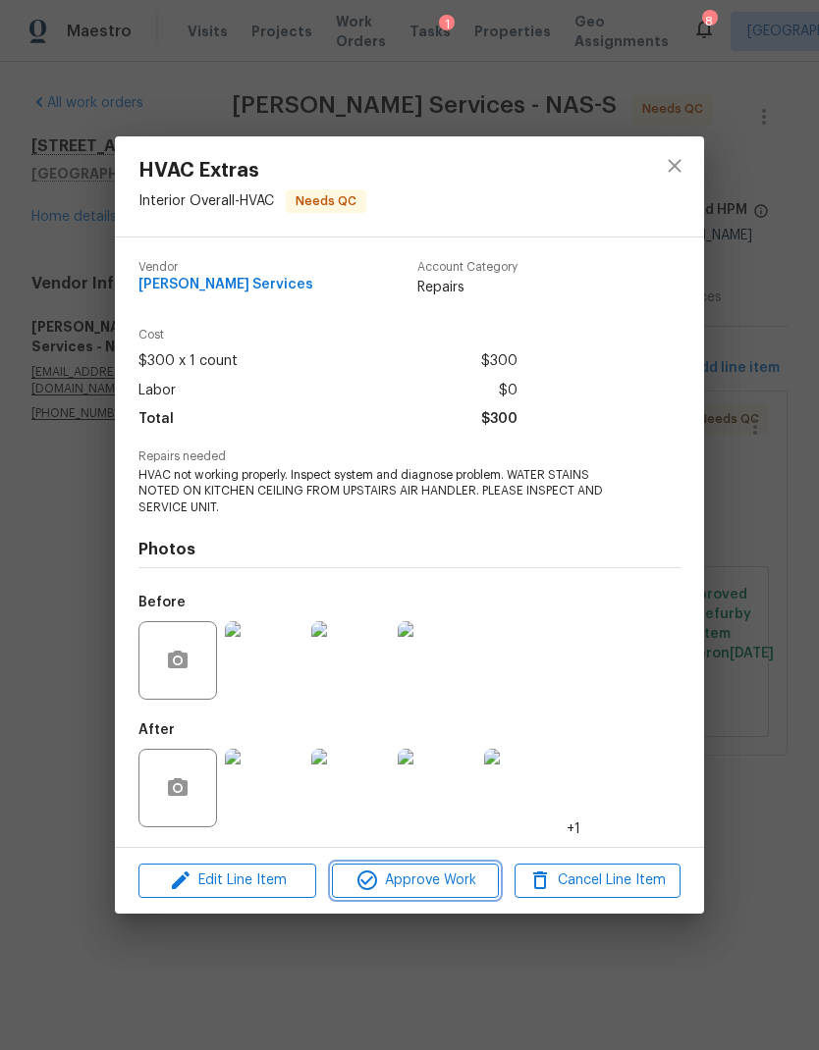
click at [439, 872] on span "Approve Work" at bounding box center [415, 881] width 154 height 25
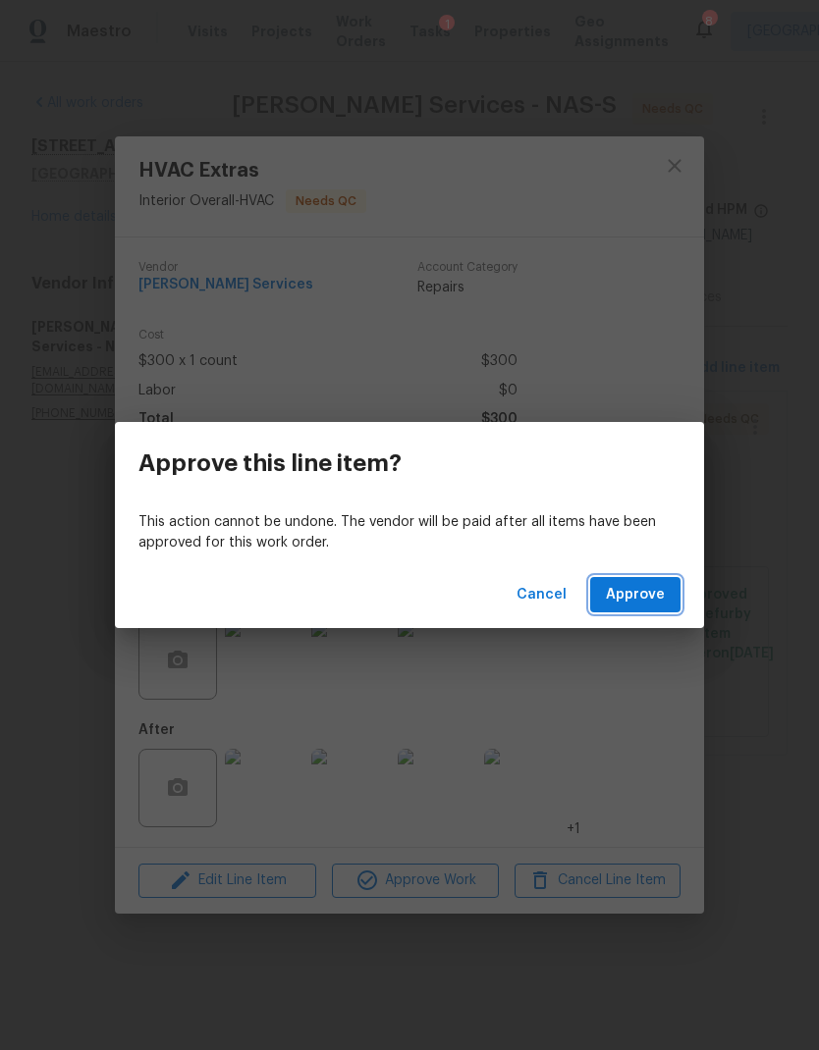
click at [649, 602] on span "Approve" at bounding box center [635, 595] width 59 height 25
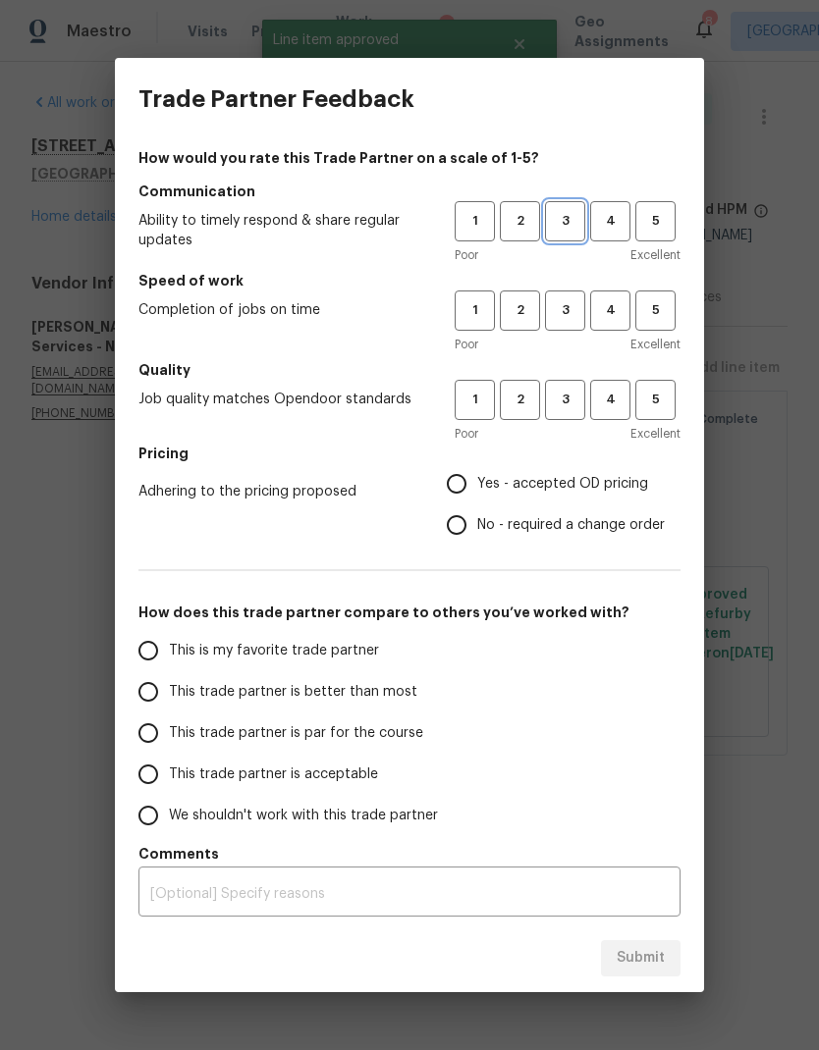
click at [568, 229] on span "3" at bounding box center [565, 221] width 36 height 23
click at [518, 309] on span "2" at bounding box center [520, 310] width 36 height 23
click at [514, 398] on span "2" at bounding box center [520, 400] width 36 height 23
click at [476, 477] on input "Yes - accepted OD pricing" at bounding box center [456, 483] width 41 height 41
radio input "true"
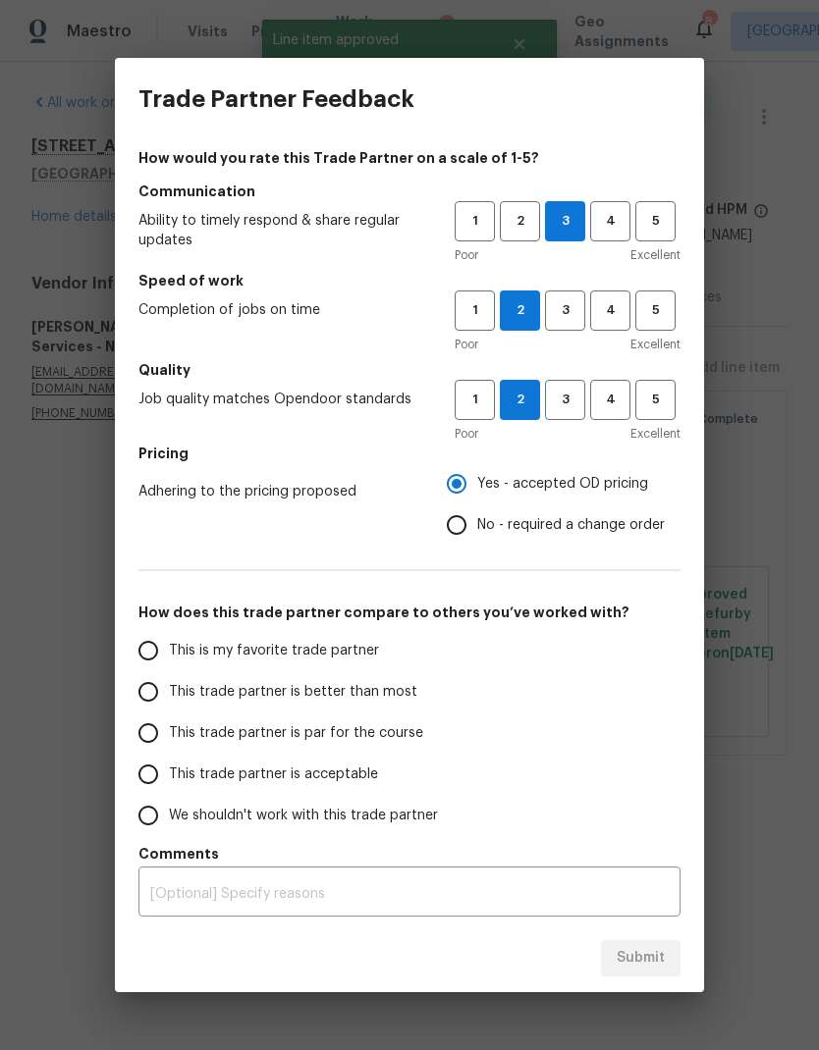
click at [287, 677] on label "This trade partner is better than most" at bounding box center [283, 691] width 310 height 41
click at [169, 677] on input "This trade partner is better than most" at bounding box center [148, 691] width 41 height 41
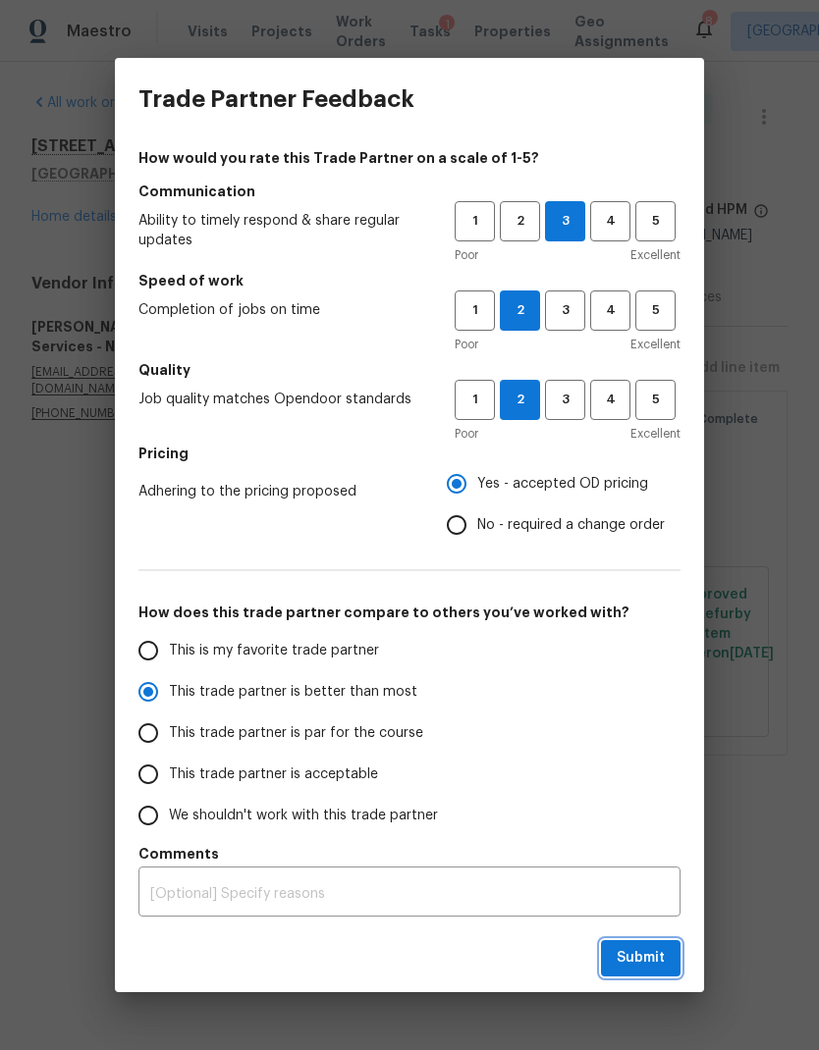
click at [641, 966] on span "Submit" at bounding box center [641, 958] width 48 height 25
radio input "true"
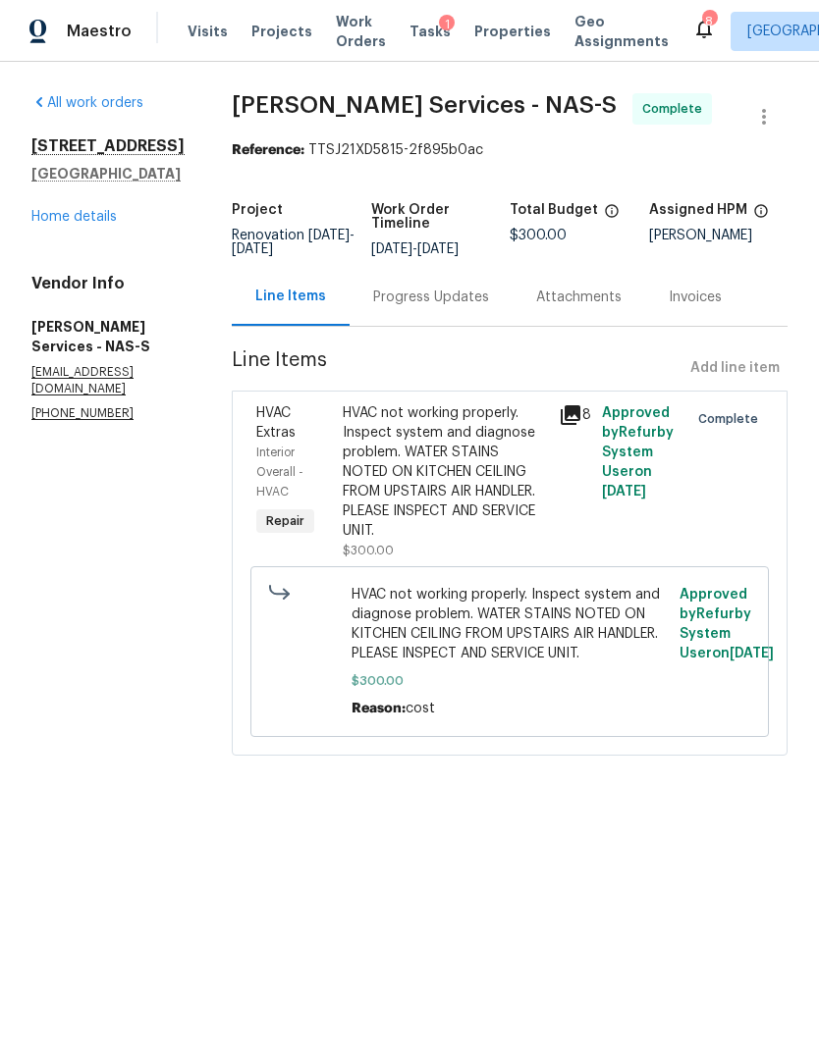
click at [349, 42] on span "Work Orders" at bounding box center [361, 31] width 50 height 39
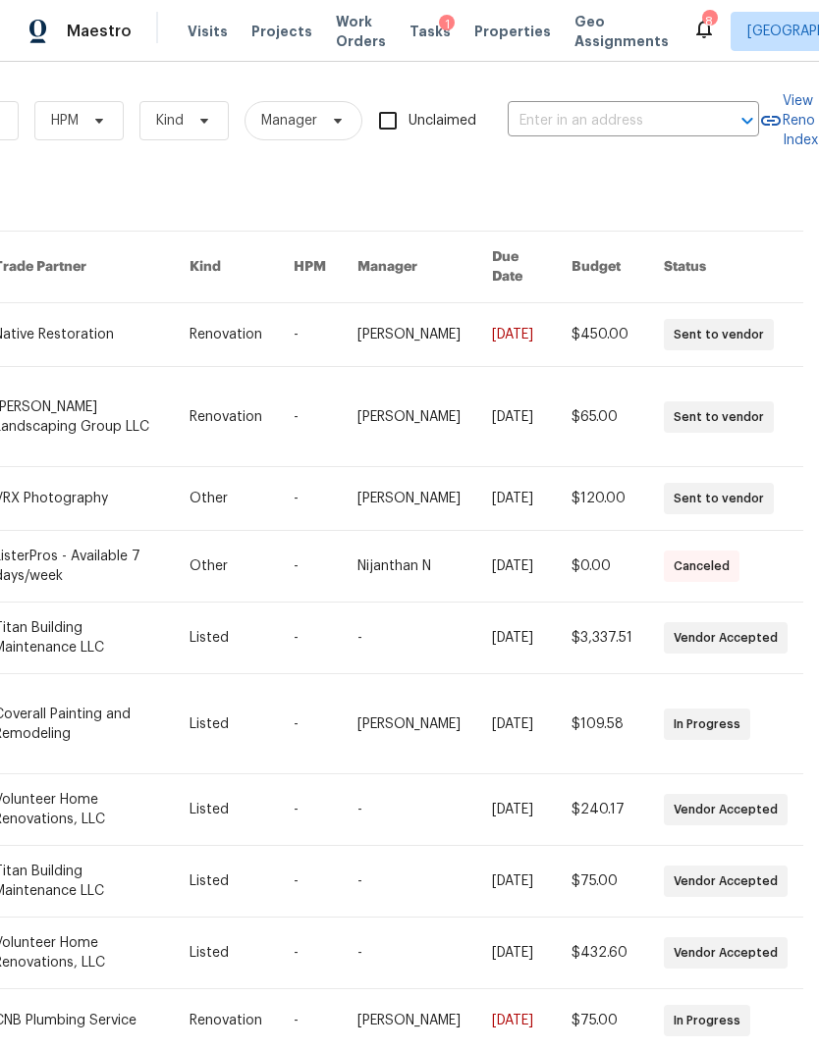
scroll to position [0, 323]
click at [557, 114] on input "text" at bounding box center [606, 121] width 196 height 30
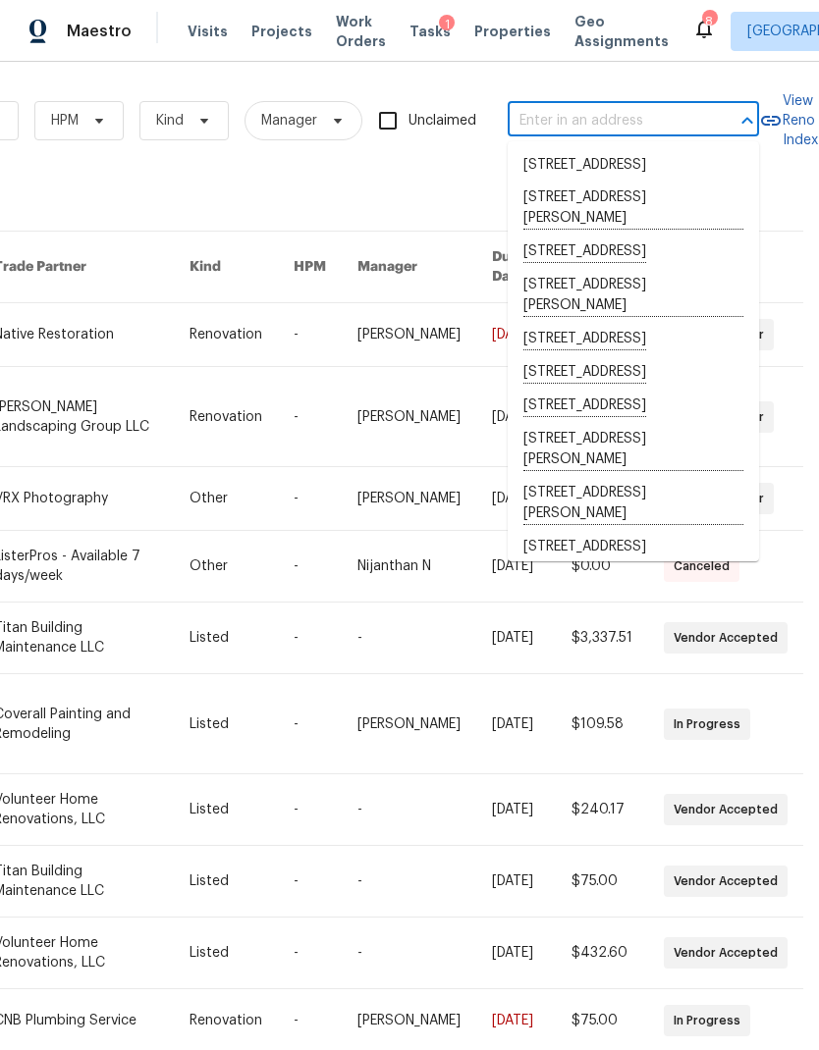
click at [540, 116] on input "text" at bounding box center [606, 121] width 196 height 30
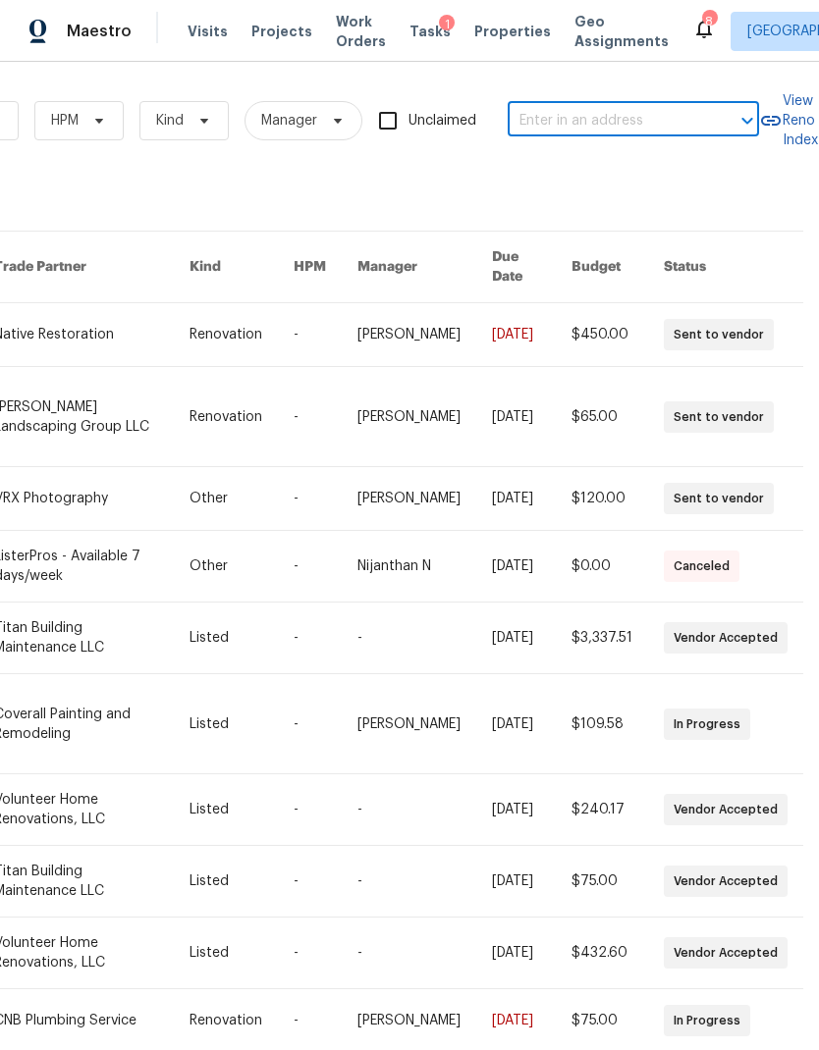
paste input "[STREET_ADDRESS][PERSON_NAME]"
type input "[STREET_ADDRESS][PERSON_NAME]"
click at [566, 177] on li "[STREET_ADDRESS][PERSON_NAME]" at bounding box center [633, 175] width 251 height 53
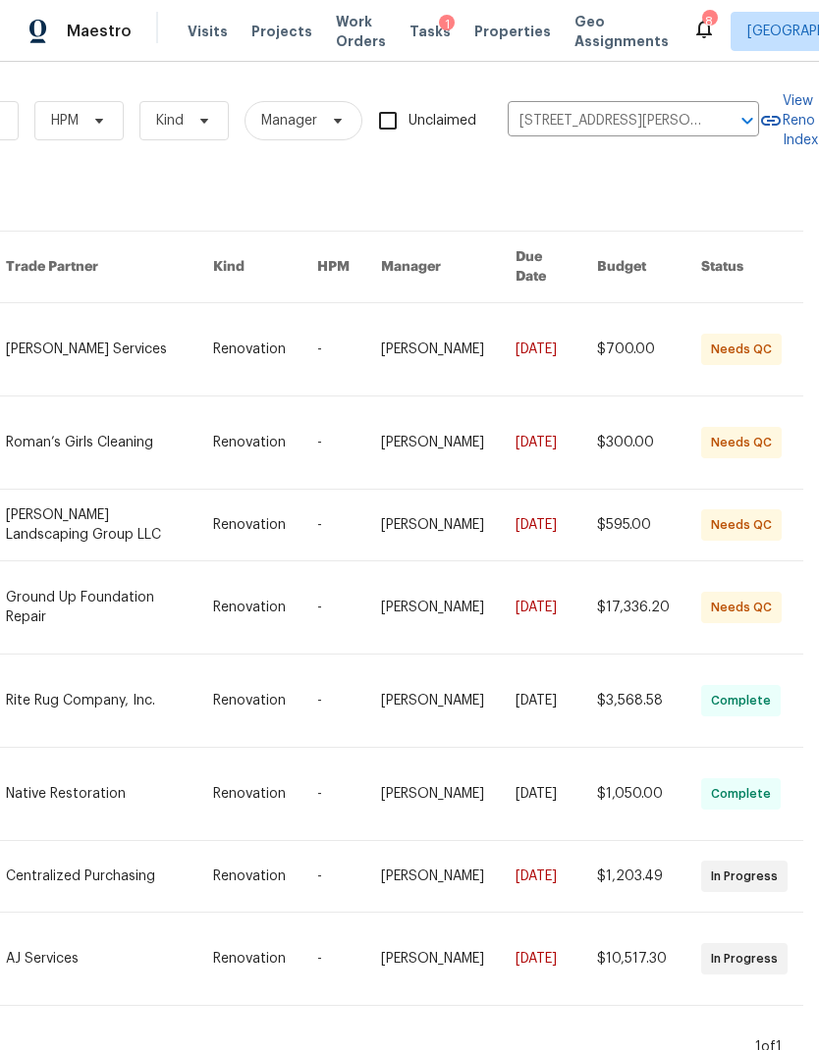
click at [122, 316] on link at bounding box center [110, 349] width 208 height 92
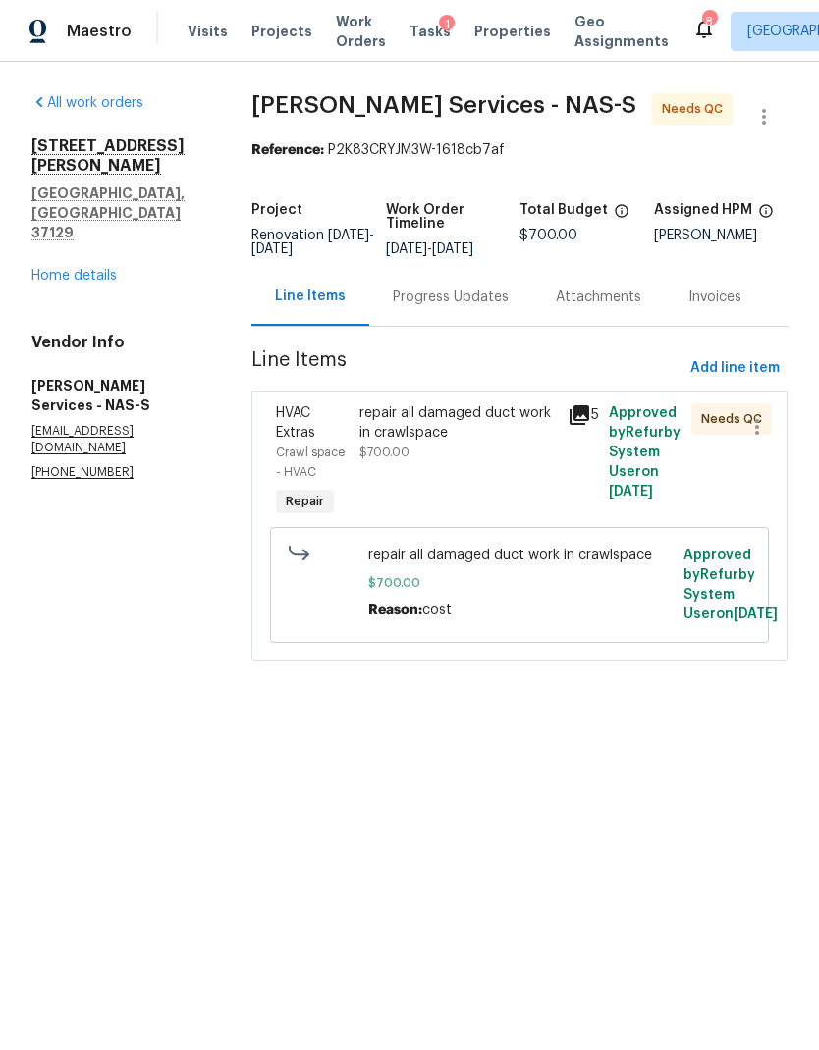
click at [426, 304] on div "Progress Updates" at bounding box center [451, 298] width 116 height 20
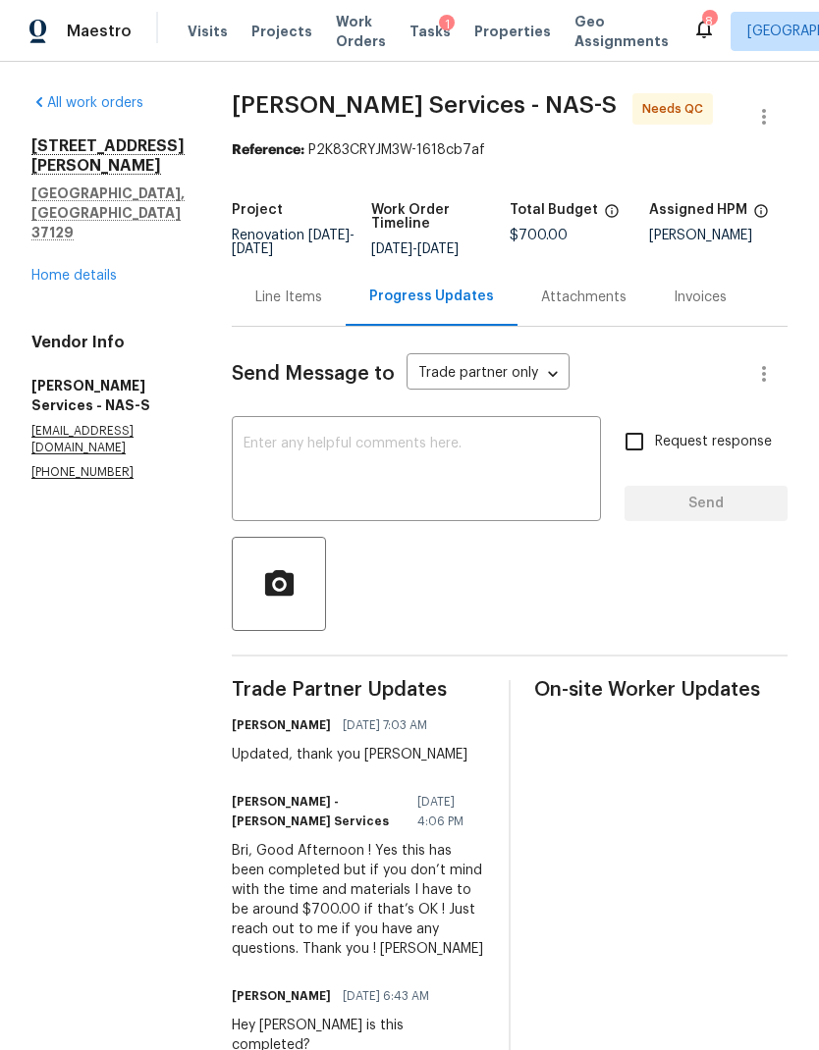
click at [284, 308] on div "Line Items" at bounding box center [289, 297] width 114 height 58
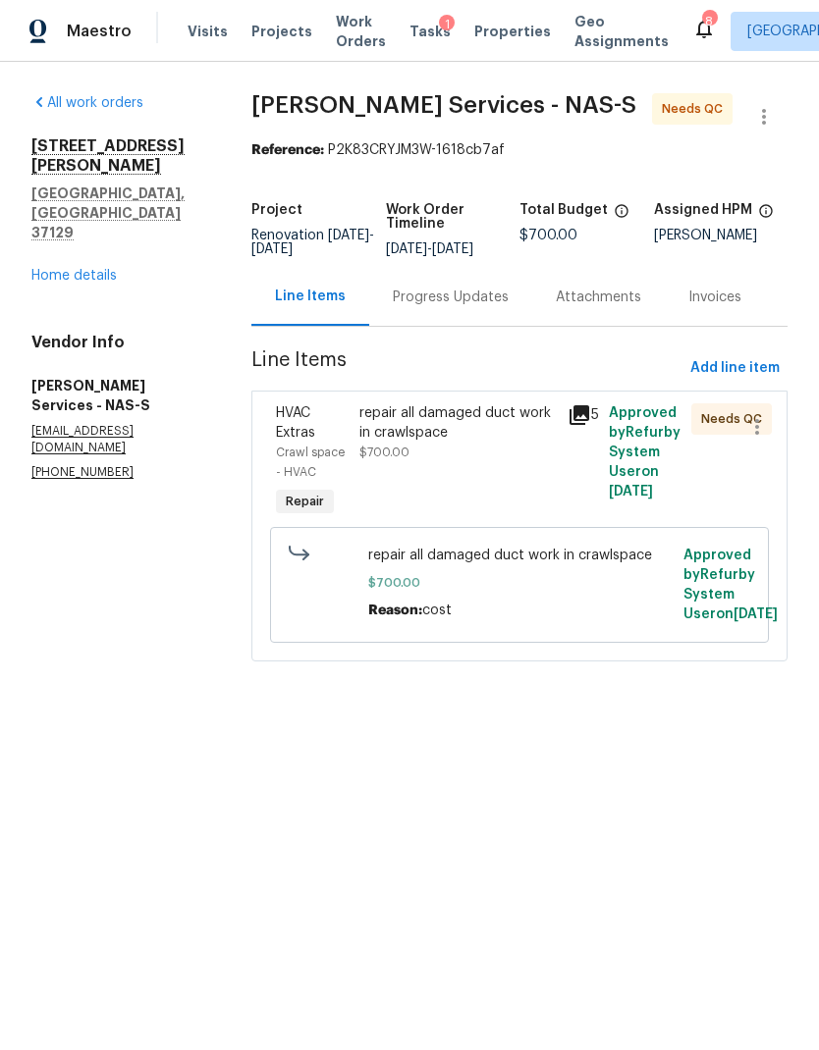
click at [485, 462] on div "repair all damaged duct work in crawlspace $700.00" at bounding box center [456, 432] width 195 height 59
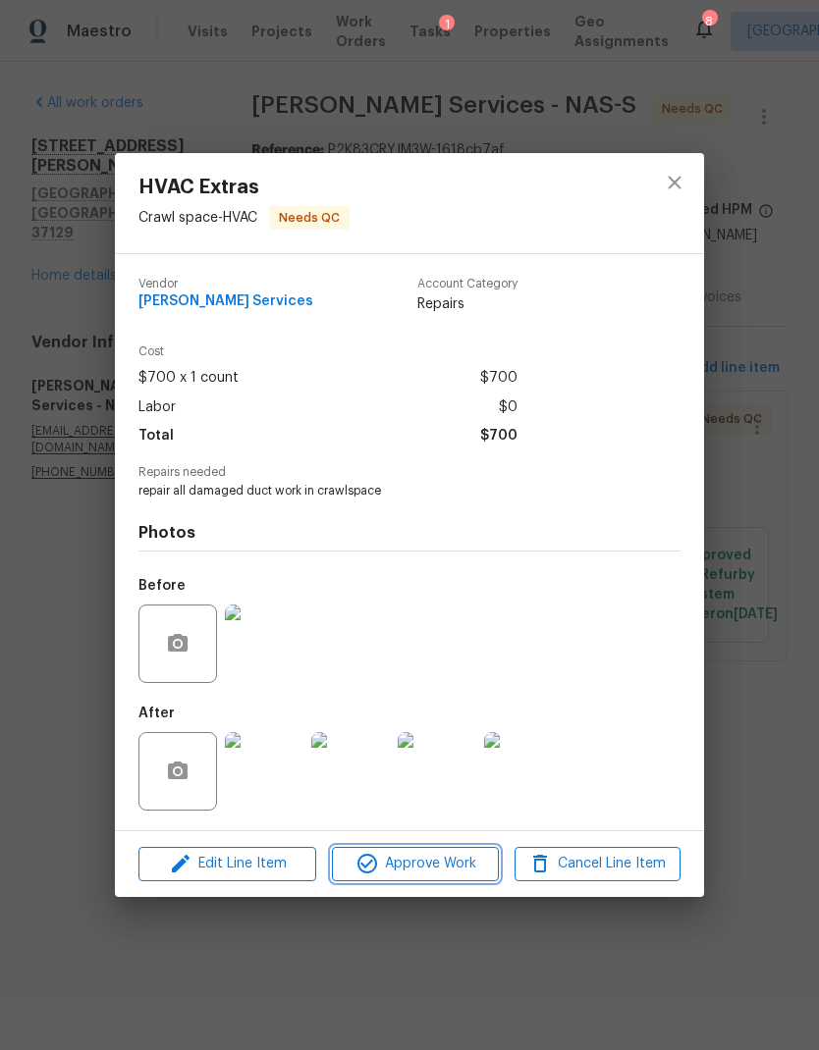
click at [437, 866] on span "Approve Work" at bounding box center [415, 864] width 154 height 25
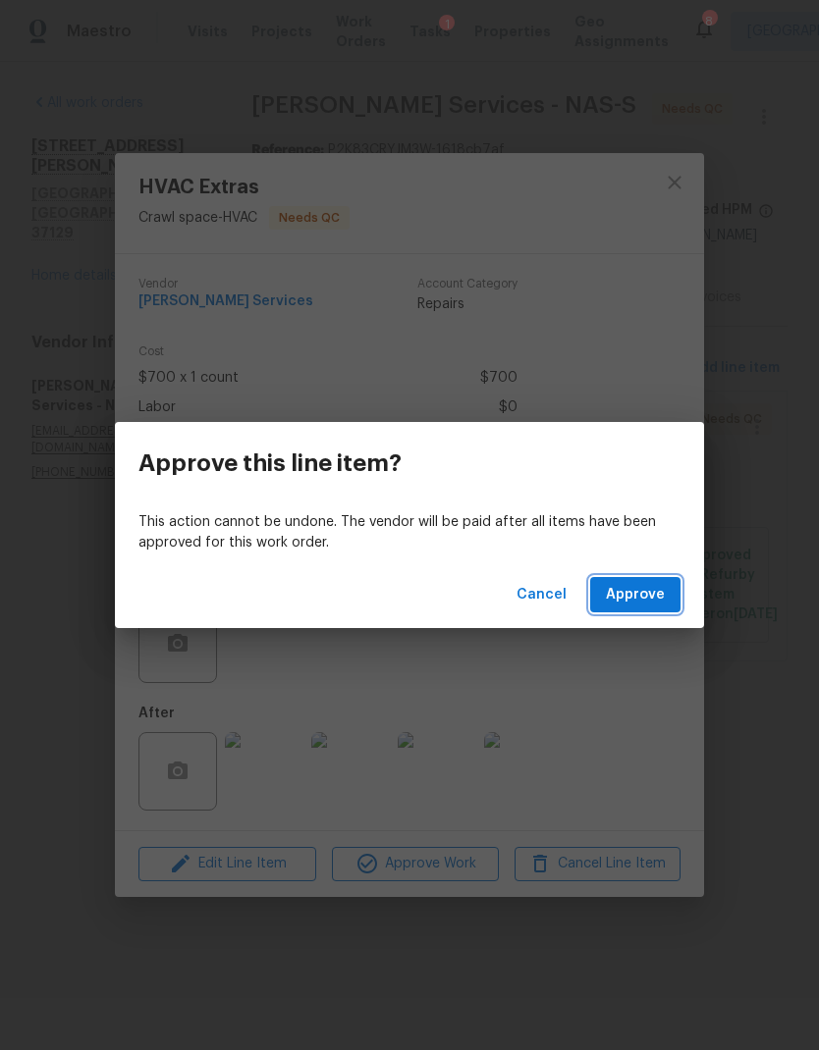
click at [632, 588] on span "Approve" at bounding box center [635, 595] width 59 height 25
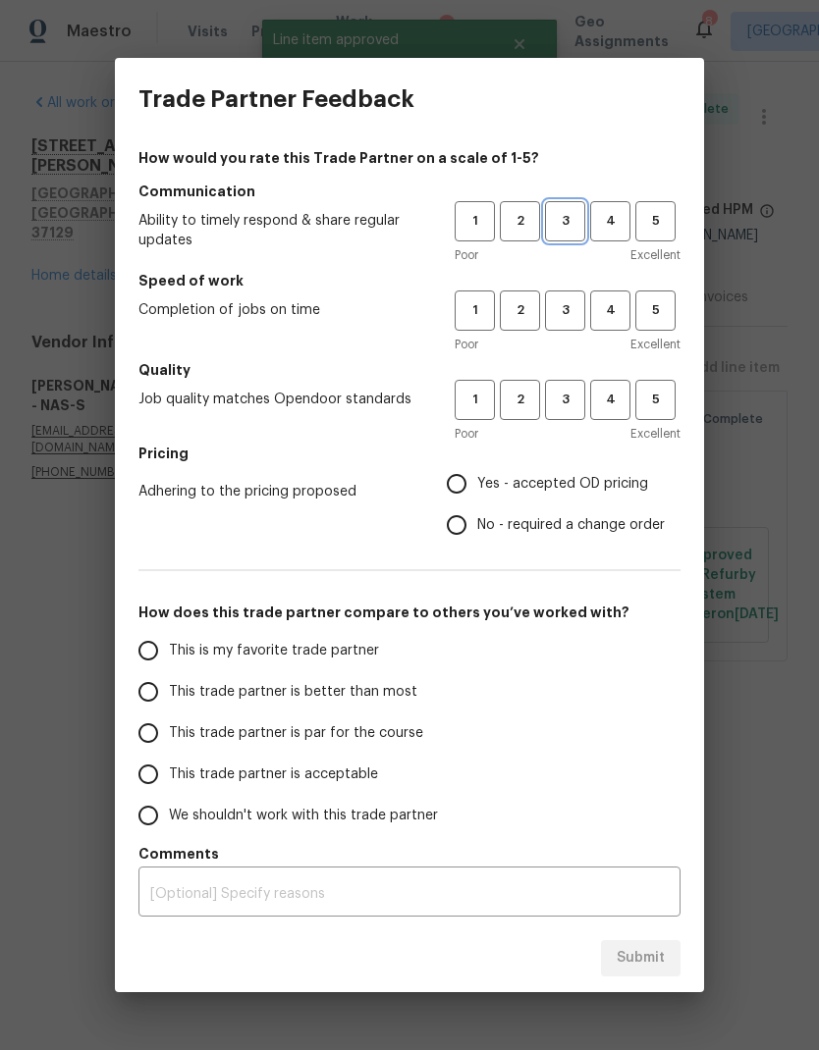
click at [560, 224] on span "3" at bounding box center [565, 221] width 36 height 23
click at [508, 313] on span "2" at bounding box center [520, 310] width 36 height 23
click at [566, 400] on span "3" at bounding box center [565, 400] width 36 height 23
click at [476, 476] on input "Yes - accepted OD pricing" at bounding box center [456, 483] width 41 height 41
radio input "true"
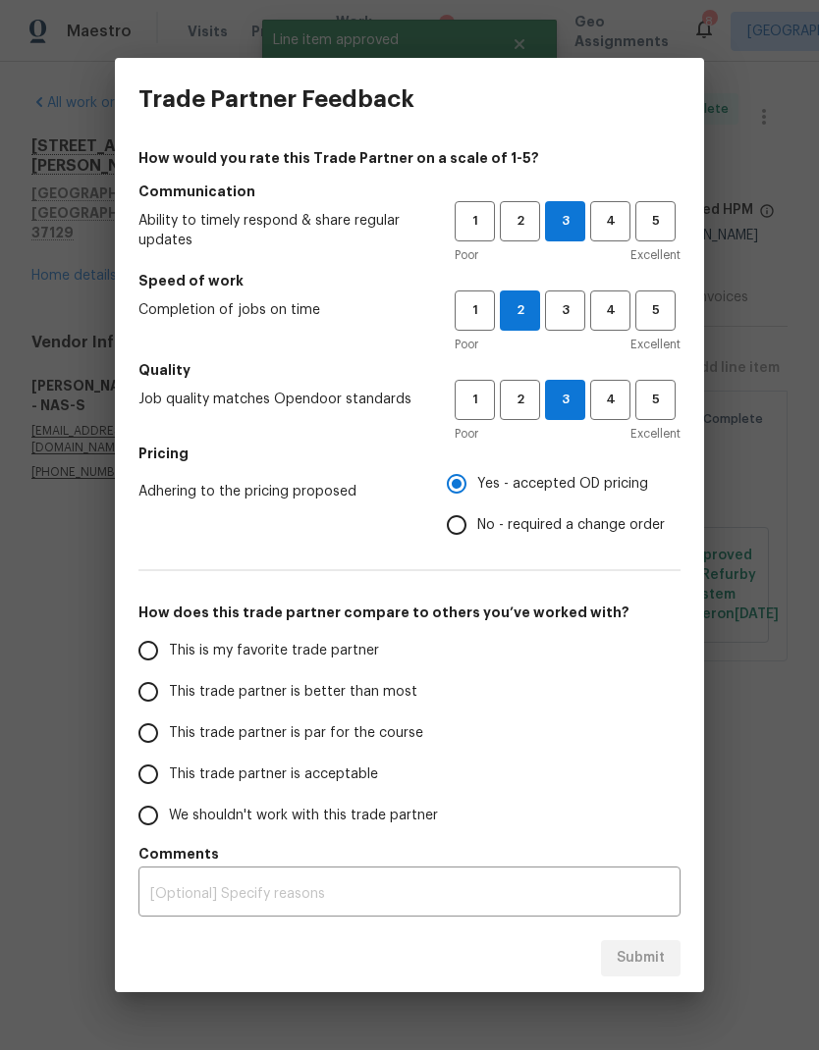
click at [142, 694] on input "This trade partner is better than most" at bounding box center [148, 691] width 41 height 41
click at [649, 949] on span "Submit" at bounding box center [641, 958] width 48 height 25
radio input "true"
